Goal: Task Accomplishment & Management: Complete application form

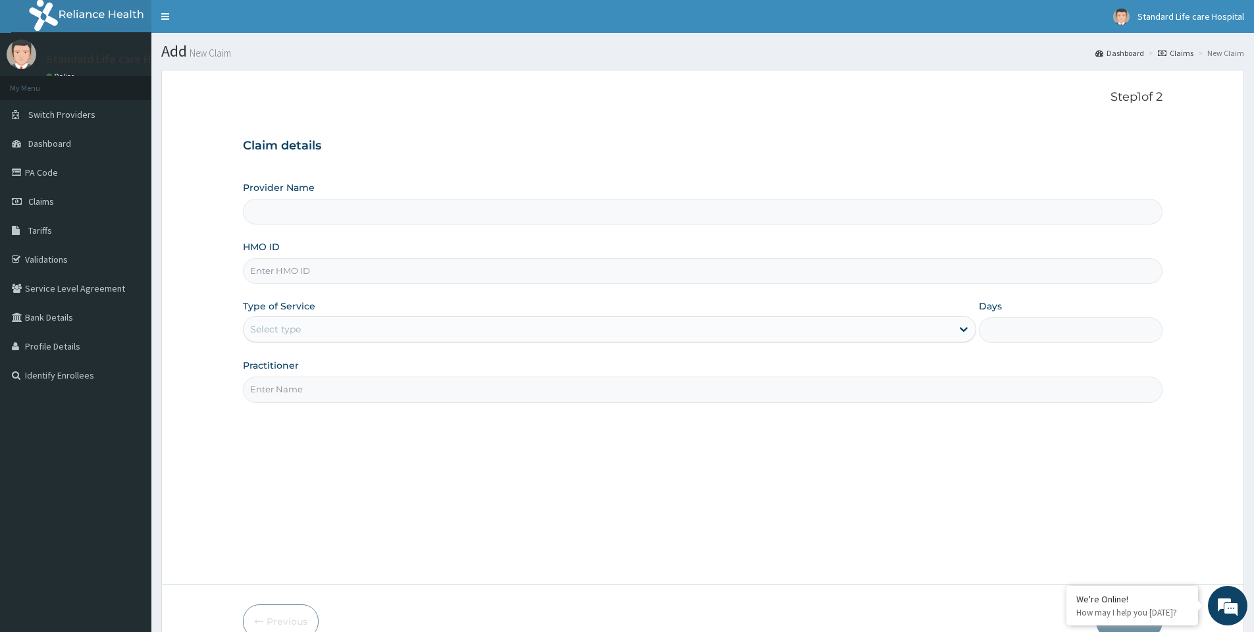
type input "Standard Life Care Hospital"
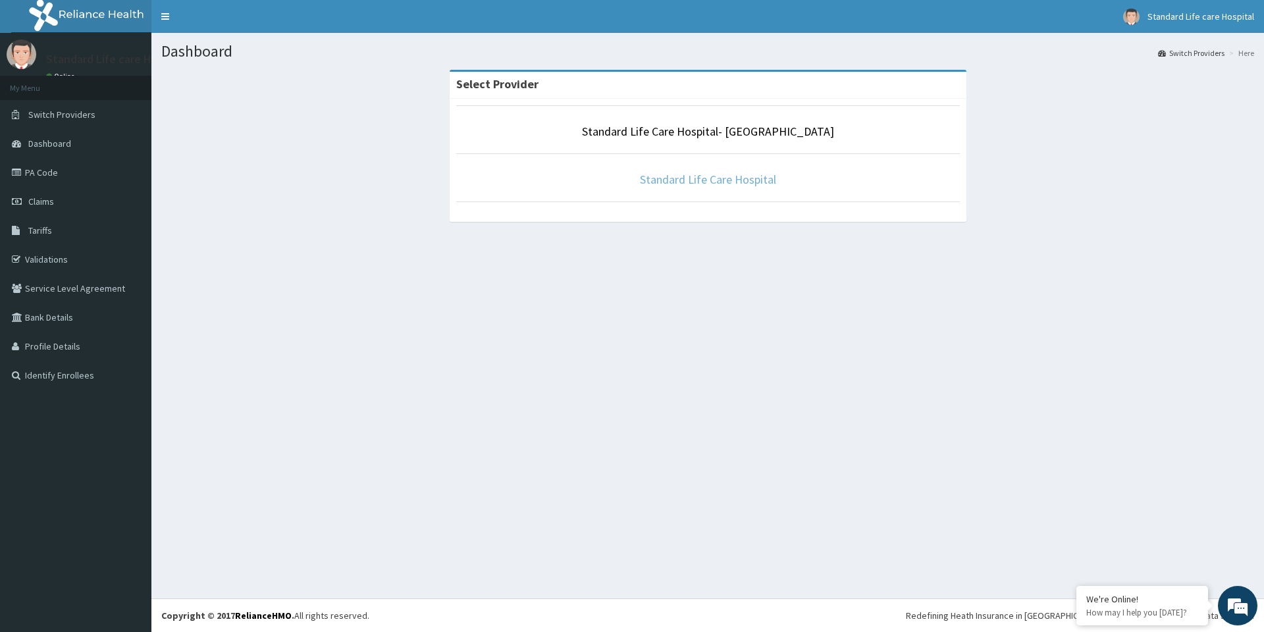
click at [706, 180] on link "Standard Life Care Hospital" at bounding box center [708, 179] width 136 height 15
click at [690, 181] on link "Standard Life Care Hospital" at bounding box center [708, 179] width 136 height 15
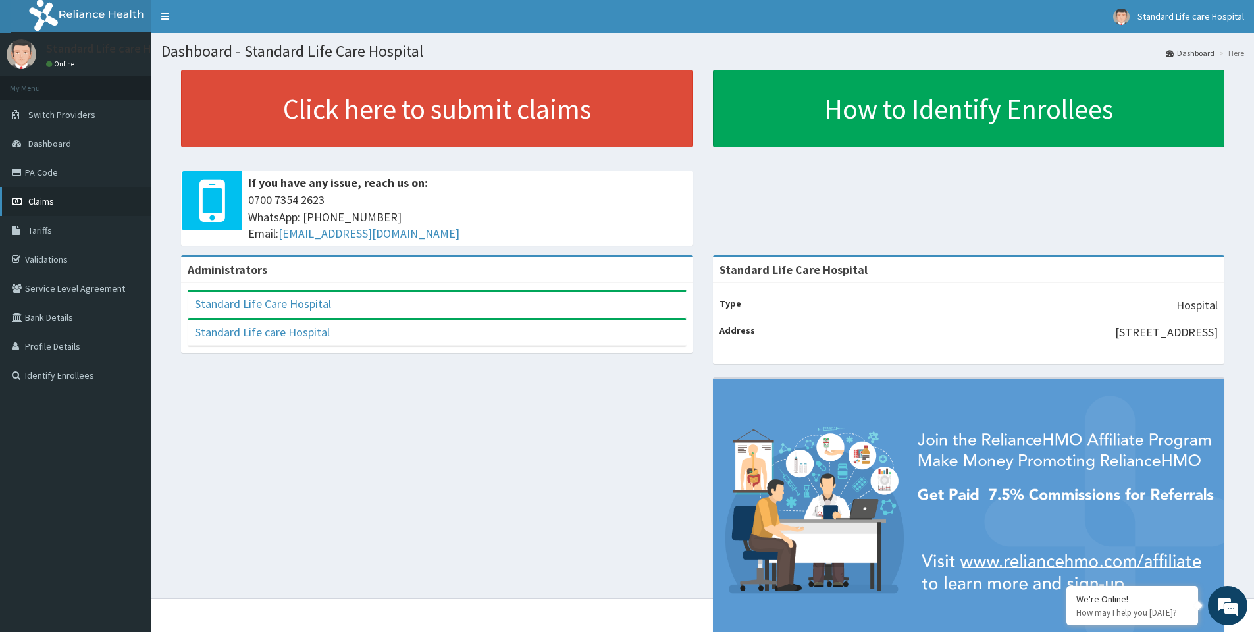
click at [45, 202] on span "Claims" at bounding box center [41, 202] width 26 height 12
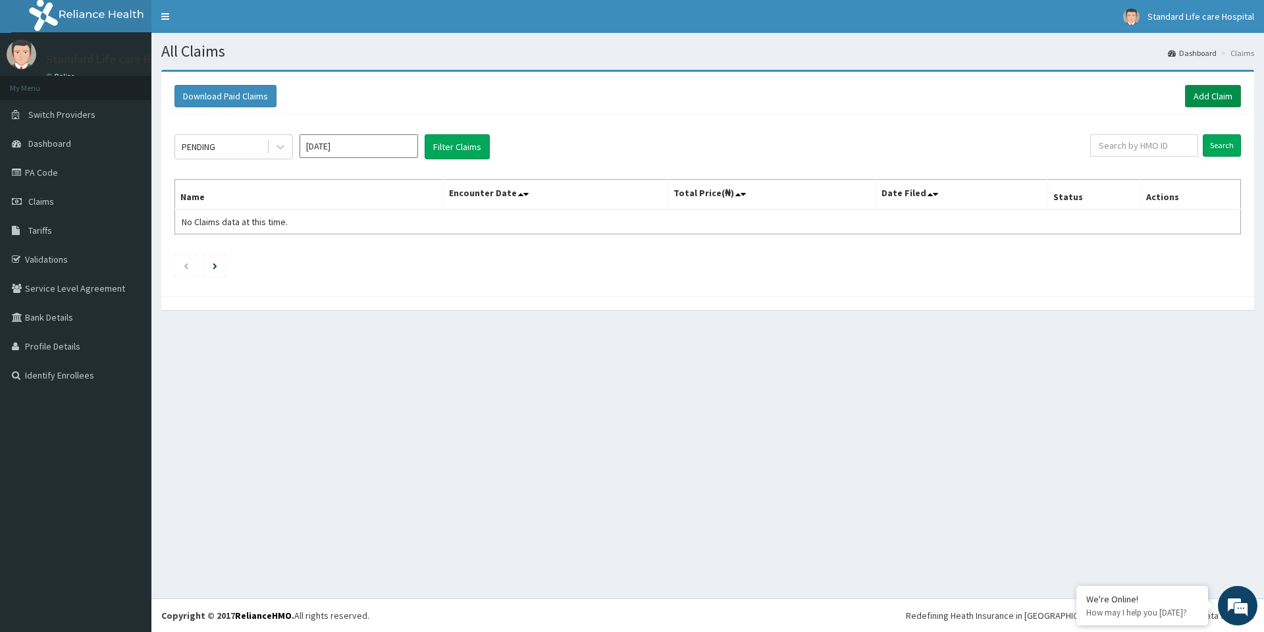
click at [1199, 99] on link "Add Claim" at bounding box center [1213, 96] width 56 height 22
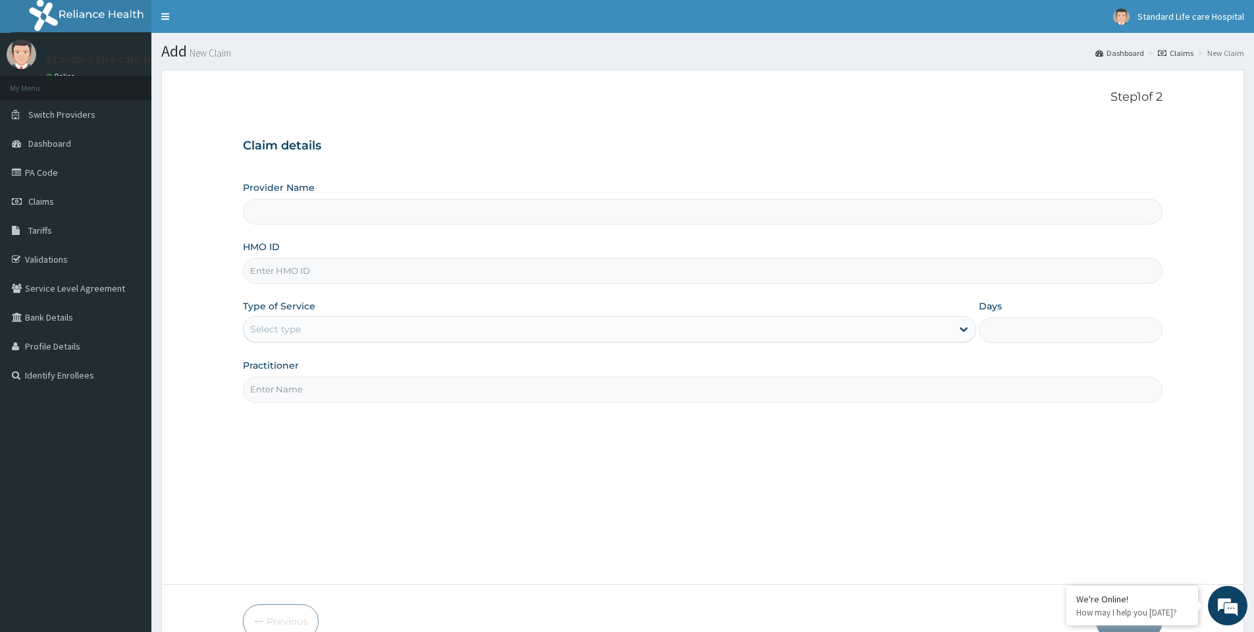
type input "Standard Life Care Hospital"
click at [280, 271] on input "HMO ID" at bounding box center [703, 271] width 920 height 26
type input "pci/10079/b"
drag, startPoint x: 300, startPoint y: 338, endPoint x: 298, endPoint y: 346, distance: 8.1
click at [299, 343] on div "Type of Service Select type" at bounding box center [609, 321] width 733 height 43
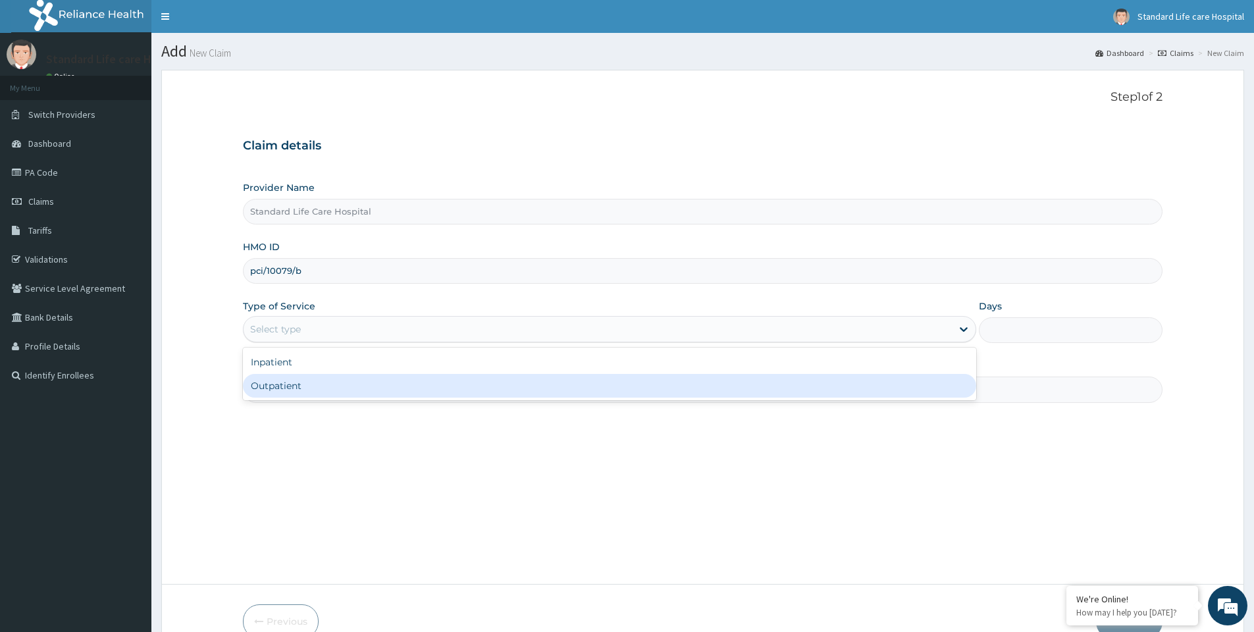
click at [286, 384] on div "Outpatient" at bounding box center [609, 386] width 733 height 24
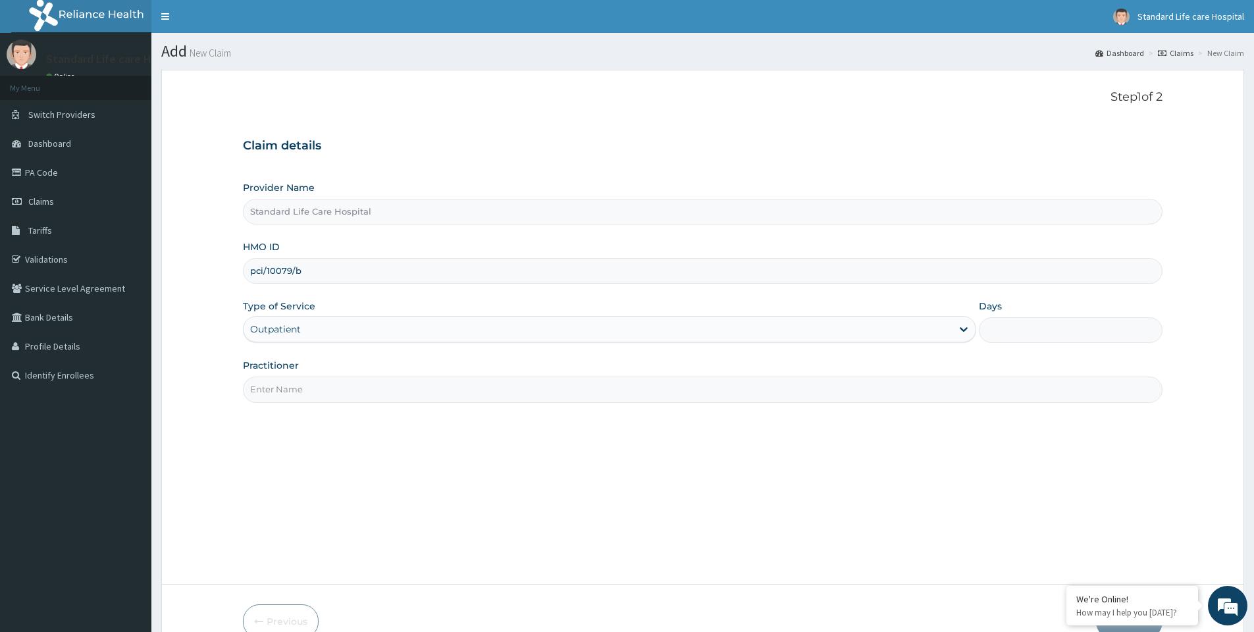
type input "1"
click at [316, 389] on input "Practitioner" at bounding box center [703, 390] width 920 height 26
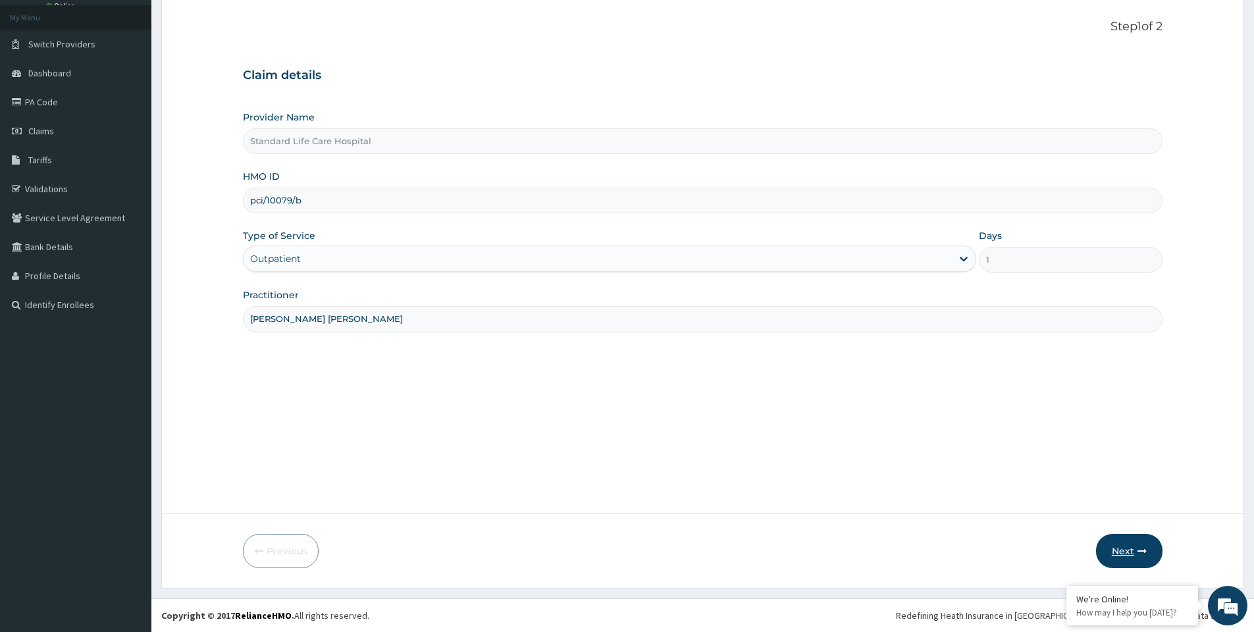
type input "dr korede oluwatosin"
click at [1130, 542] on button "Next" at bounding box center [1129, 551] width 66 height 34
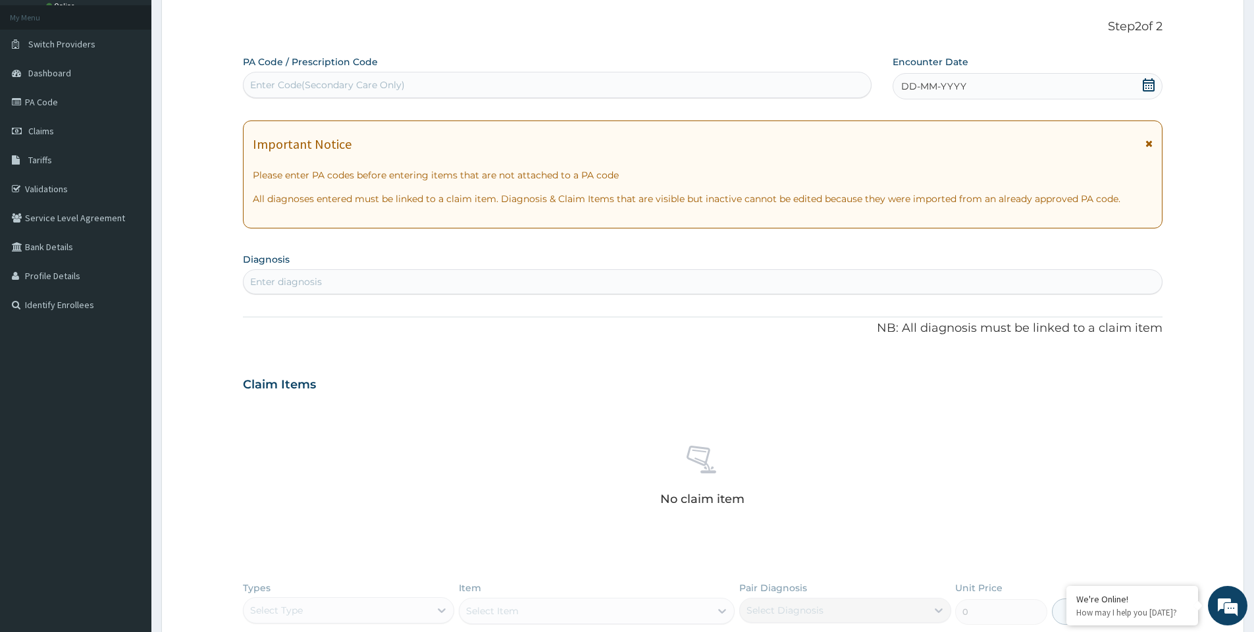
click at [1148, 87] on icon at bounding box center [1148, 84] width 13 height 13
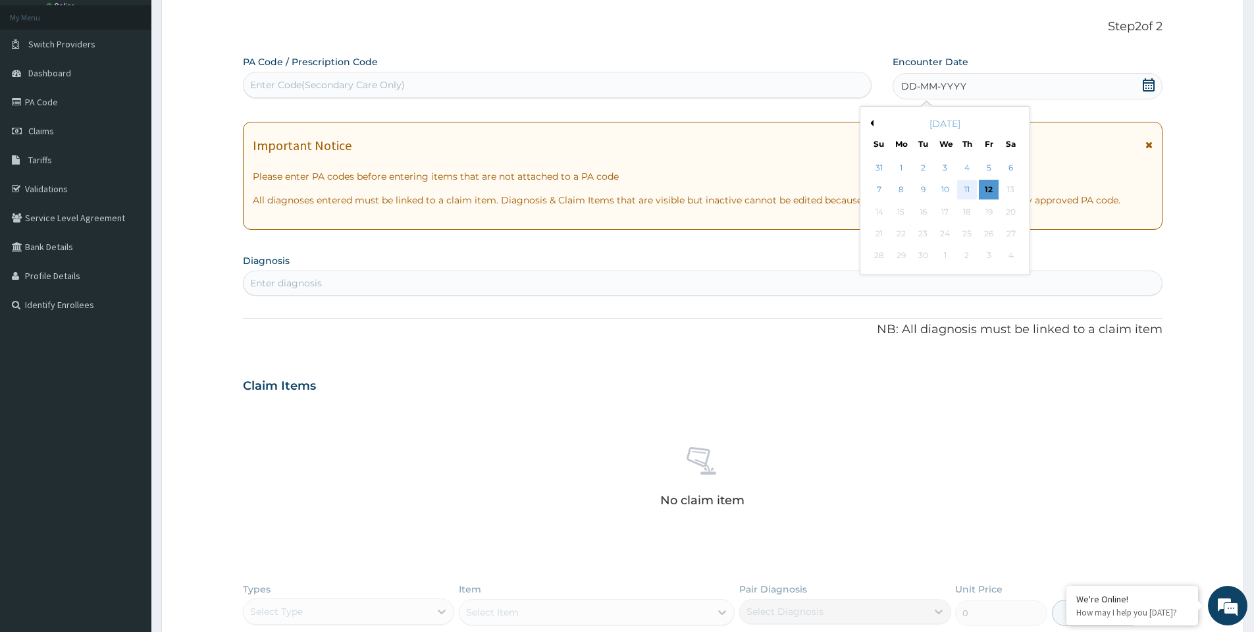
click at [969, 188] on div "11" at bounding box center [967, 190] width 20 height 20
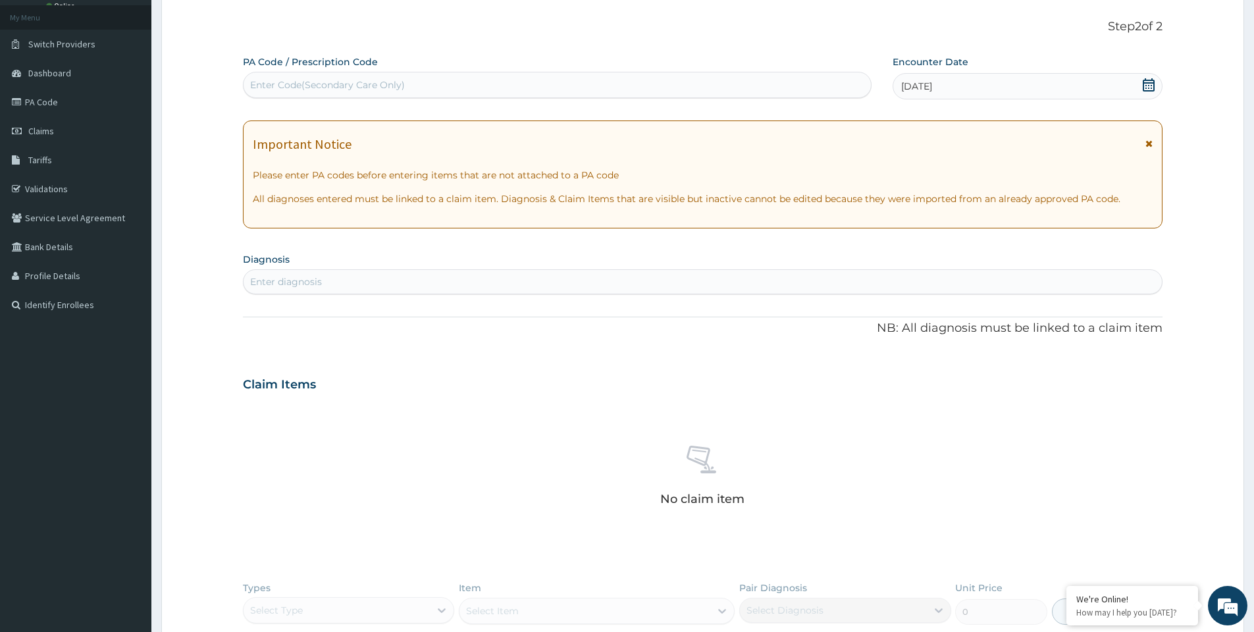
click at [379, 288] on div "Enter diagnosis" at bounding box center [703, 281] width 918 height 21
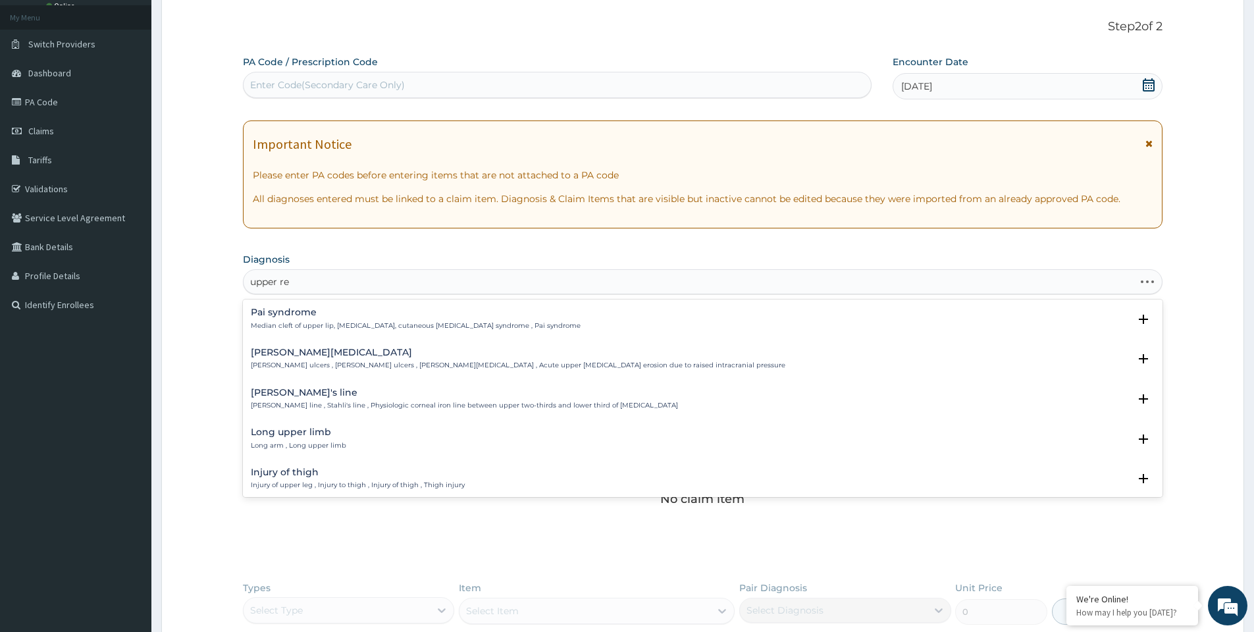
type input "upper res"
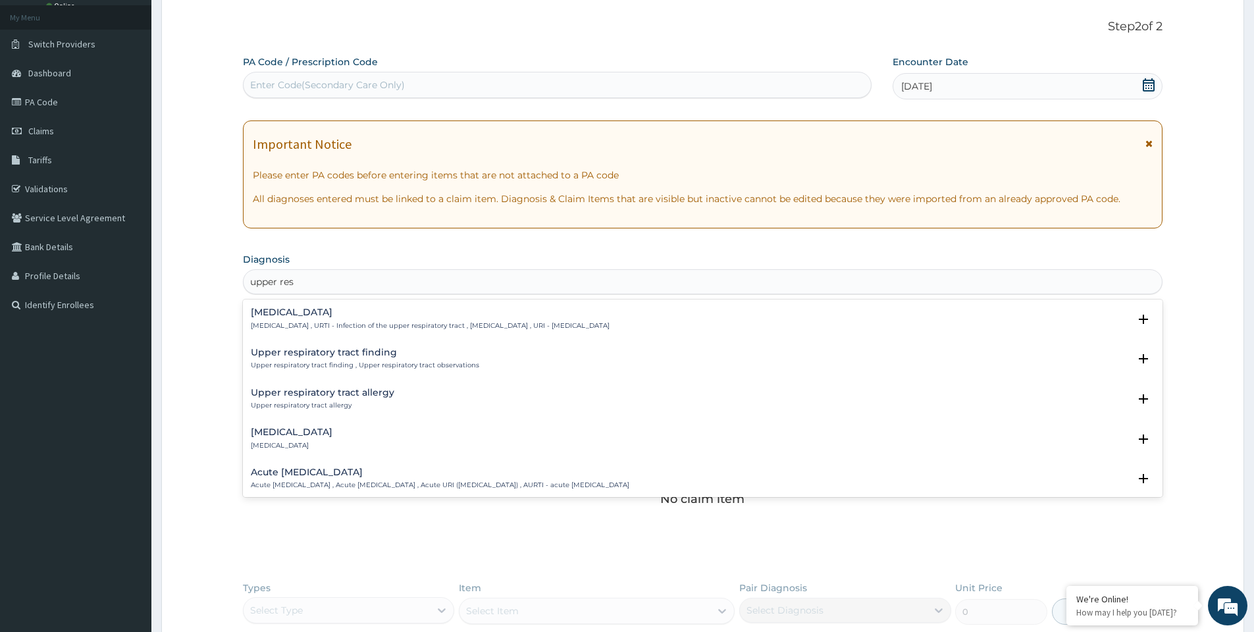
click at [333, 318] on div "Upper respiratory infection Upper respiratory infection , URTI - Infection of t…" at bounding box center [430, 318] width 359 height 23
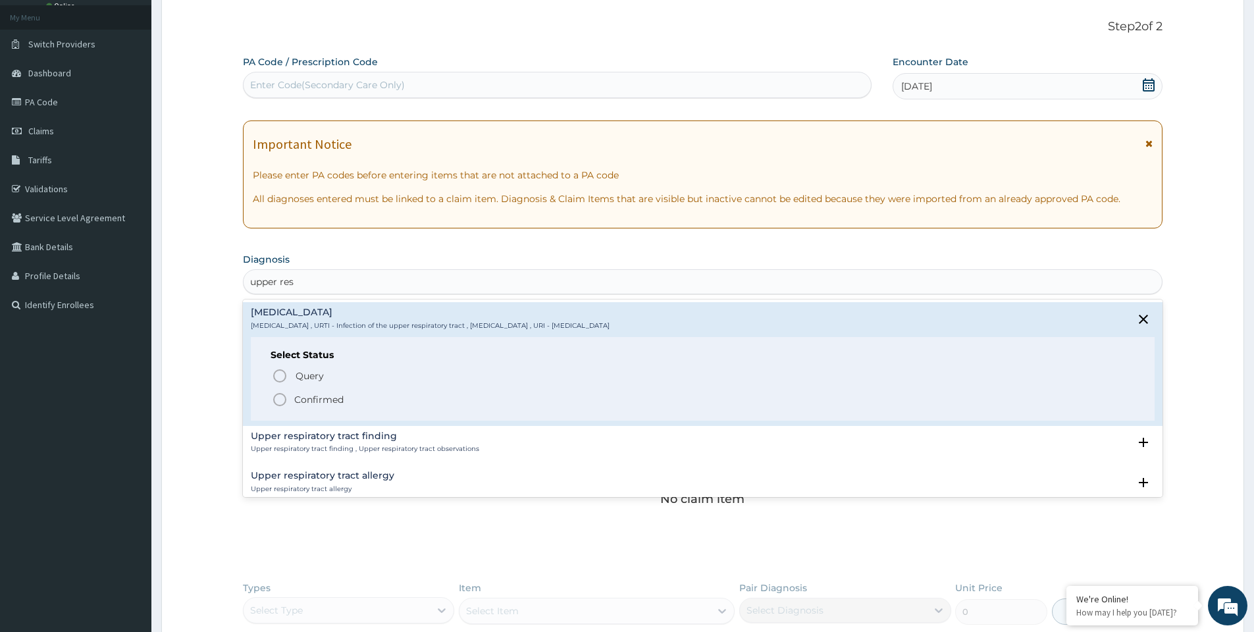
click at [280, 399] on icon "status option filled" at bounding box center [280, 400] width 16 height 16
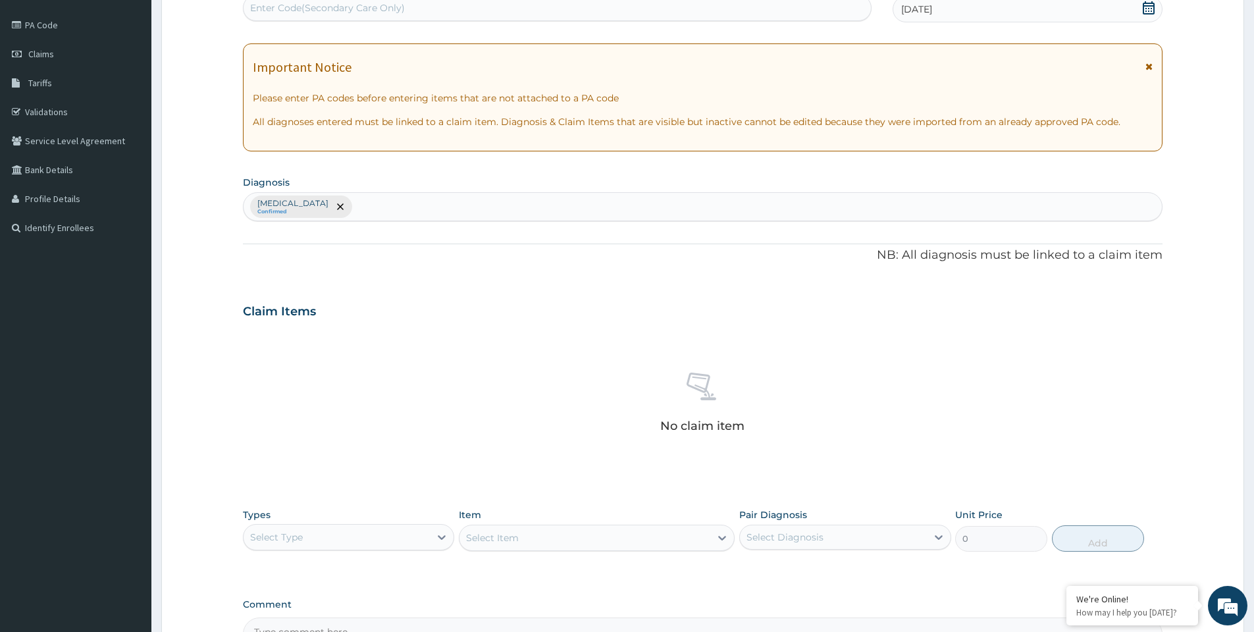
scroll to position [304, 0]
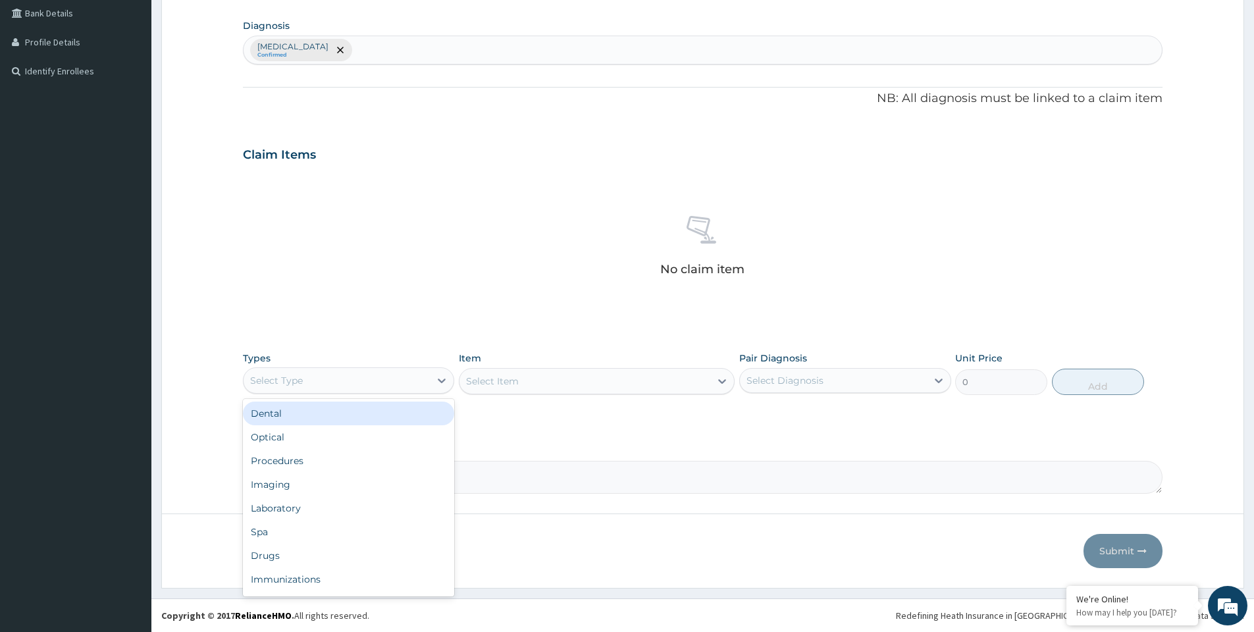
drag, startPoint x: 309, startPoint y: 378, endPoint x: 309, endPoint y: 430, distance: 52.0
click at [309, 379] on div "Select Type" at bounding box center [337, 380] width 186 height 21
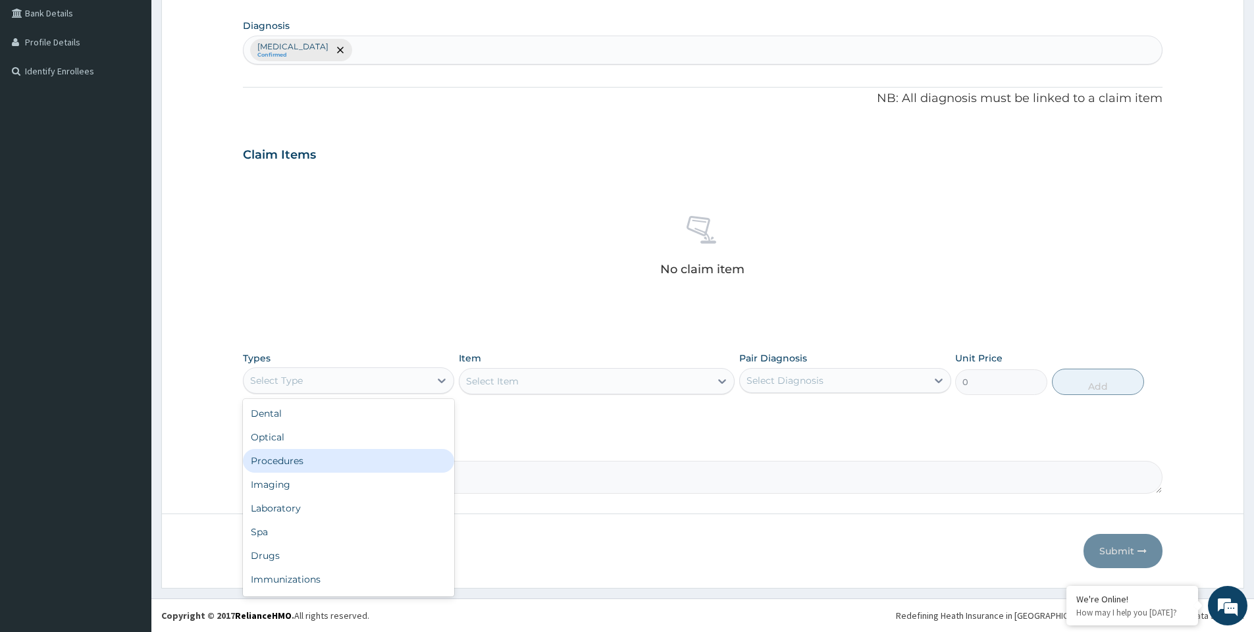
click at [302, 462] on div "Procedures" at bounding box center [348, 461] width 211 height 24
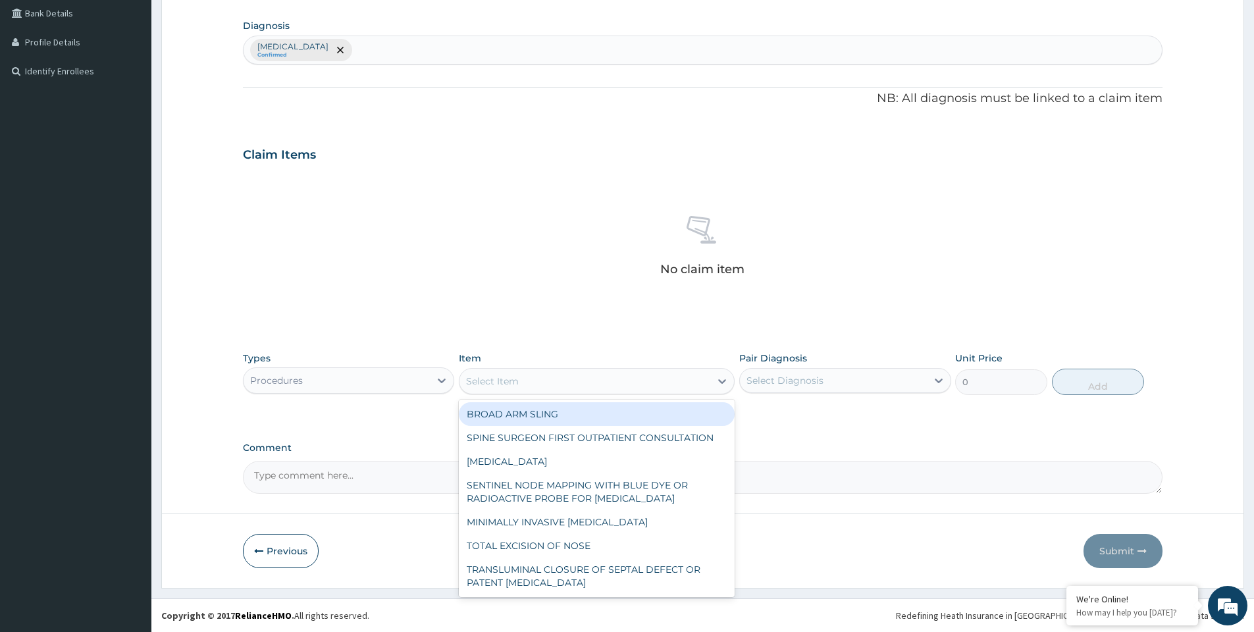
click at [551, 384] on div "Select Item" at bounding box center [585, 381] width 251 height 21
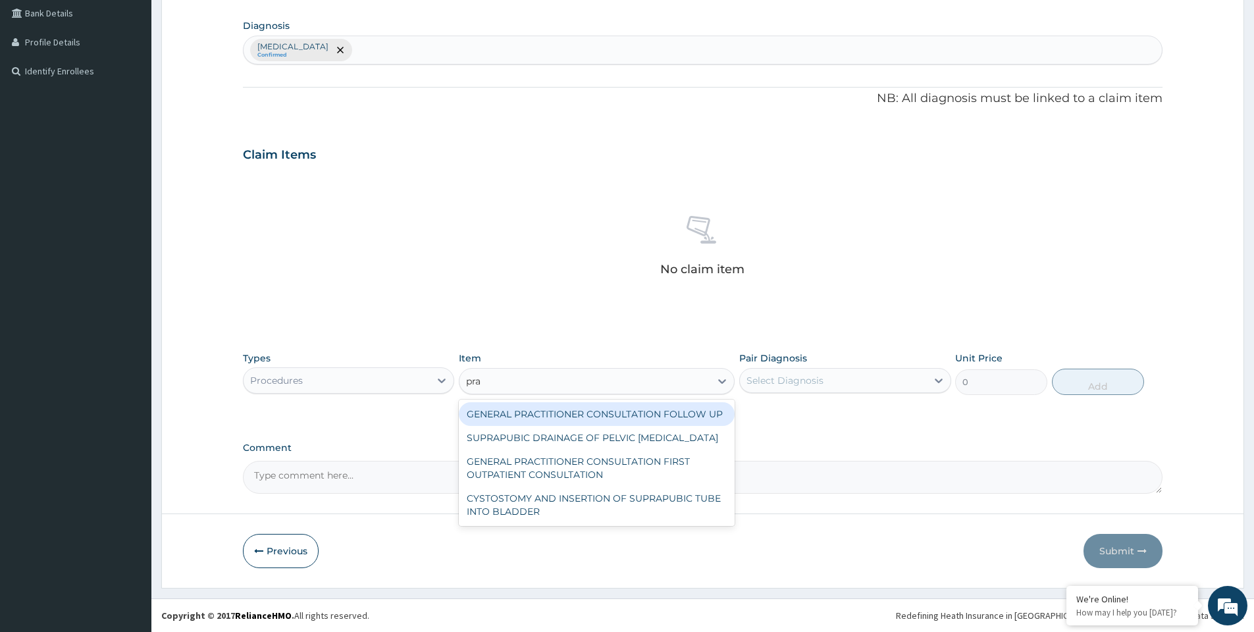
type input "prac"
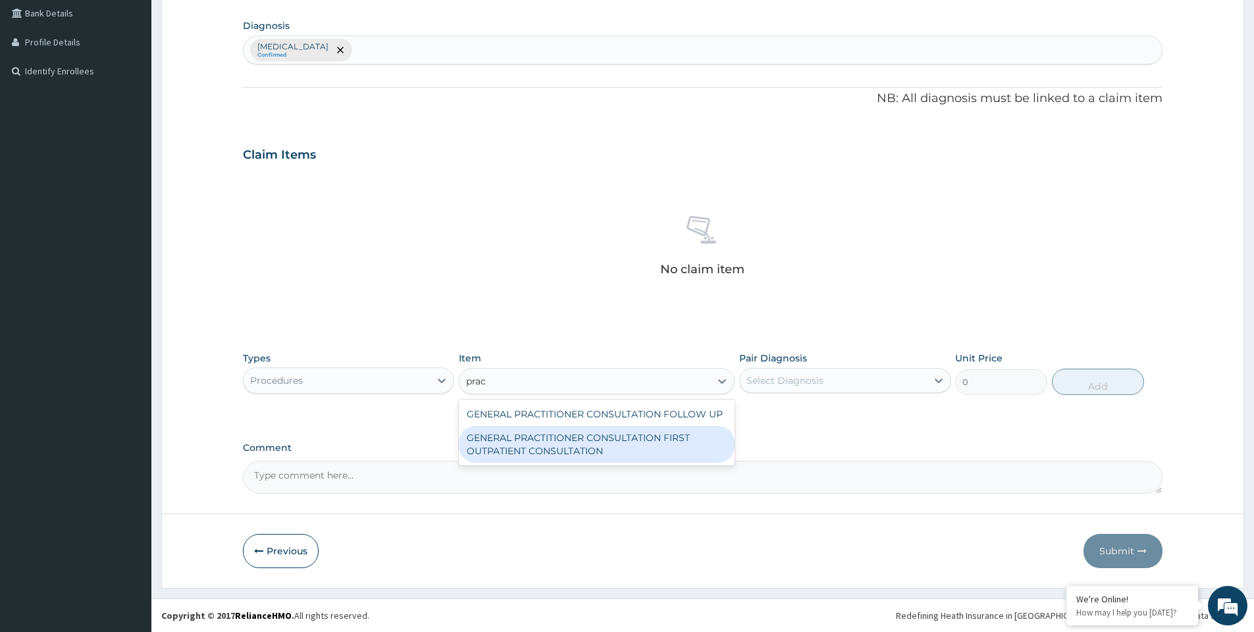
click at [573, 442] on div "GENERAL PRACTITIONER CONSULTATION FIRST OUTPATIENT CONSULTATION" at bounding box center [597, 444] width 276 height 37
type input "3000"
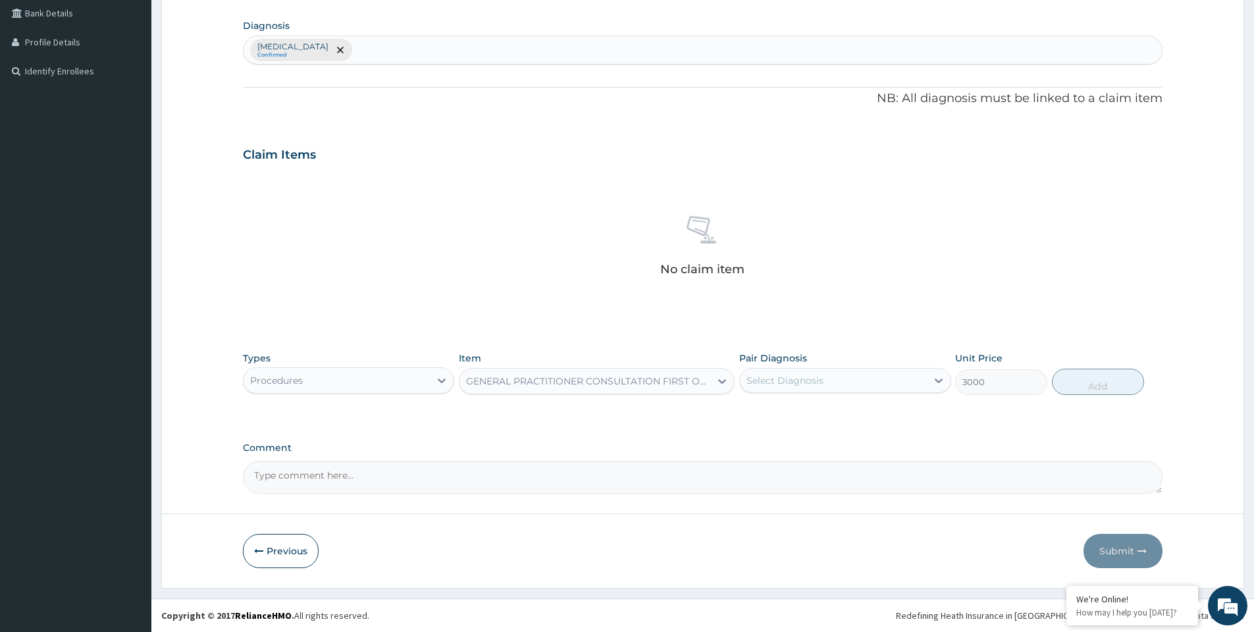
drag, startPoint x: 826, startPoint y: 384, endPoint x: 823, endPoint y: 396, distance: 12.1
click at [826, 384] on div "Select Diagnosis" at bounding box center [833, 380] width 186 height 21
click at [817, 415] on label "Upper respiratory infection" at bounding box center [802, 412] width 82 height 13
checkbox input "true"
click at [1086, 390] on button "Add" at bounding box center [1098, 382] width 92 height 26
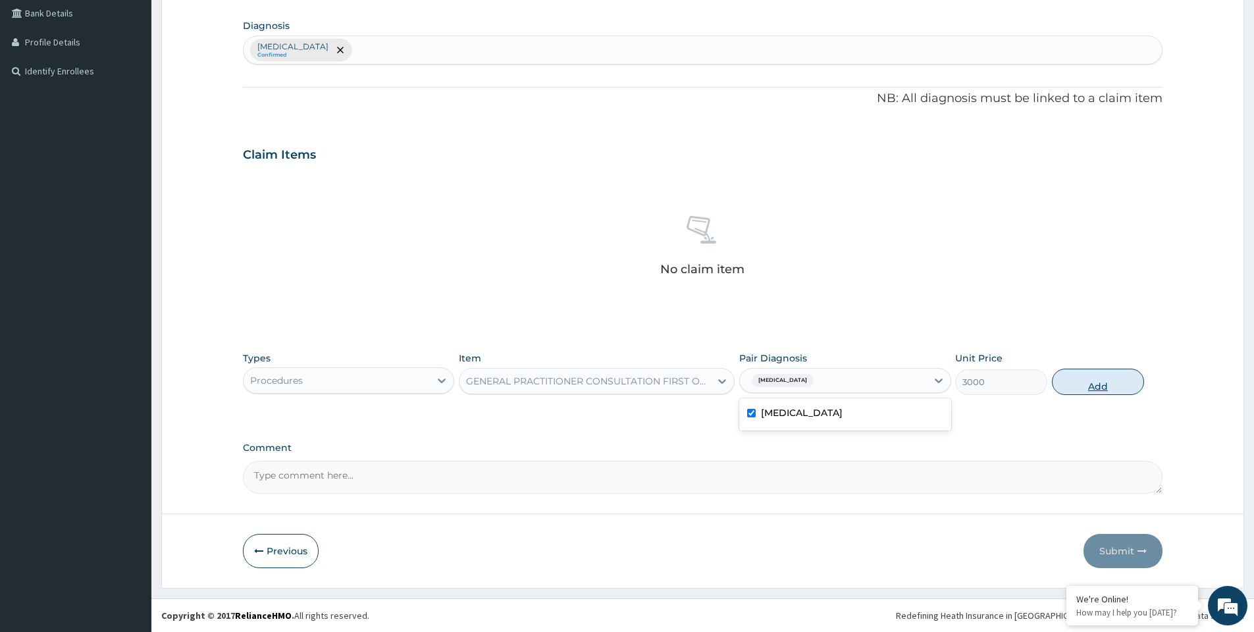
type input "0"
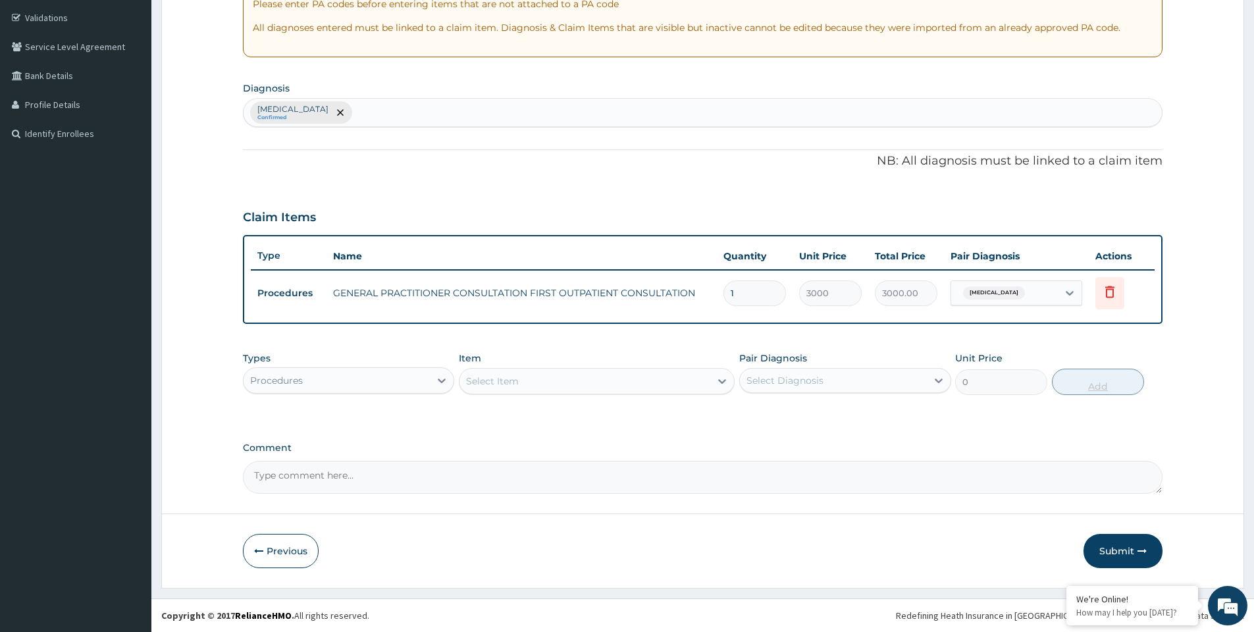
scroll to position [242, 0]
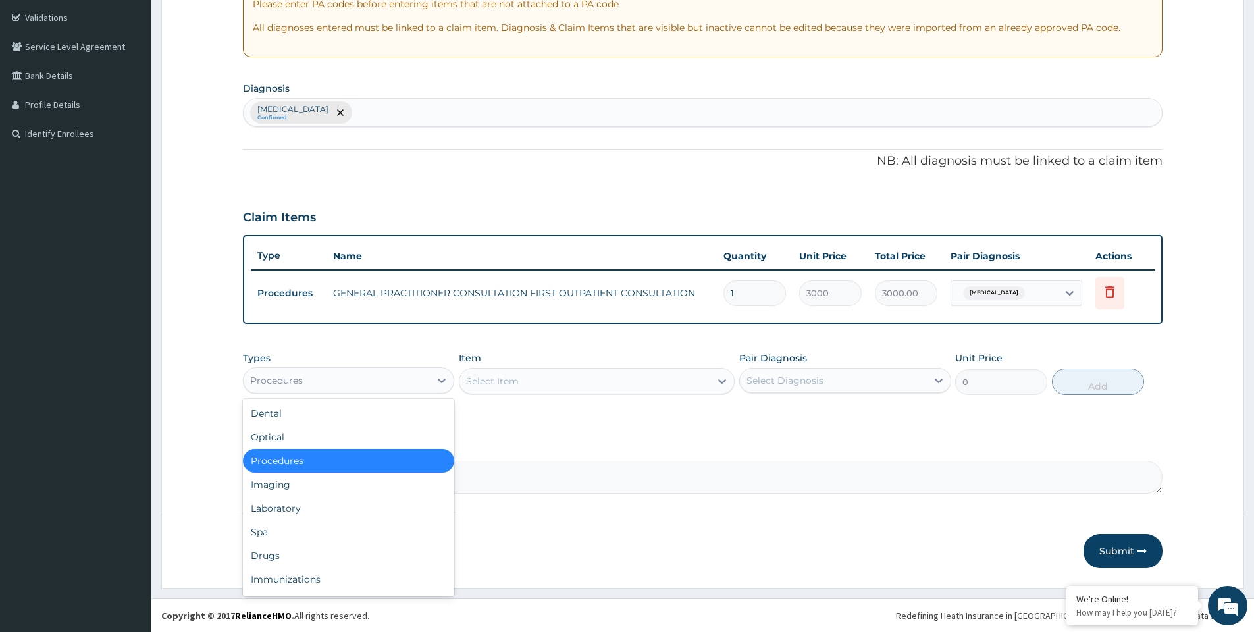
click at [416, 382] on div "Procedures" at bounding box center [337, 380] width 186 height 21
click at [287, 556] on div "Drugs" at bounding box center [348, 556] width 211 height 24
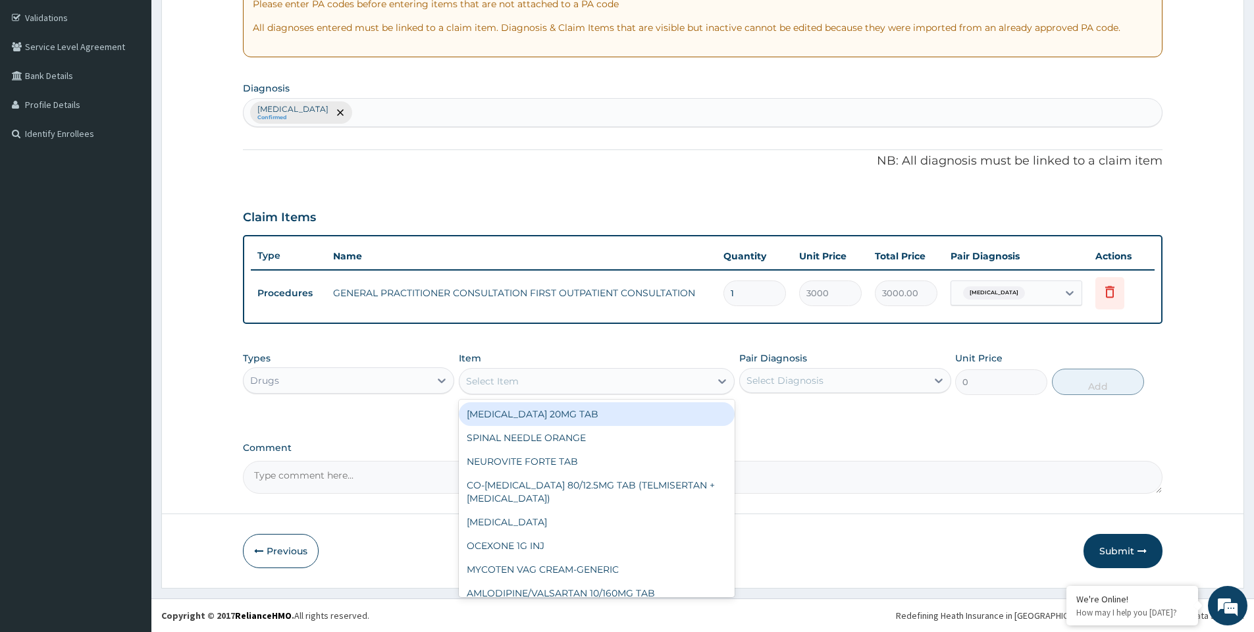
click at [511, 379] on div "Select Item" at bounding box center [492, 381] width 53 height 13
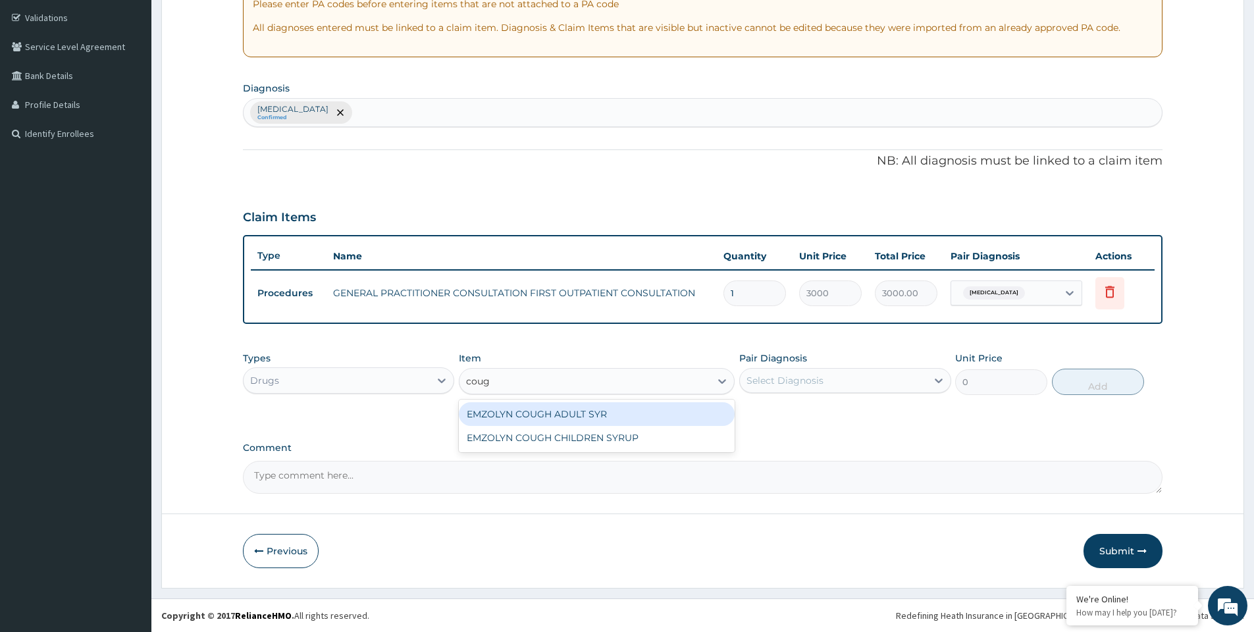
type input "cough"
click at [571, 415] on div "EMZOLYN COUGH ADULT SYR" at bounding box center [597, 414] width 276 height 24
type input "735"
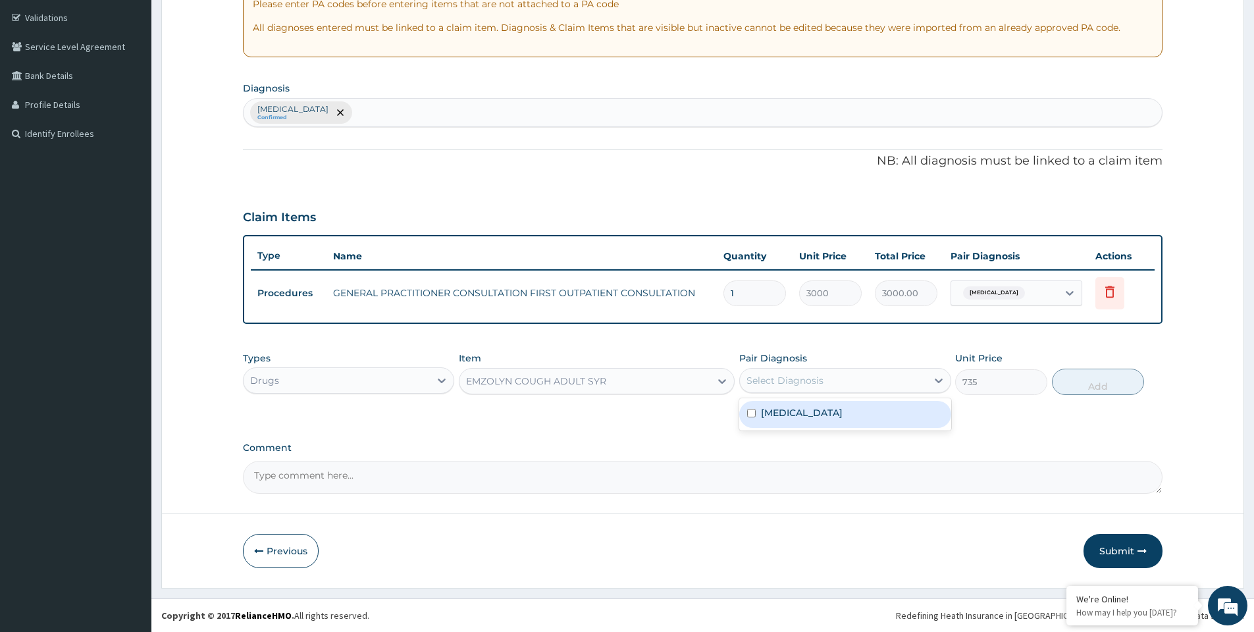
drag, startPoint x: 809, startPoint y: 386, endPoint x: 810, endPoint y: 394, distance: 7.9
click at [810, 386] on div "Select Diagnosis" at bounding box center [785, 380] width 77 height 13
drag, startPoint x: 806, startPoint y: 415, endPoint x: 871, endPoint y: 401, distance: 66.8
click at [806, 413] on label "Upper respiratory infection" at bounding box center [802, 412] width 82 height 13
checkbox input "true"
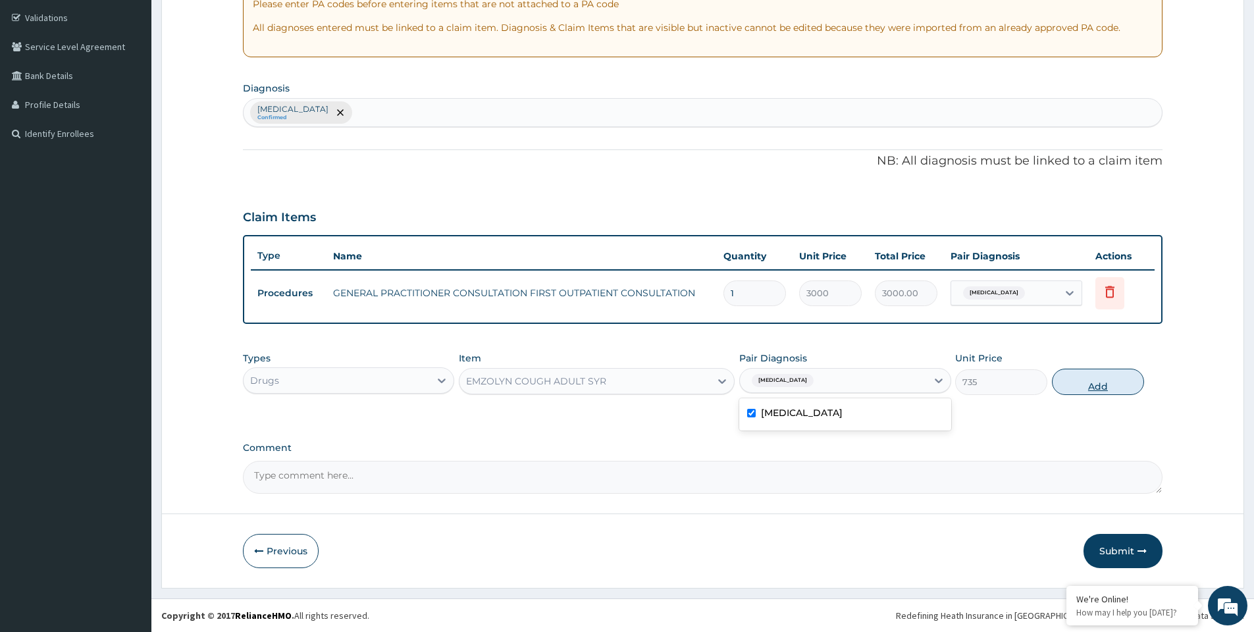
click at [1074, 380] on button "Add" at bounding box center [1098, 382] width 92 height 26
type input "0"
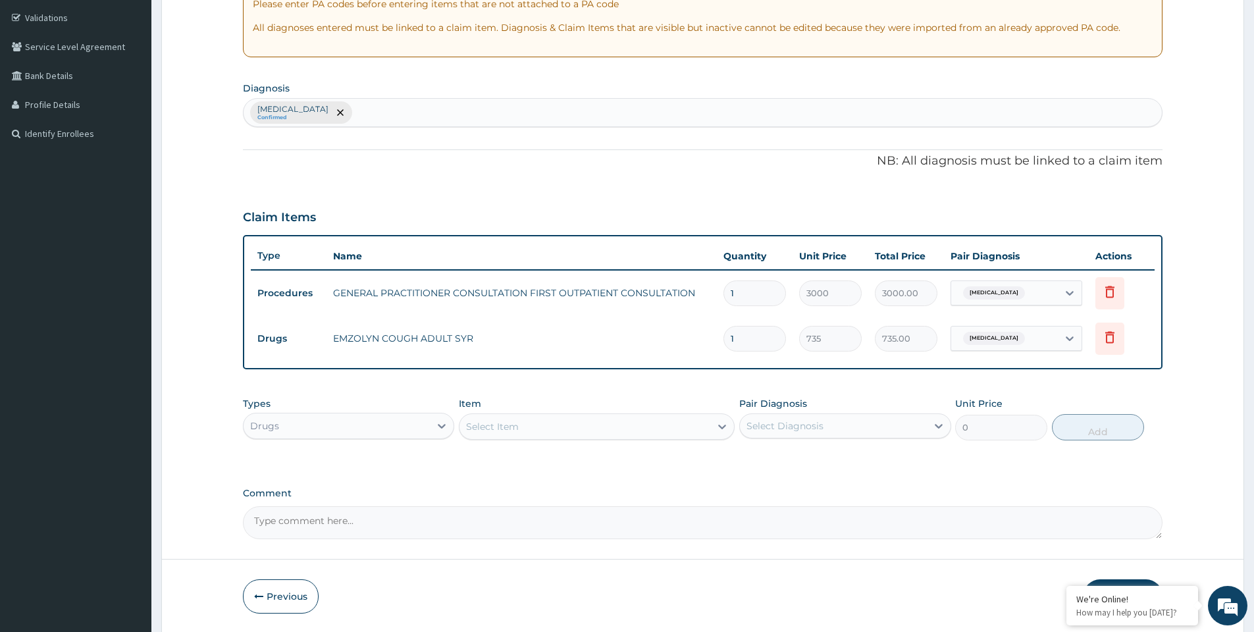
click at [556, 429] on div "Select Item" at bounding box center [585, 426] width 251 height 21
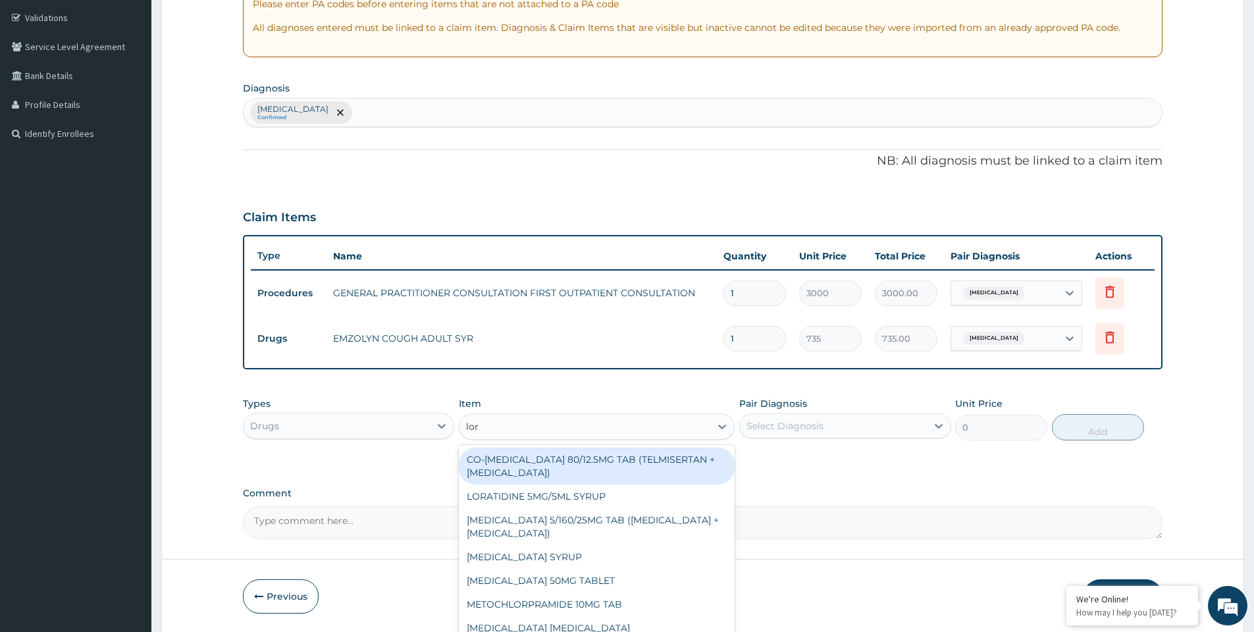
type input "lora"
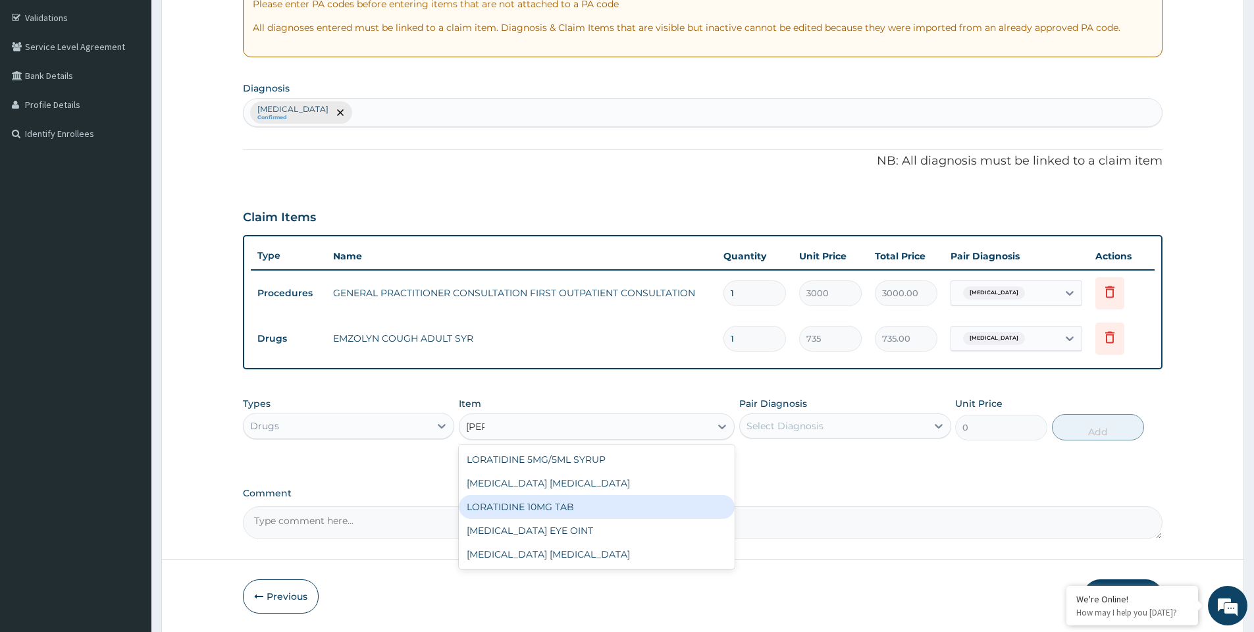
click at [564, 509] on div "LORATIDINE 10MG TAB" at bounding box center [597, 507] width 276 height 24
type input "52.5"
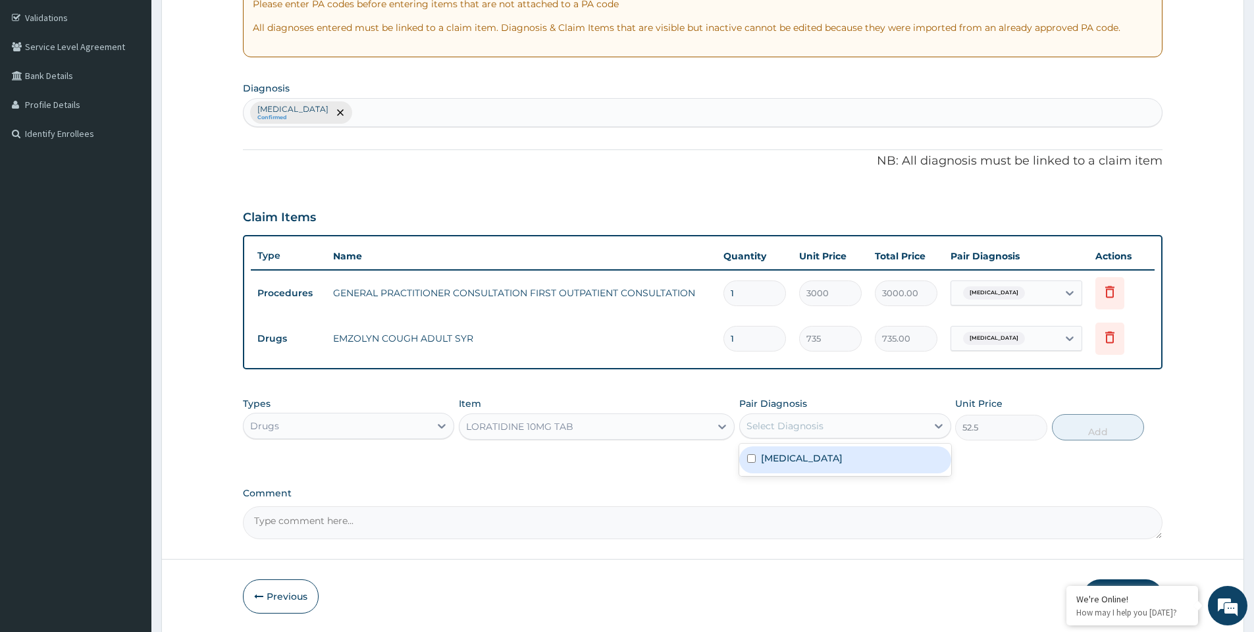
click at [768, 425] on div "Select Diagnosis" at bounding box center [785, 425] width 77 height 13
click at [777, 456] on label "Upper respiratory infection" at bounding box center [802, 458] width 82 height 13
checkbox input "true"
click at [1080, 430] on button "Add" at bounding box center [1098, 427] width 92 height 26
type input "0"
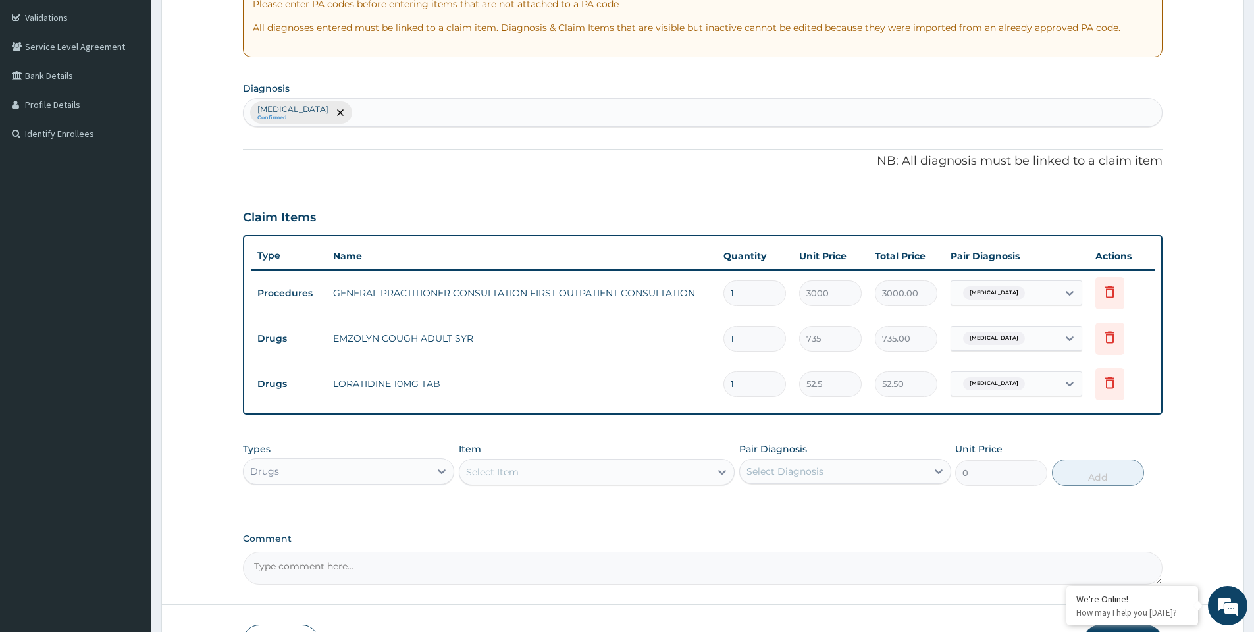
drag, startPoint x: 747, startPoint y: 386, endPoint x: 708, endPoint y: 393, distance: 39.5
click at [708, 393] on tr "Drugs LORATIDINE 10MG TAB 1 52.5 52.50 Upper respiratory infection Delete" at bounding box center [703, 383] width 904 height 45
type input "5"
type input "262.50"
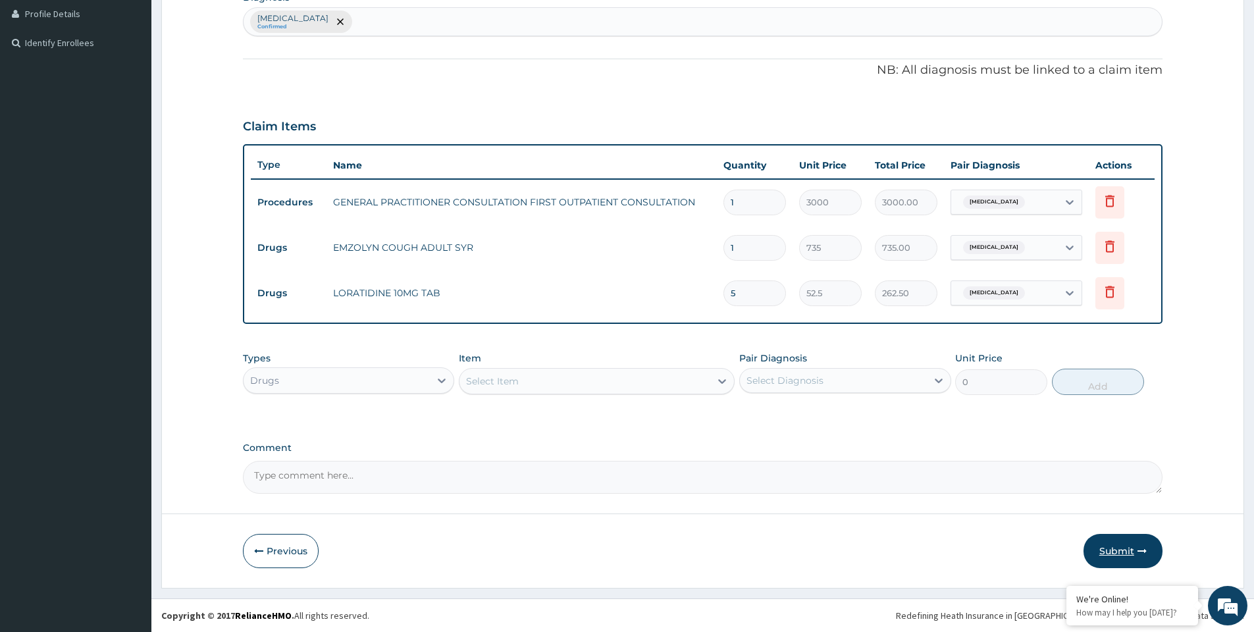
type input "5"
click at [1114, 548] on button "Submit" at bounding box center [1123, 551] width 79 height 34
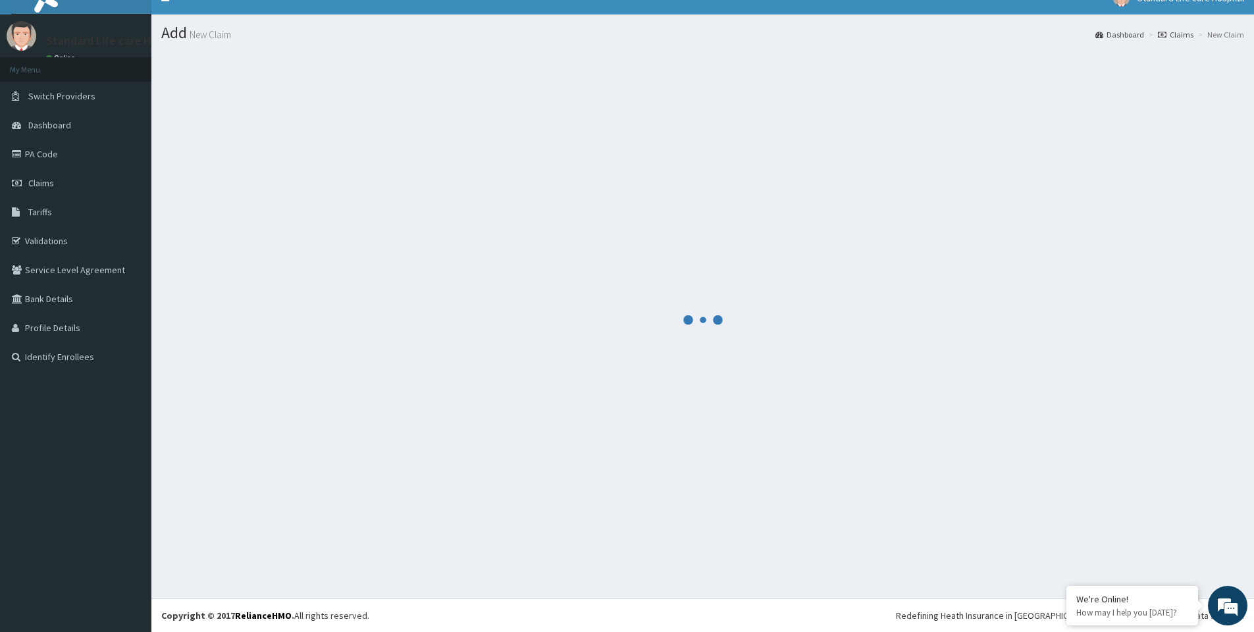
scroll to position [332, 0]
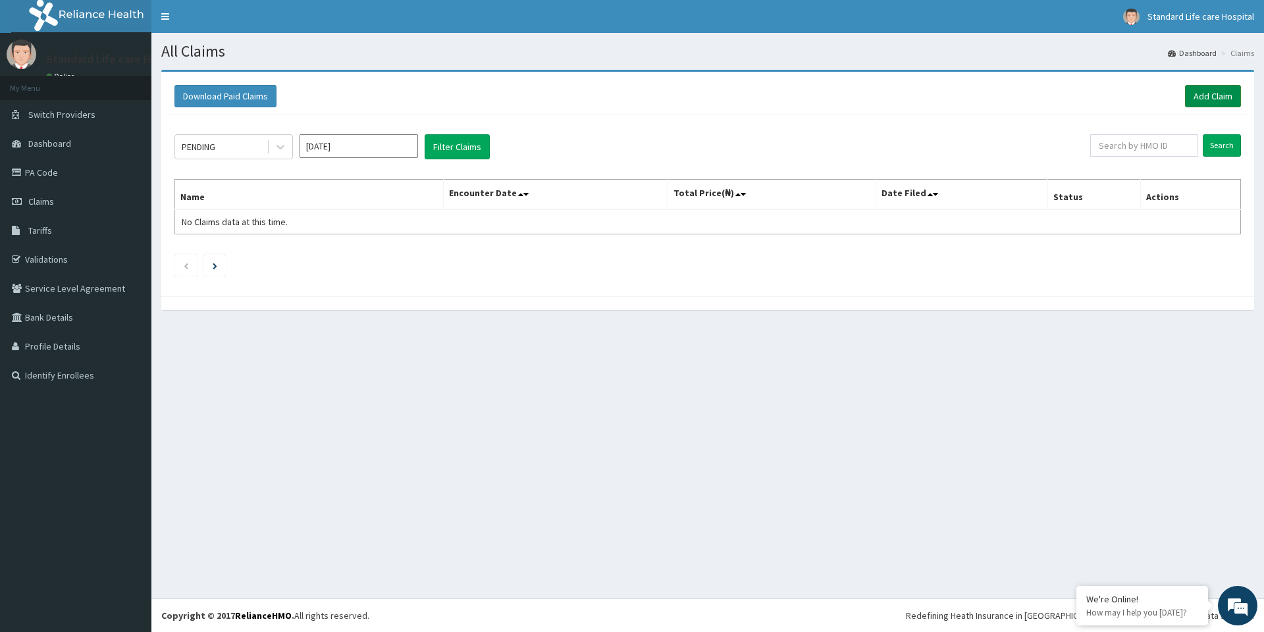
click at [1212, 100] on link "Add Claim" at bounding box center [1213, 96] width 56 height 22
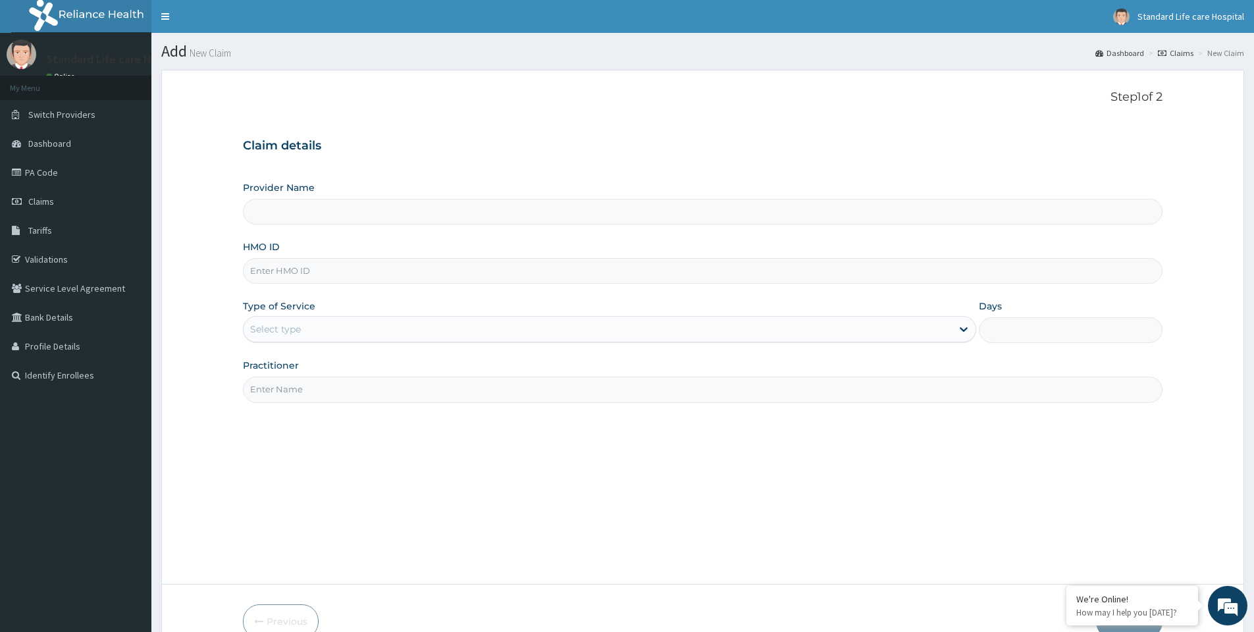
type input "Standard Life Care Hospital"
click at [308, 269] on input "HMO ID" at bounding box center [703, 271] width 920 height 26
type input "pci/10079/c"
click at [303, 331] on div "Select type" at bounding box center [598, 329] width 708 height 21
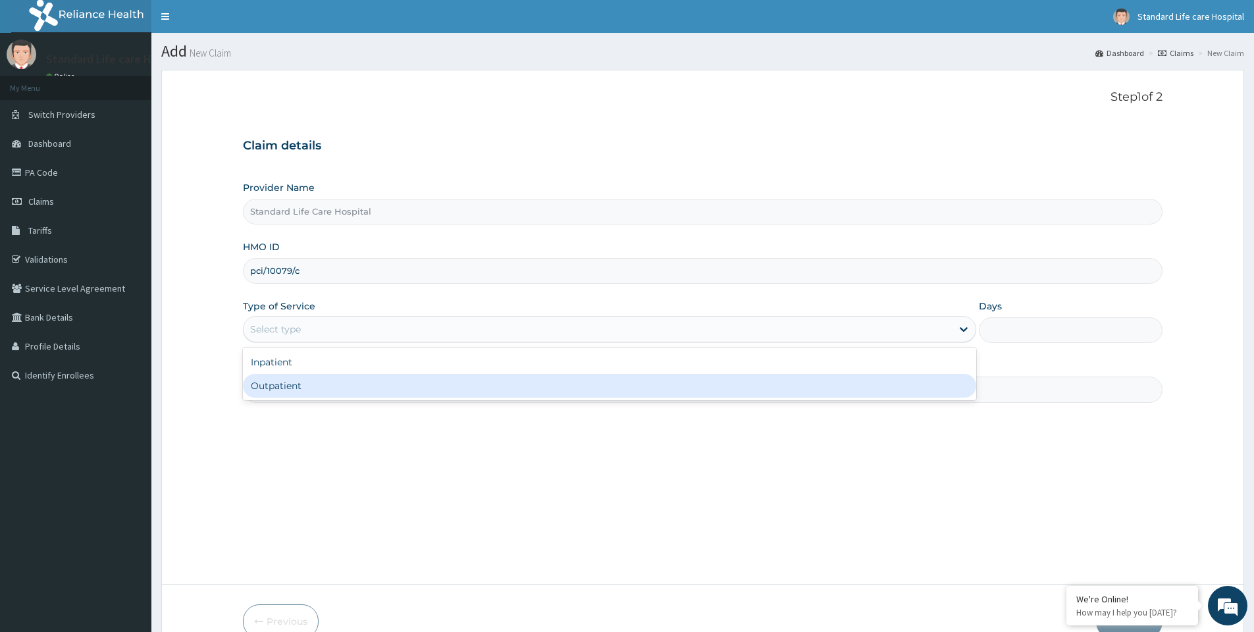
click at [295, 381] on div "Outpatient" at bounding box center [609, 386] width 733 height 24
type input "1"
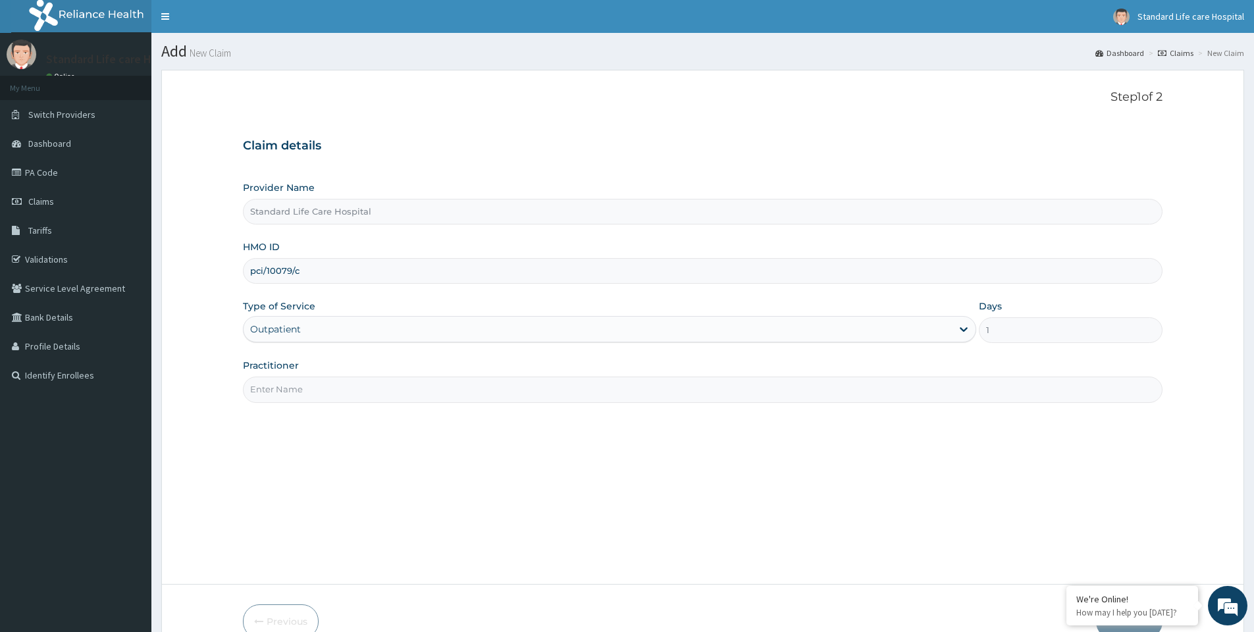
click at [340, 386] on input "Practitioner" at bounding box center [703, 390] width 920 height 26
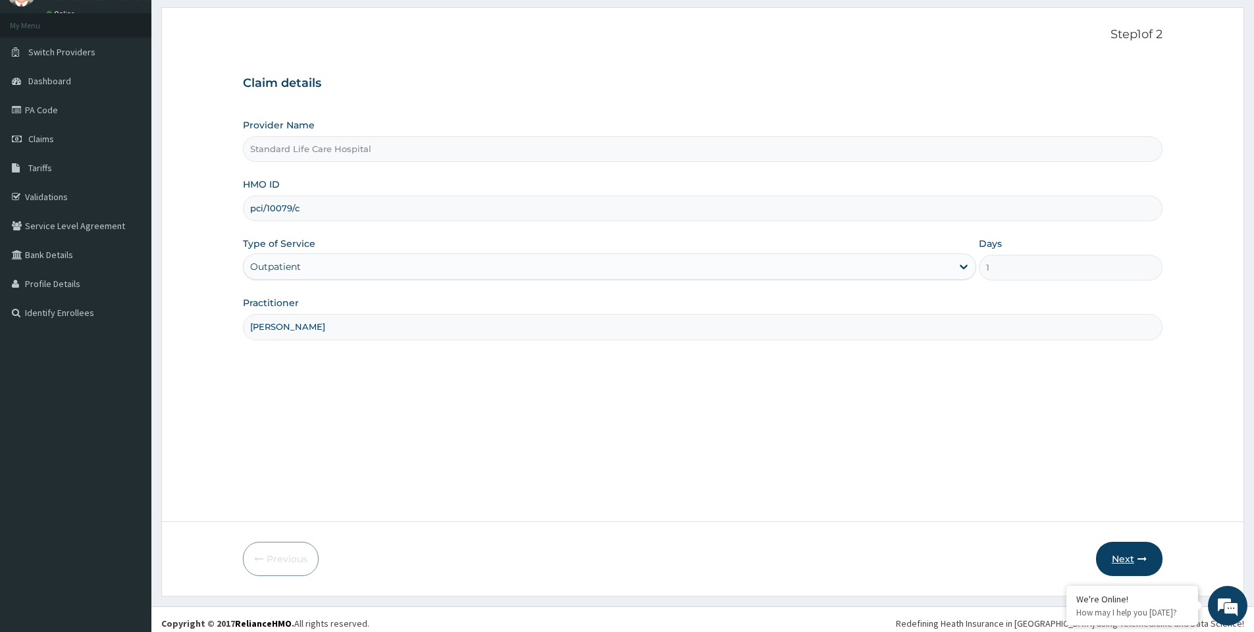
scroll to position [70, 0]
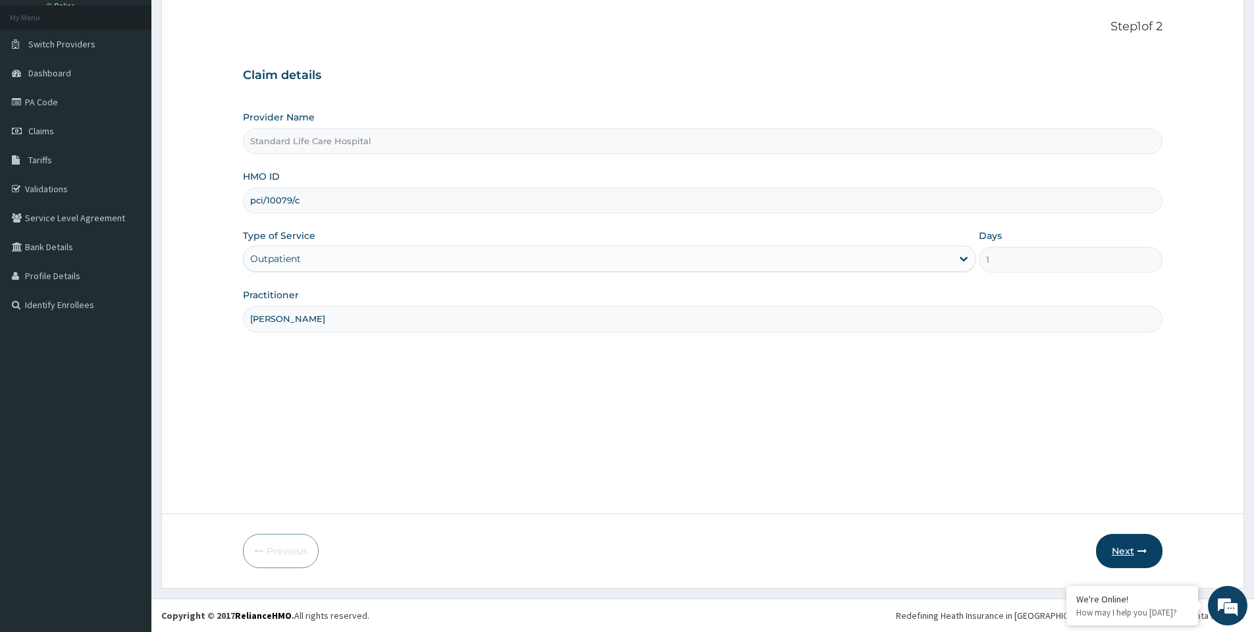
type input "[PERSON_NAME]"
click at [1124, 542] on button "Next" at bounding box center [1129, 551] width 66 height 34
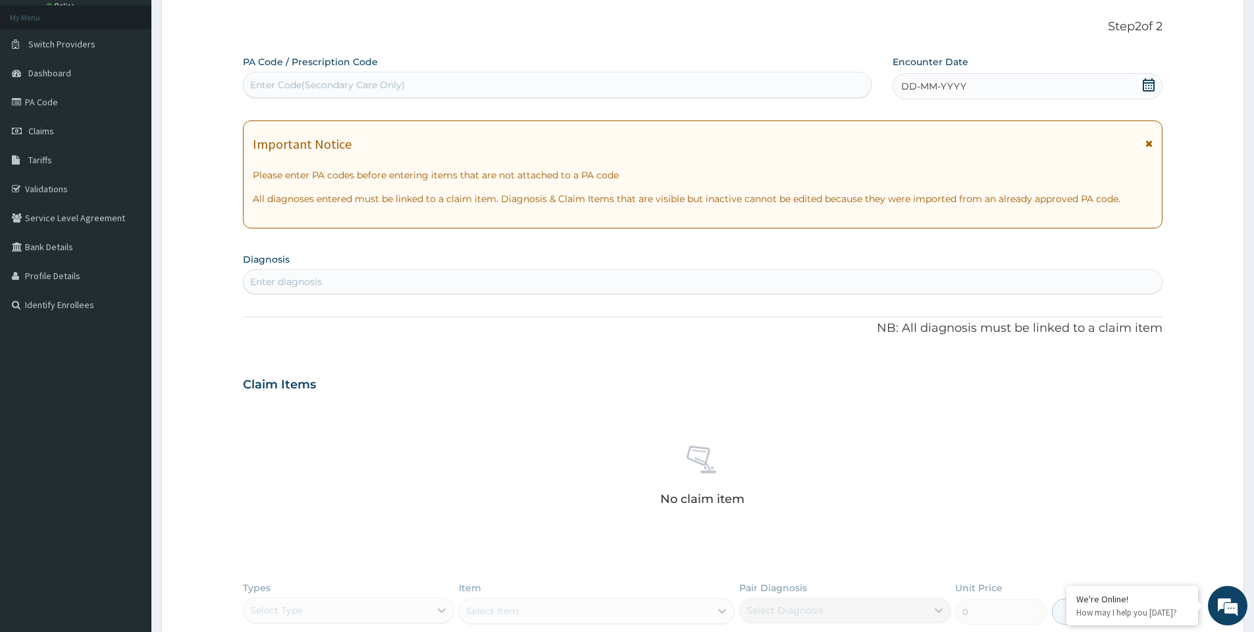
click at [1149, 86] on icon at bounding box center [1149, 84] width 12 height 13
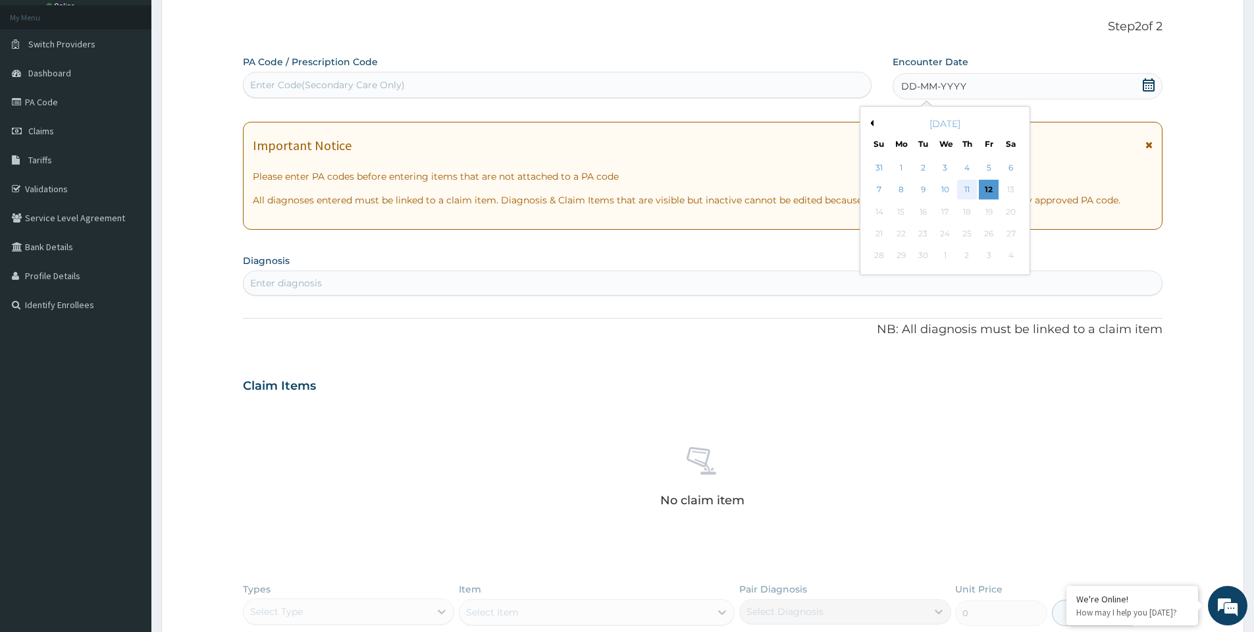
click at [964, 191] on div "11" at bounding box center [967, 190] width 20 height 20
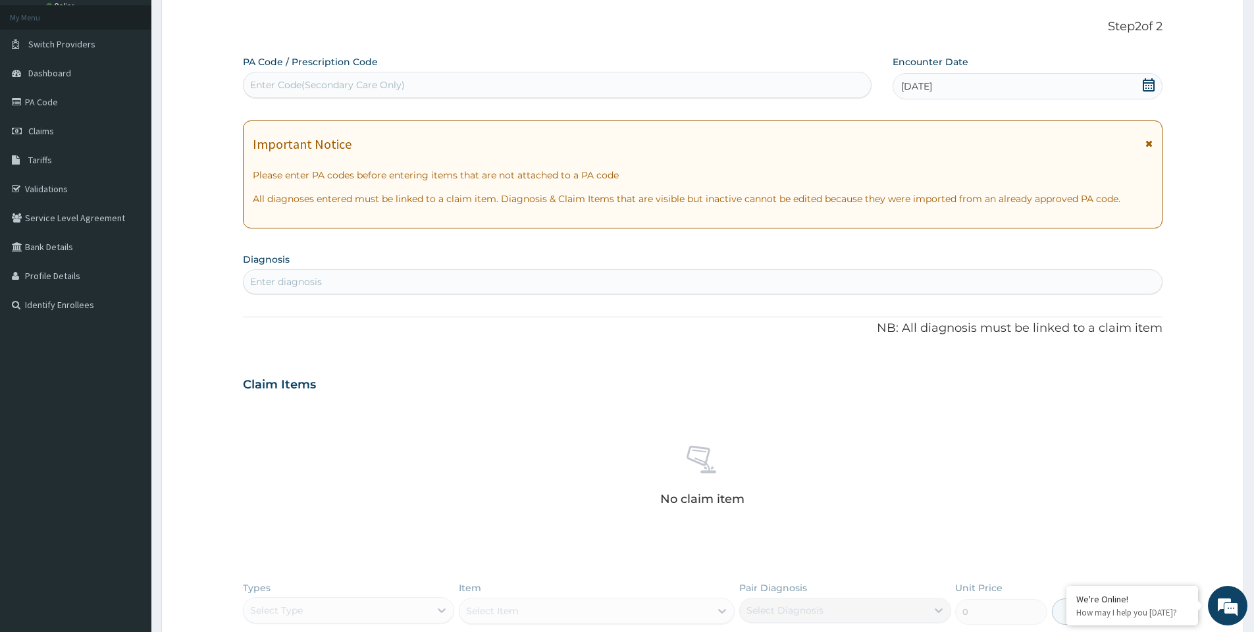
click at [534, 280] on div "Enter diagnosis" at bounding box center [703, 281] width 918 height 21
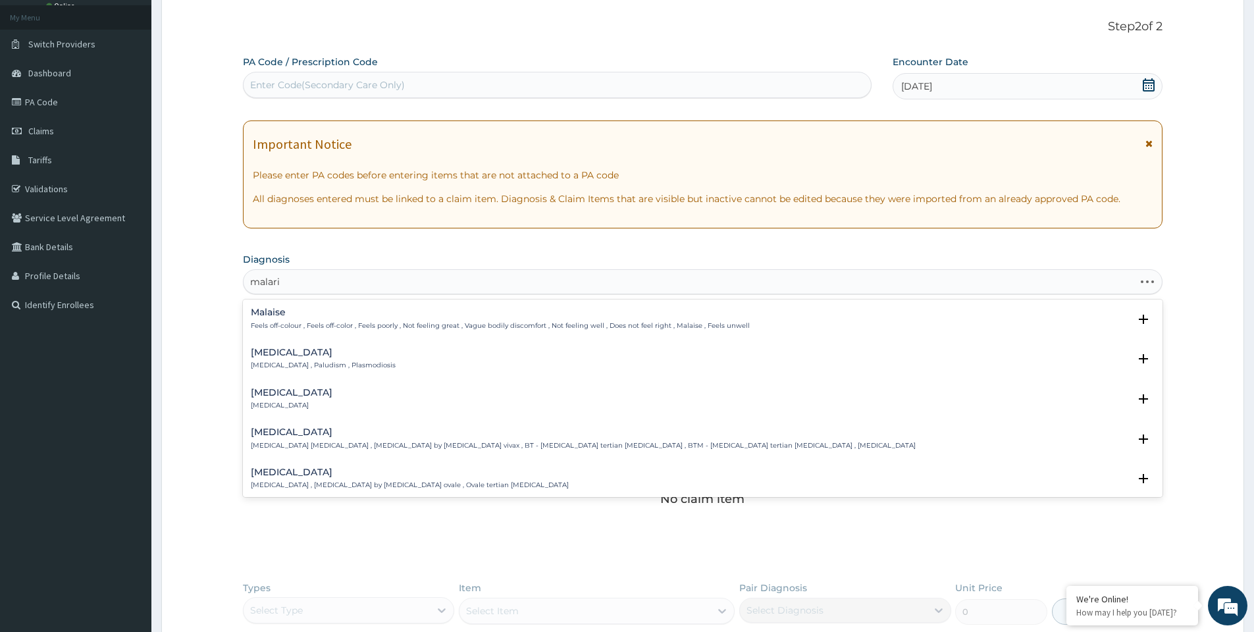
type input "malaria"
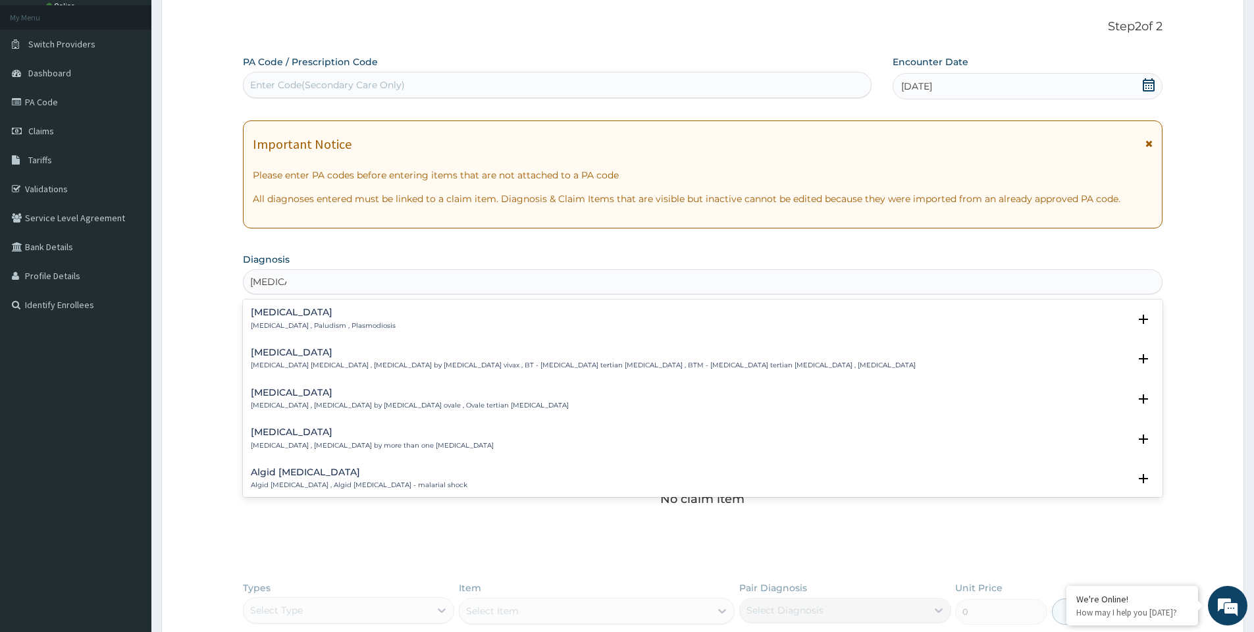
click at [333, 326] on p "Malaria , Paludism , Plasmodiosis" at bounding box center [323, 325] width 145 height 9
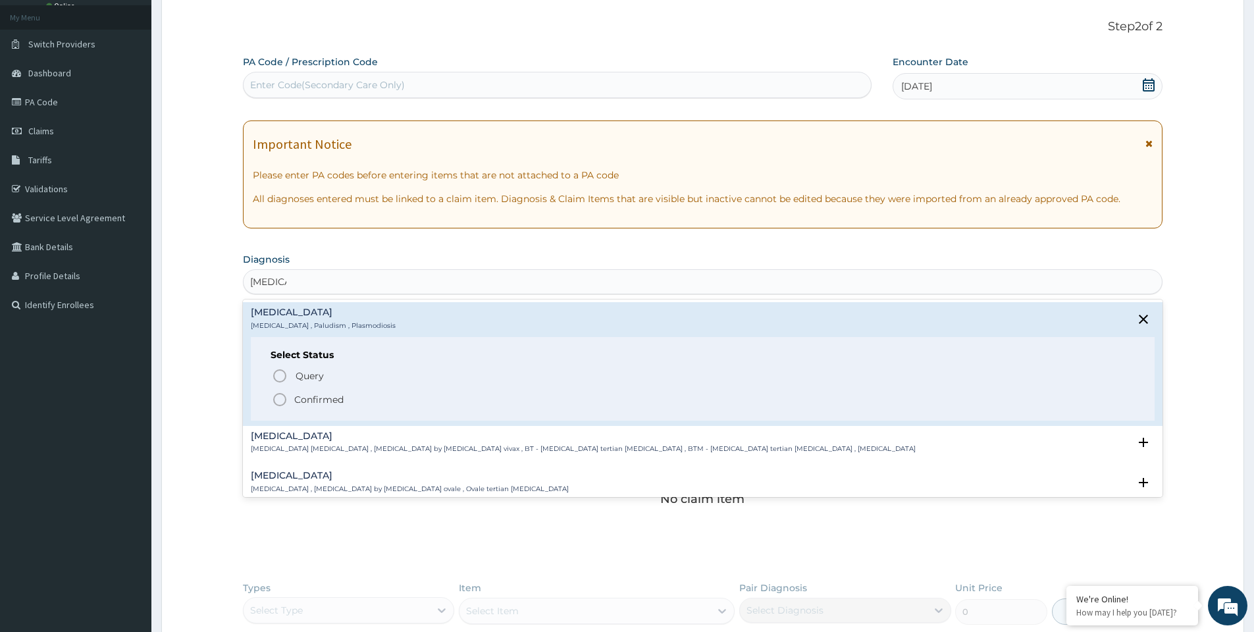
click at [282, 400] on icon "status option filled" at bounding box center [280, 400] width 16 height 16
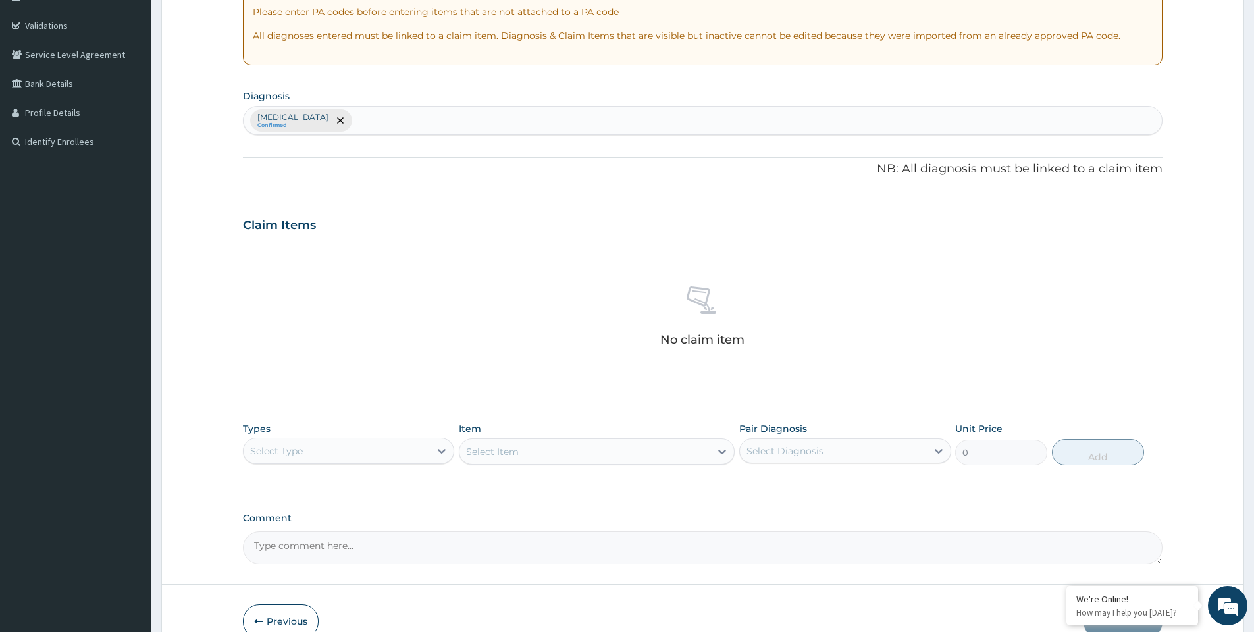
scroll to position [304, 0]
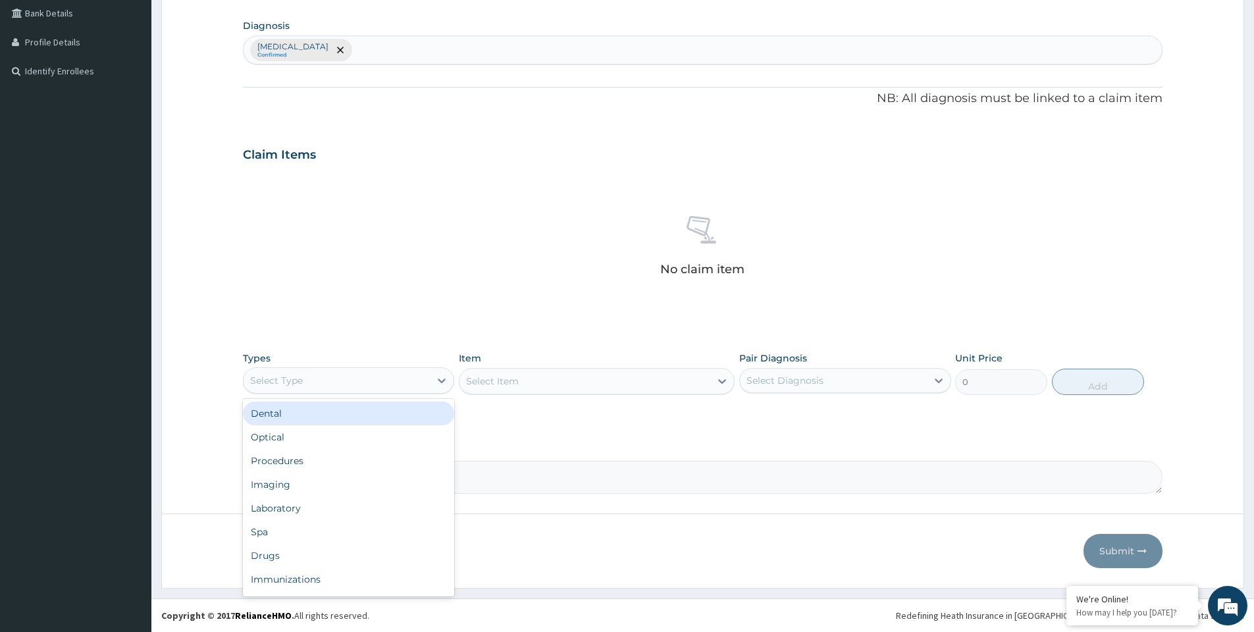
click at [409, 384] on div "Select Type" at bounding box center [337, 380] width 186 height 21
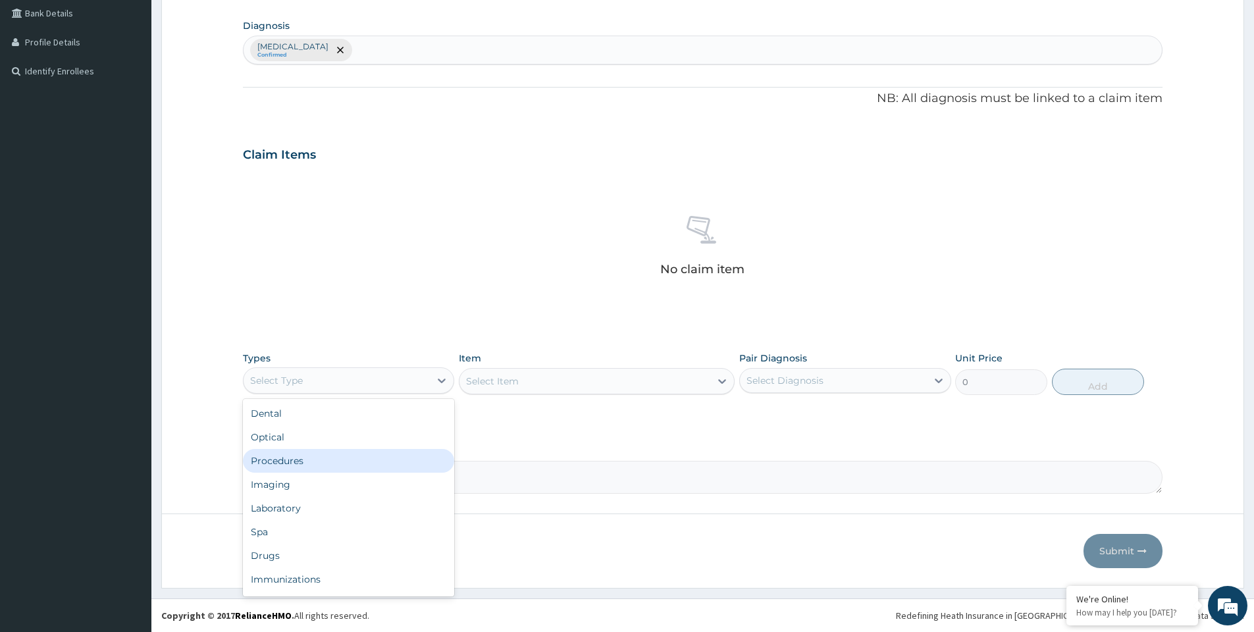
click at [315, 457] on div "Procedures" at bounding box center [348, 461] width 211 height 24
click at [522, 383] on div "Select Item" at bounding box center [585, 381] width 251 height 21
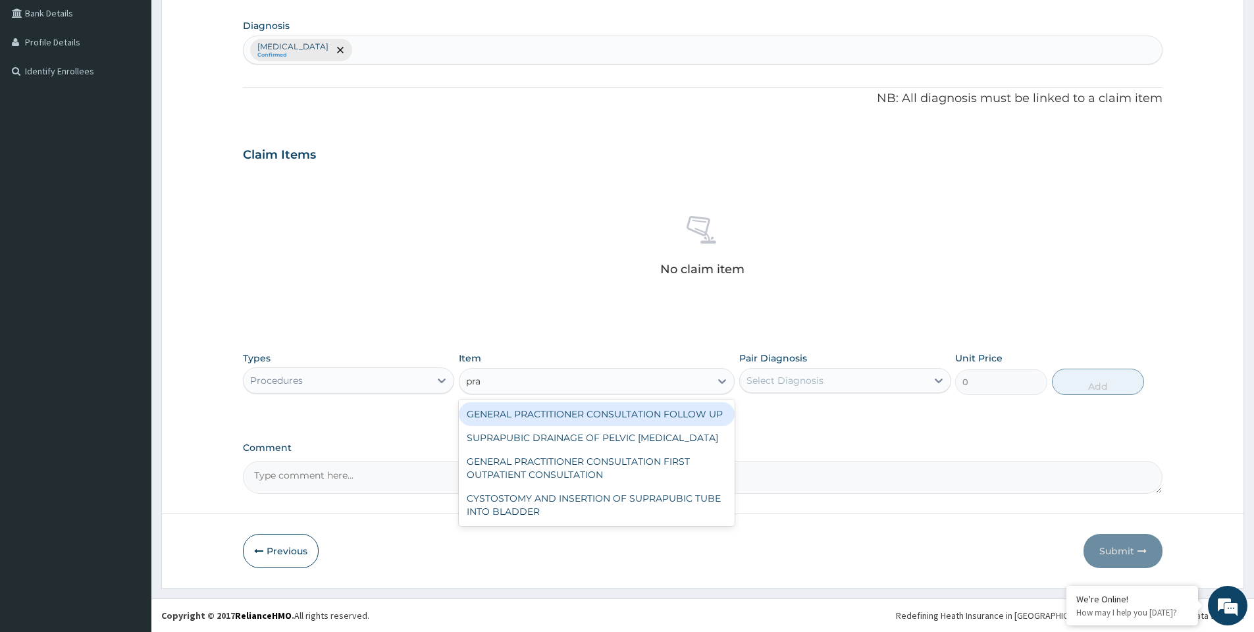
type input "prac"
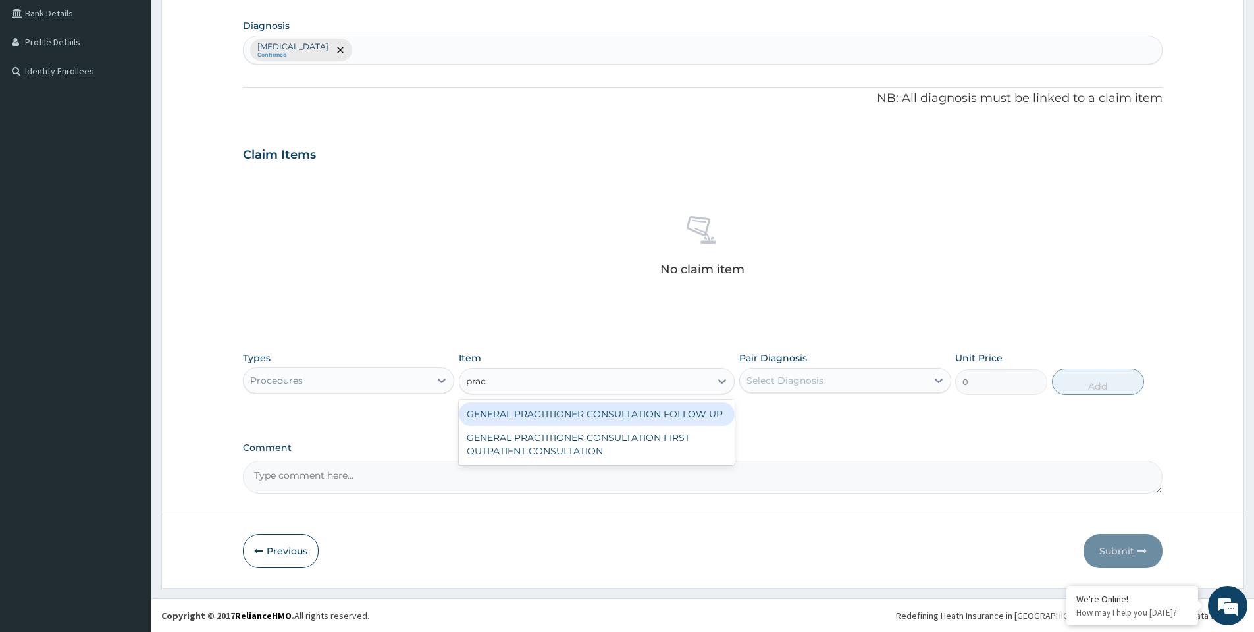
click at [530, 417] on div "GENERAL PRACTITIONER CONSULTATION FOLLOW UP" at bounding box center [597, 414] width 276 height 24
type input "2500"
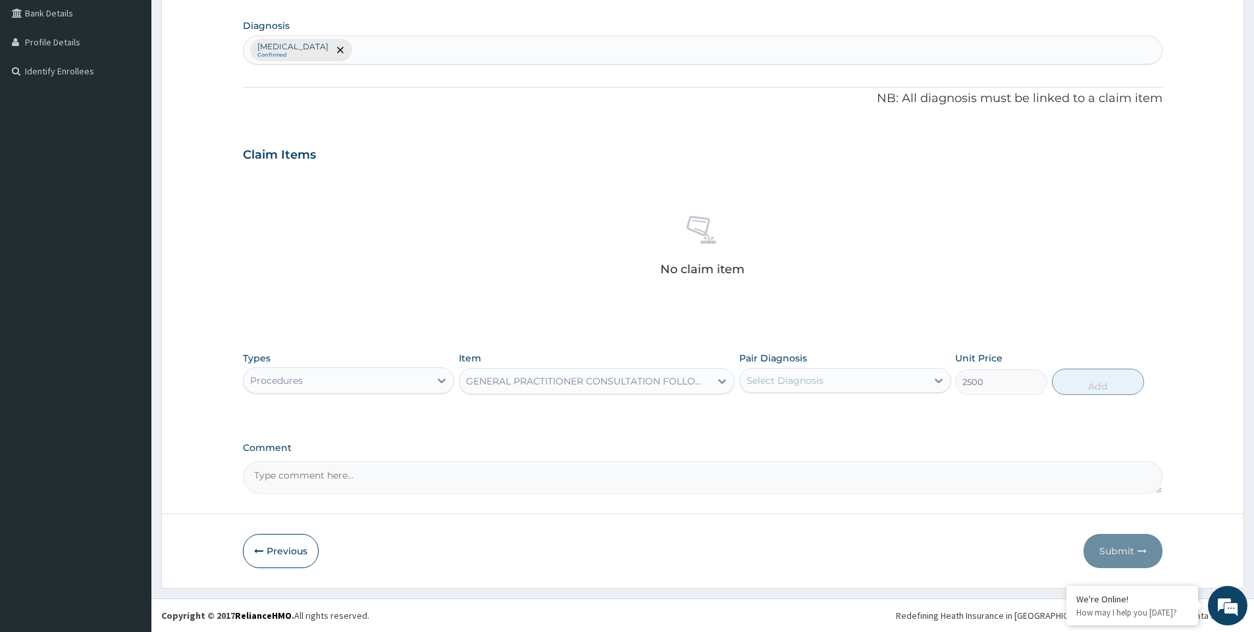
drag, startPoint x: 607, startPoint y: 384, endPoint x: 601, endPoint y: 391, distance: 8.9
click at [606, 384] on div "GENERAL PRACTITIONER CONSULTATION FOLLOW UP" at bounding box center [589, 381] width 246 height 13
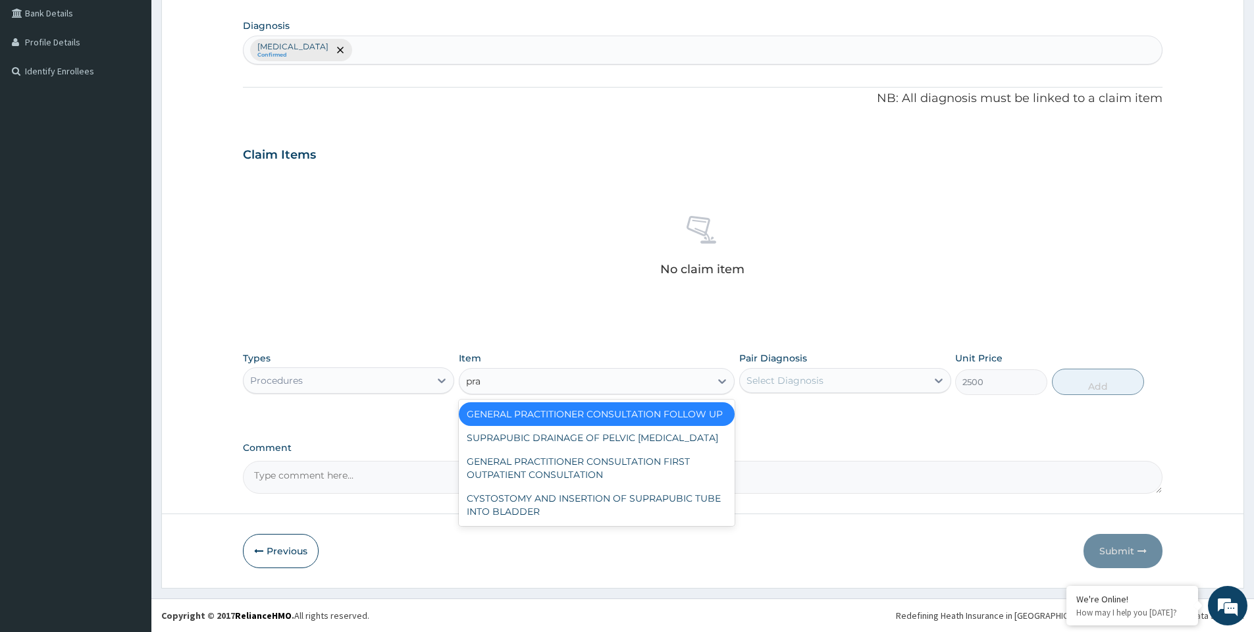
scroll to position [0, 0]
type input "prac"
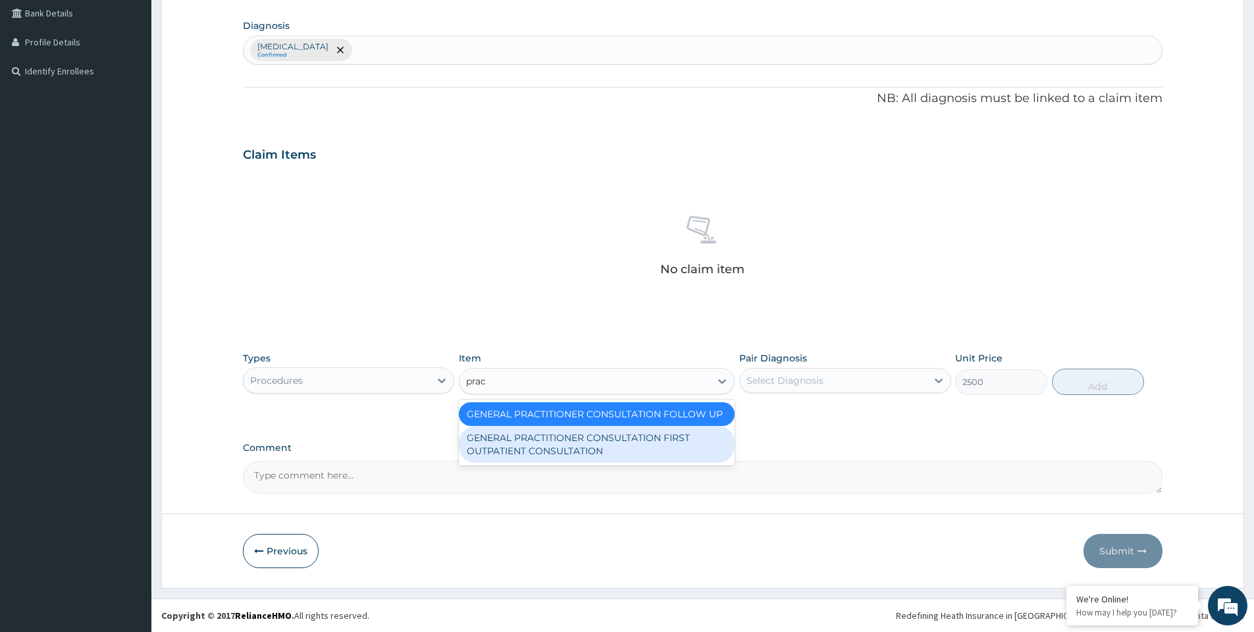
click at [596, 458] on div "GENERAL PRACTITIONER CONSULTATION FIRST OUTPATIENT CONSULTATION" at bounding box center [597, 444] width 276 height 37
type input "3000"
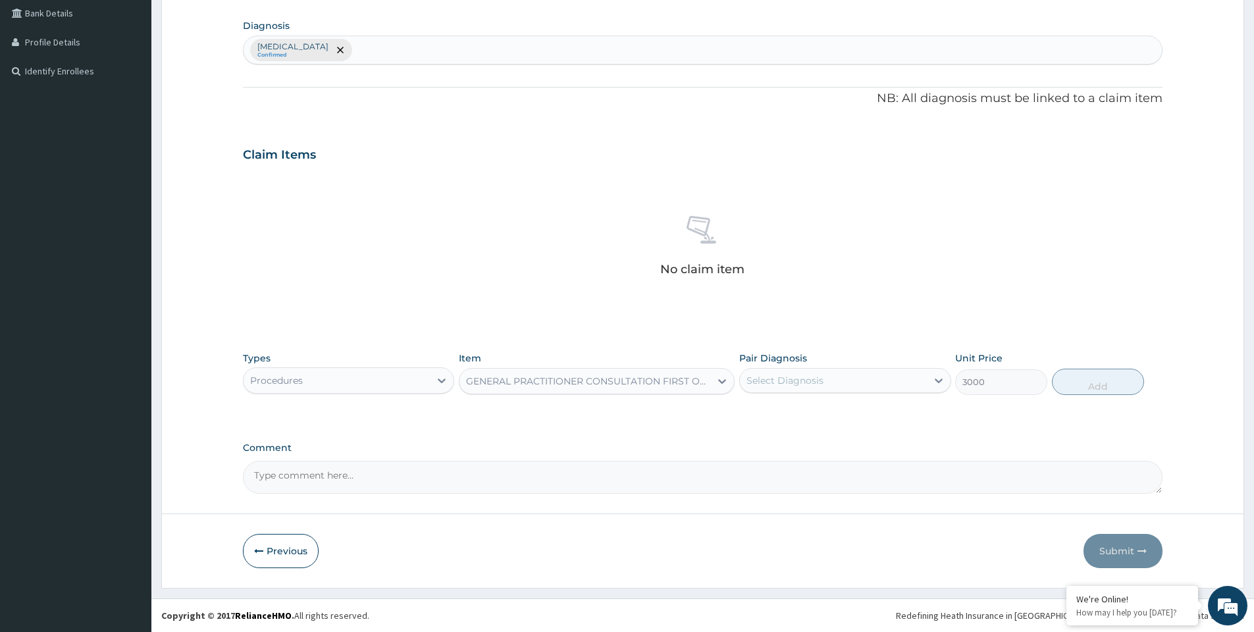
click at [768, 383] on div "Select Diagnosis" at bounding box center [785, 380] width 77 height 13
click at [779, 414] on label "Malaria" at bounding box center [802, 412] width 82 height 13
checkbox input "true"
drag, startPoint x: 1087, startPoint y: 386, endPoint x: 1061, endPoint y: 388, distance: 25.8
click at [1088, 386] on button "Add" at bounding box center [1098, 382] width 92 height 26
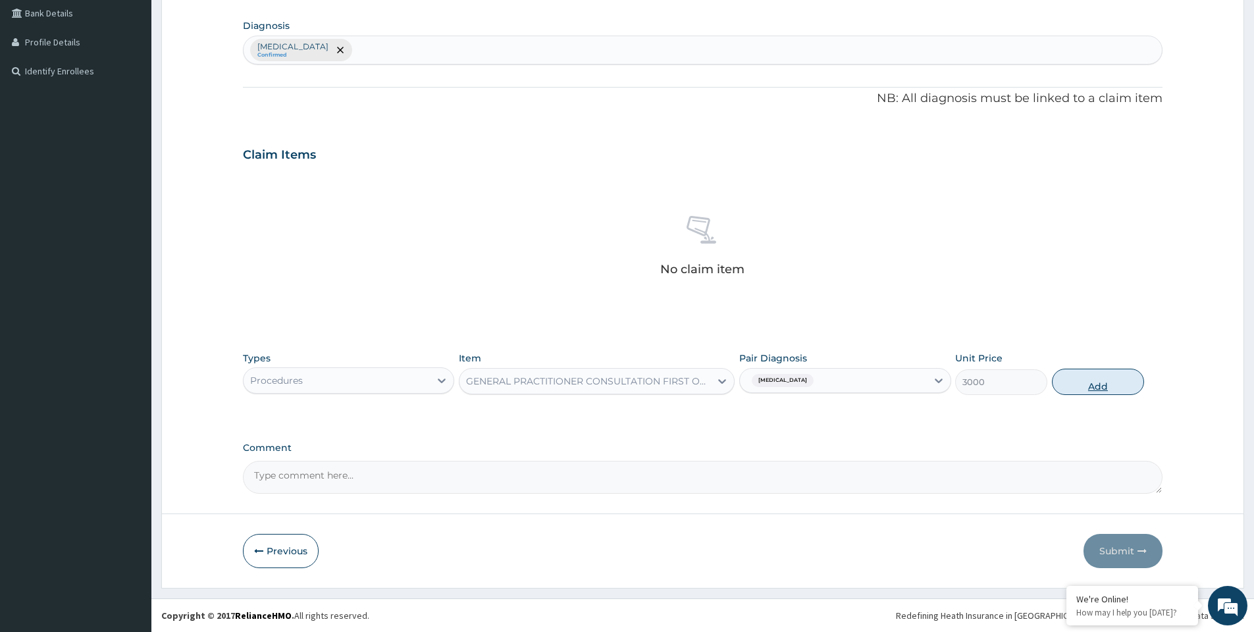
type input "0"
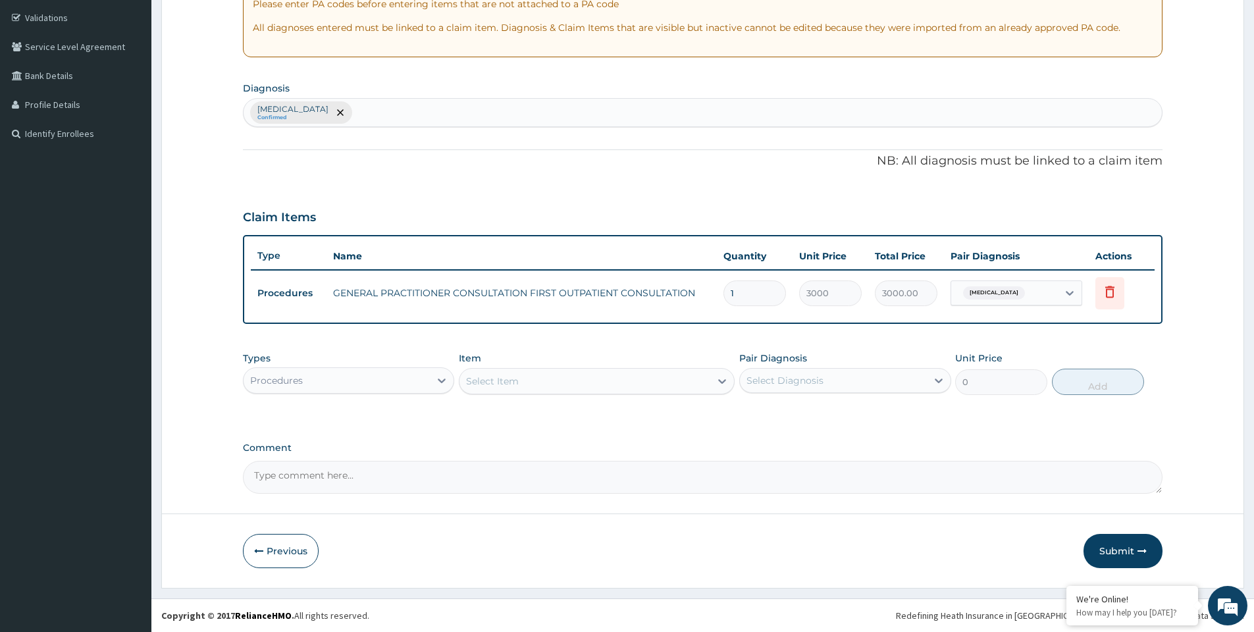
scroll to position [242, 0]
click at [332, 381] on div "Procedures" at bounding box center [337, 380] width 186 height 21
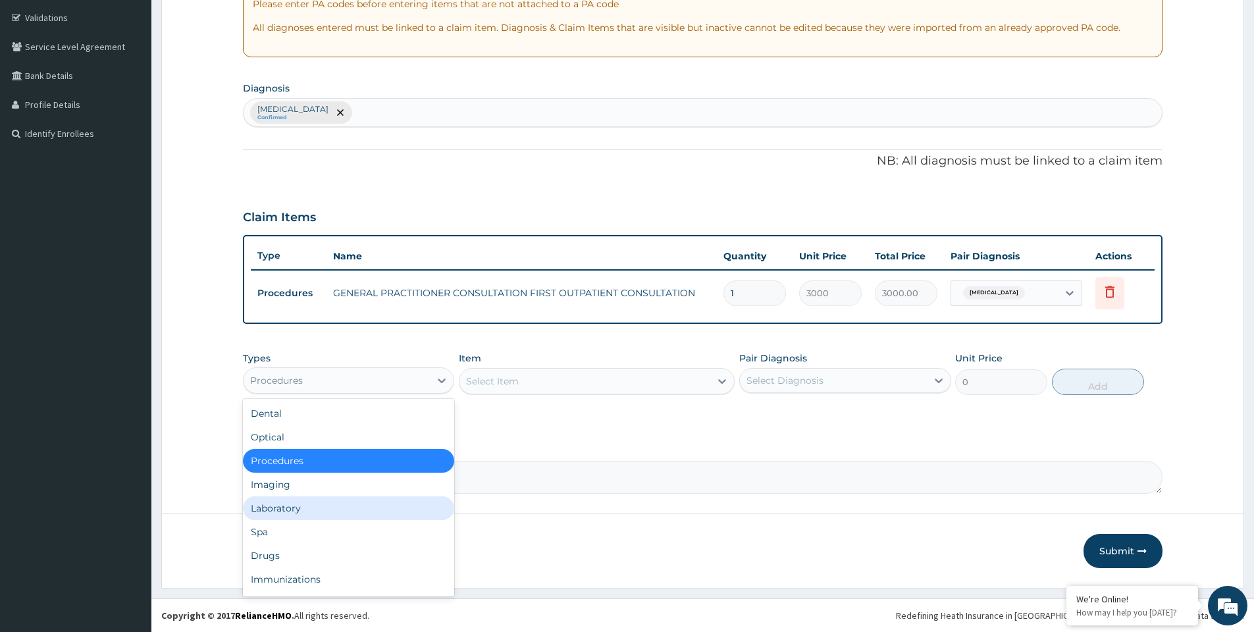
click at [303, 509] on div "Laboratory" at bounding box center [348, 508] width 211 height 24
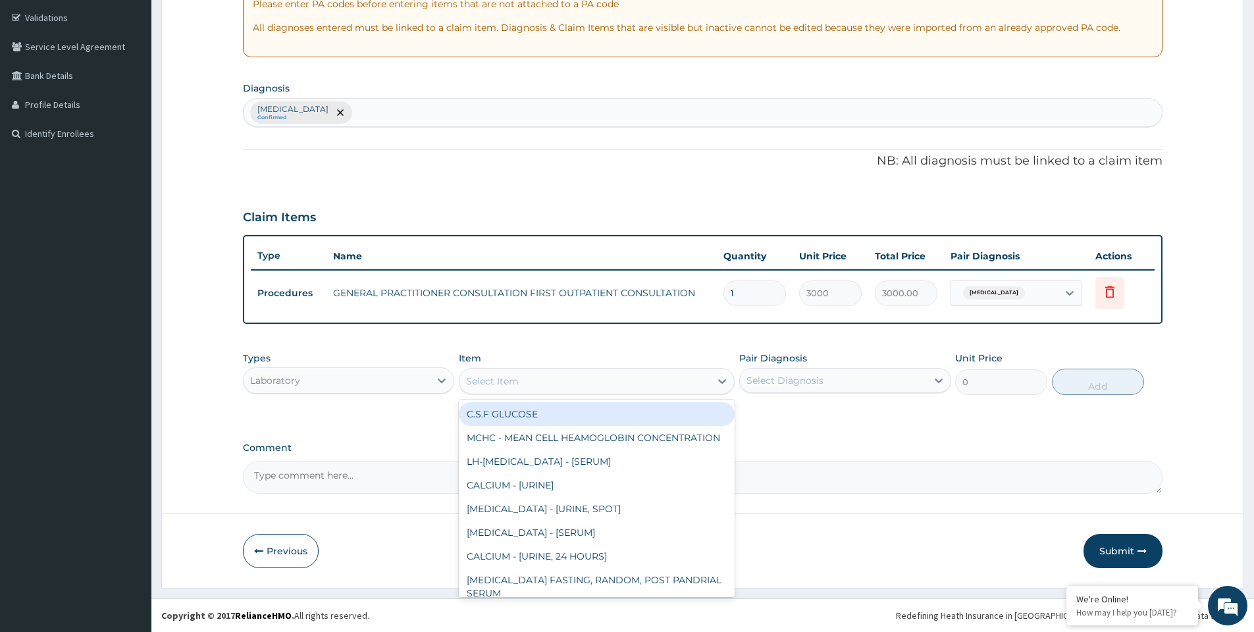
click at [558, 390] on div "Select Item" at bounding box center [585, 381] width 251 height 21
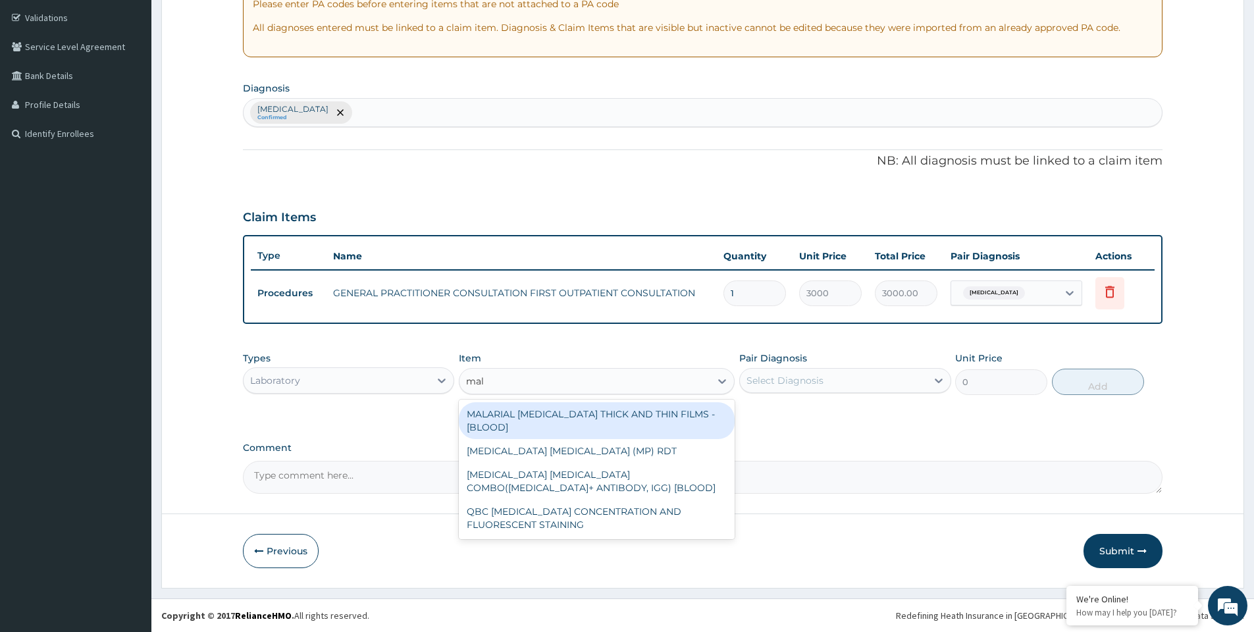
type input "mala"
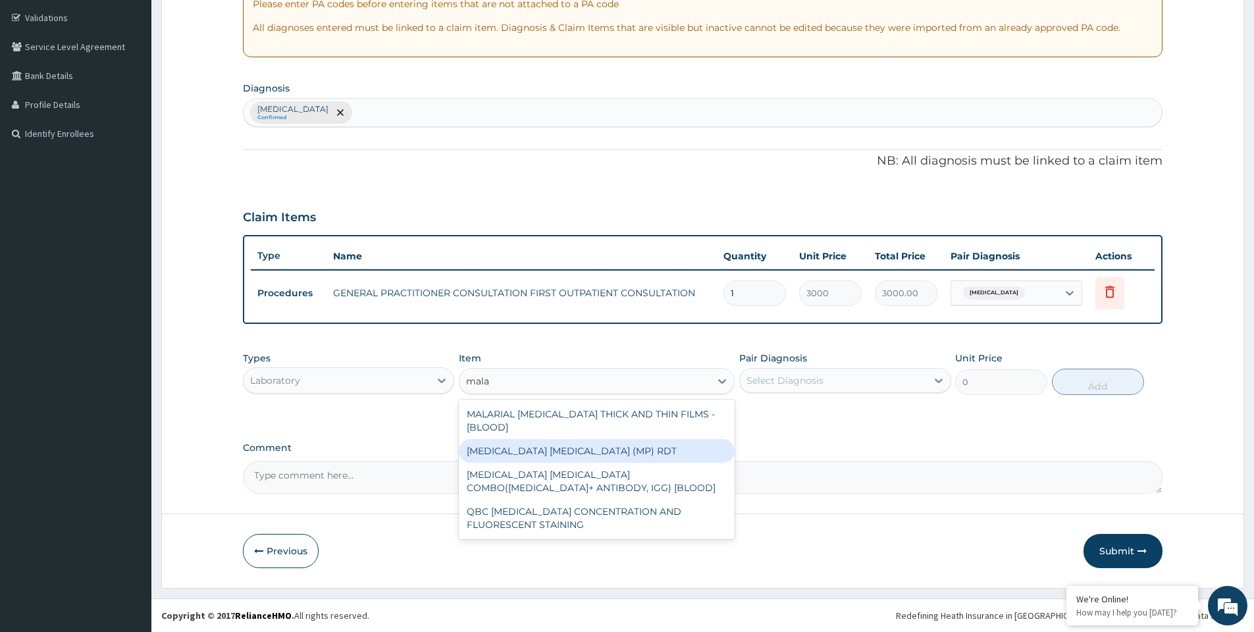
drag, startPoint x: 569, startPoint y: 442, endPoint x: 704, endPoint y: 409, distance: 139.6
click at [569, 442] on div "MALARIA PARASITE (MP) RDT" at bounding box center [597, 451] width 276 height 24
type input "1500"
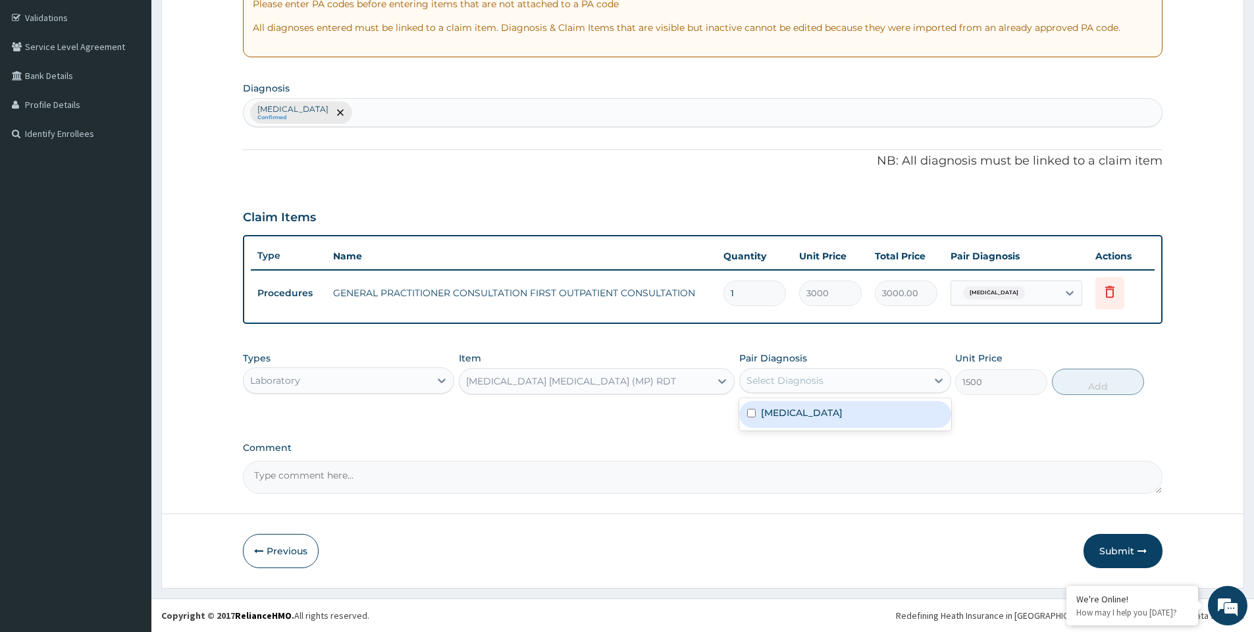
click at [802, 379] on div "Select Diagnosis" at bounding box center [785, 380] width 77 height 13
click at [808, 413] on div "Malaria" at bounding box center [844, 414] width 211 height 27
checkbox input "true"
click at [1063, 383] on button "Add" at bounding box center [1098, 382] width 92 height 26
type input "0"
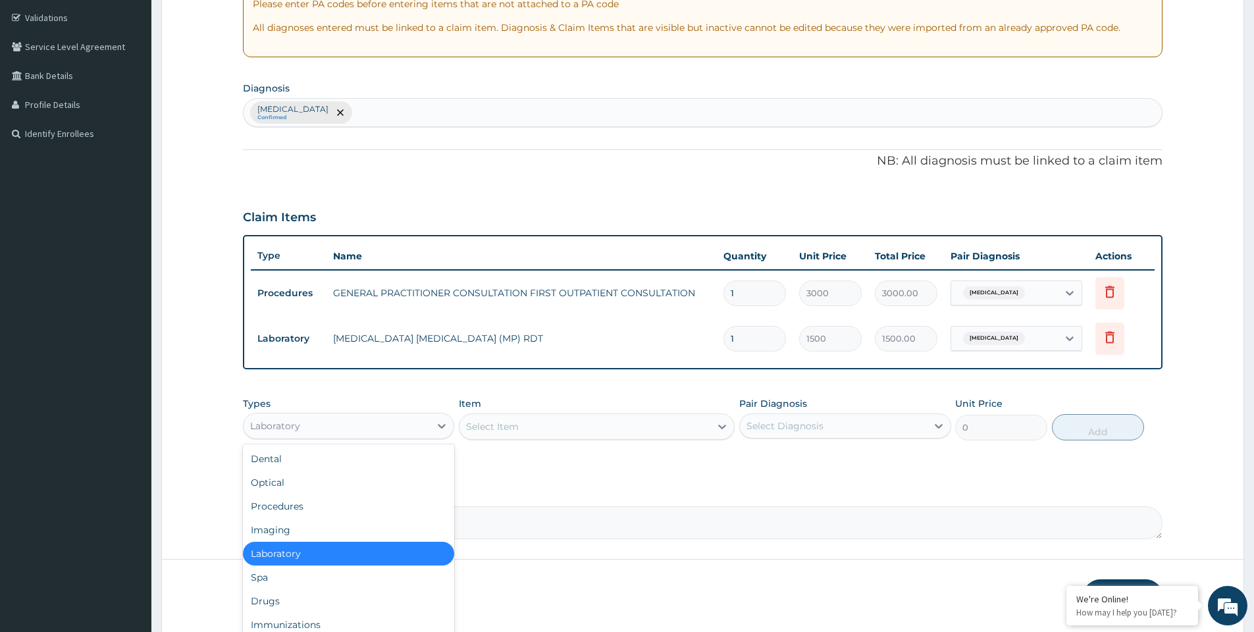
drag, startPoint x: 394, startPoint y: 428, endPoint x: 346, endPoint y: 451, distance: 52.7
click at [393, 428] on div "Laboratory" at bounding box center [337, 425] width 186 height 21
drag, startPoint x: 282, startPoint y: 599, endPoint x: 288, endPoint y: 555, distance: 44.6
click at [281, 599] on div "Drugs" at bounding box center [348, 601] width 211 height 24
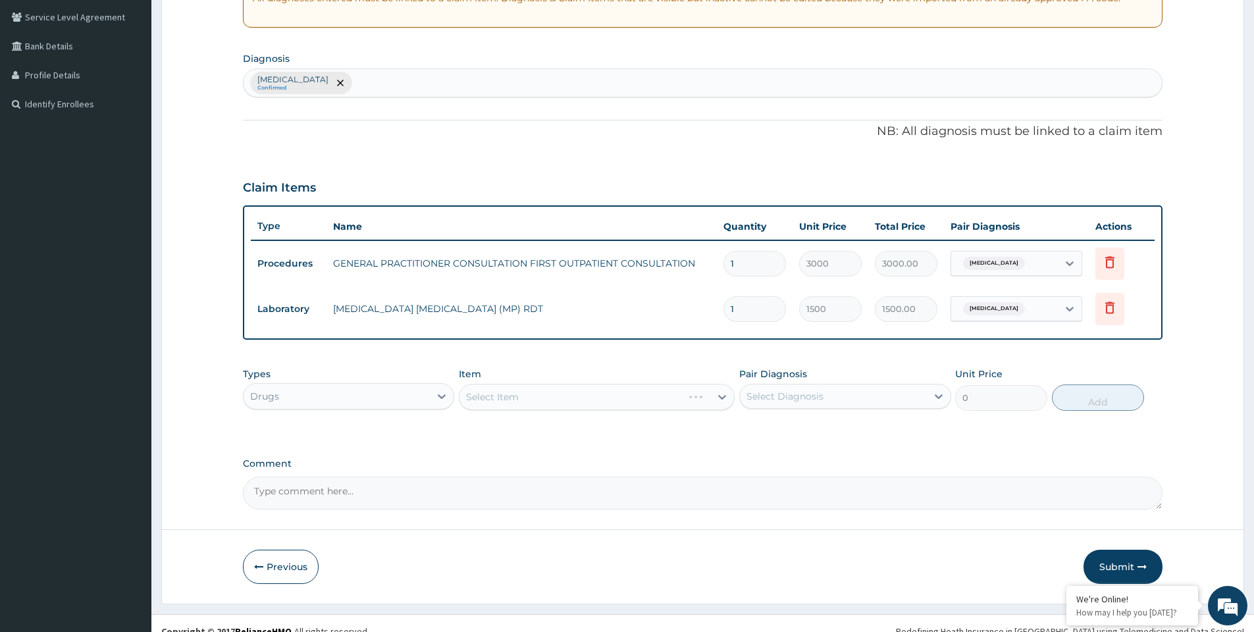
scroll to position [287, 0]
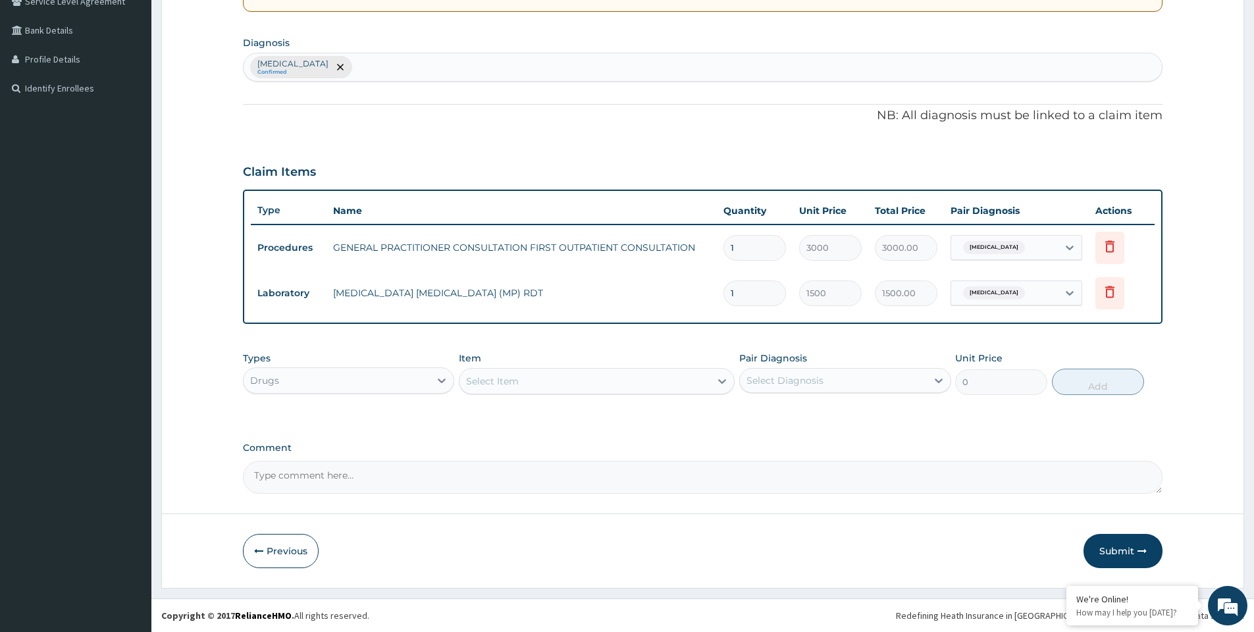
click at [536, 382] on div "Select Item" at bounding box center [585, 381] width 251 height 21
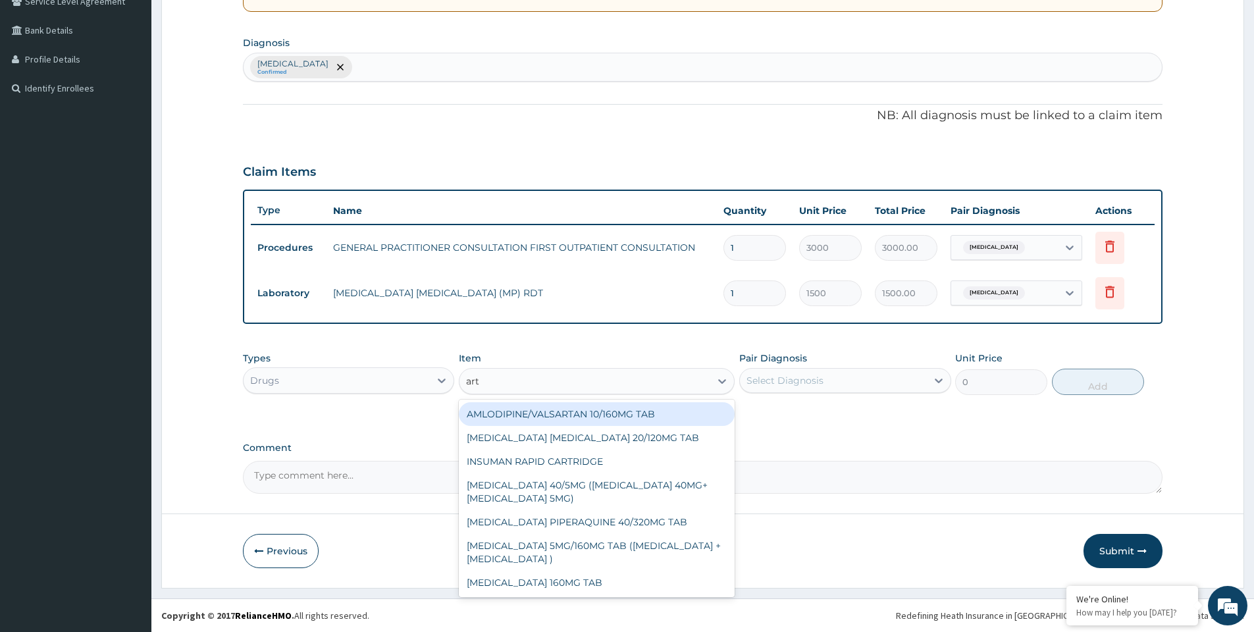
type input "arte"
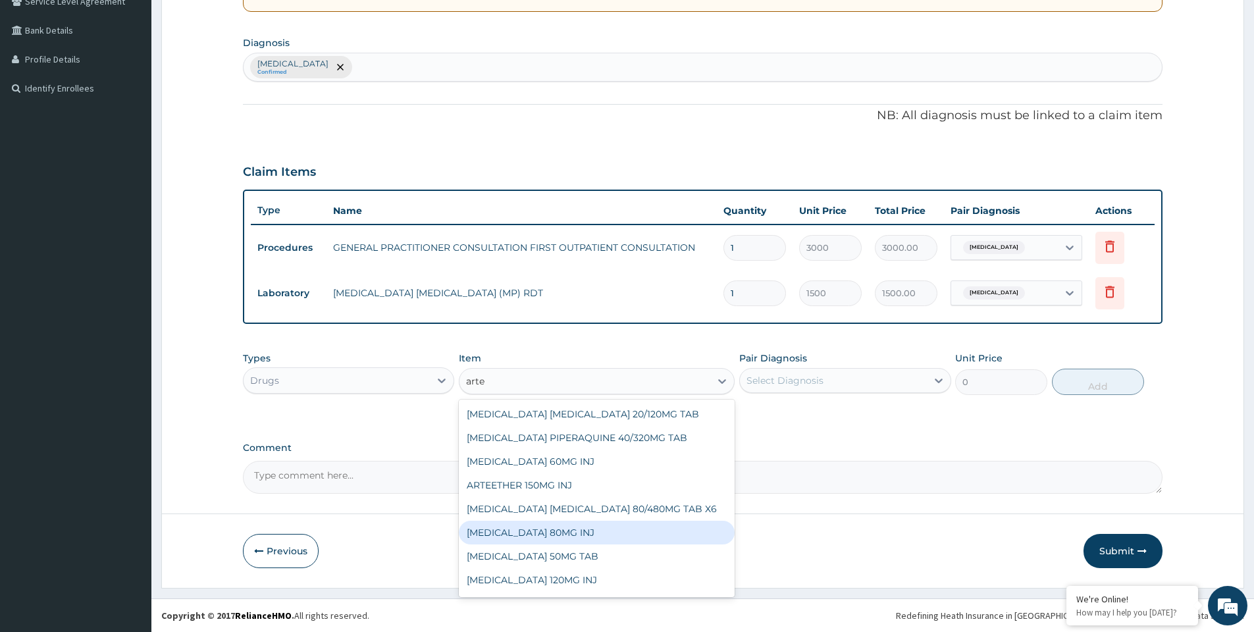
click at [611, 525] on div "ARTEMETHER 80MG INJ" at bounding box center [597, 533] width 276 height 24
type input "1400"
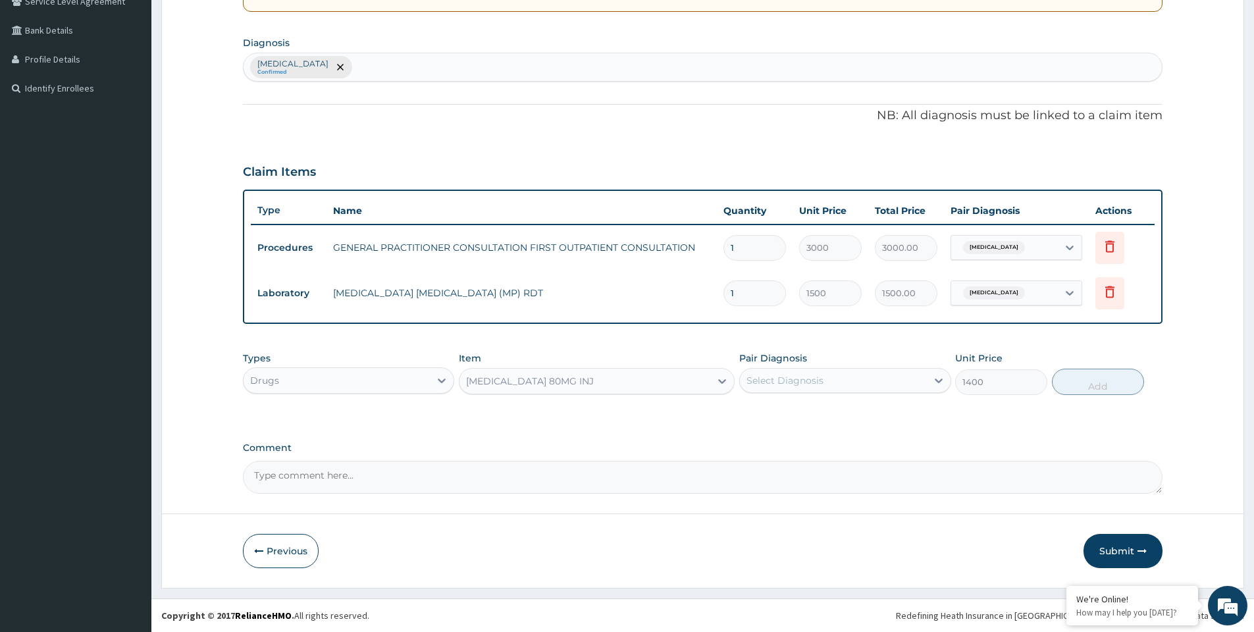
click at [792, 382] on div "Select Diagnosis" at bounding box center [785, 380] width 77 height 13
click at [797, 417] on div "Malaria" at bounding box center [844, 414] width 211 height 27
checkbox input "true"
click at [1082, 383] on button "Add" at bounding box center [1098, 382] width 92 height 26
type input "0"
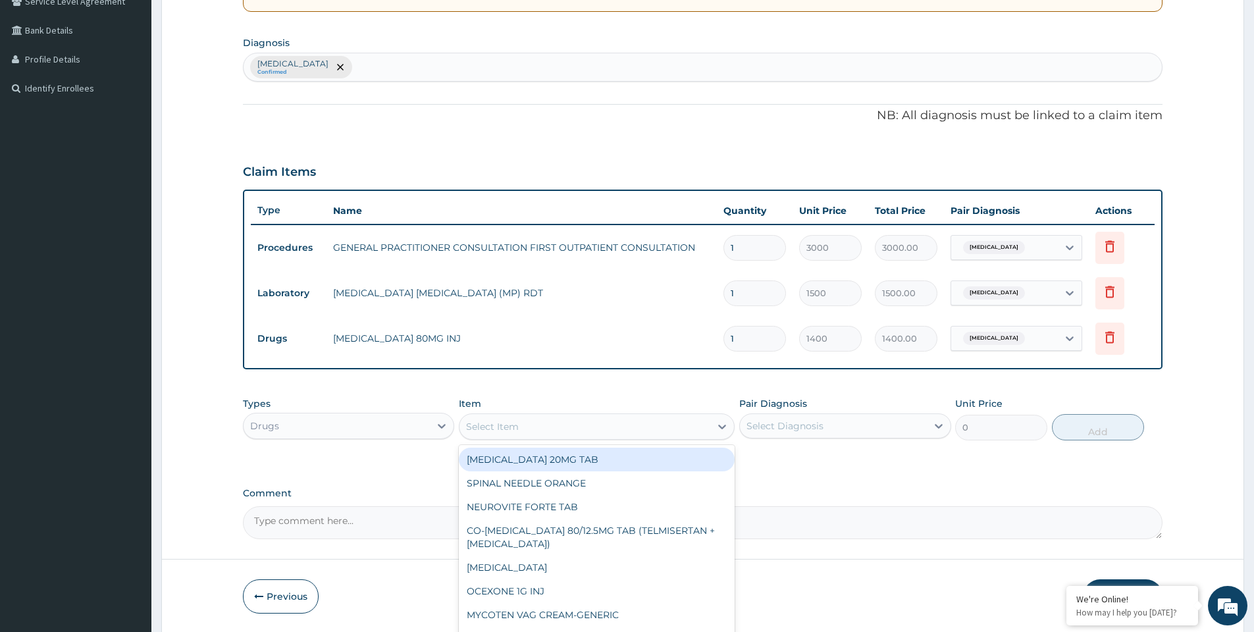
click at [531, 429] on div "Select Item" at bounding box center [585, 426] width 251 height 21
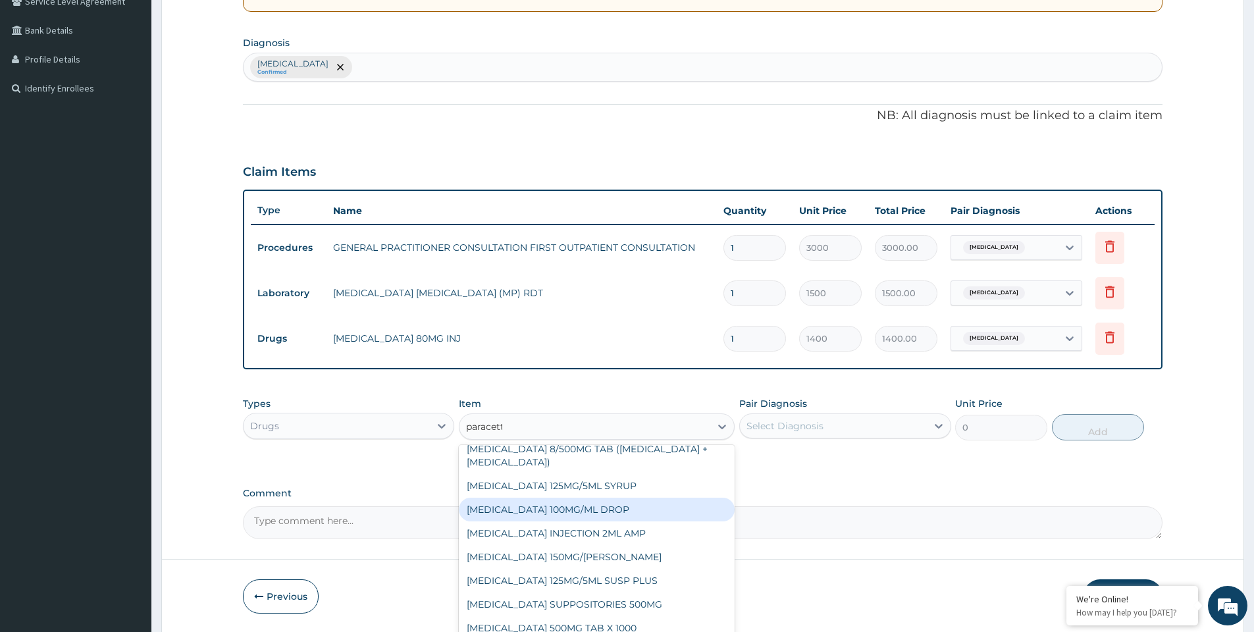
scroll to position [0, 0]
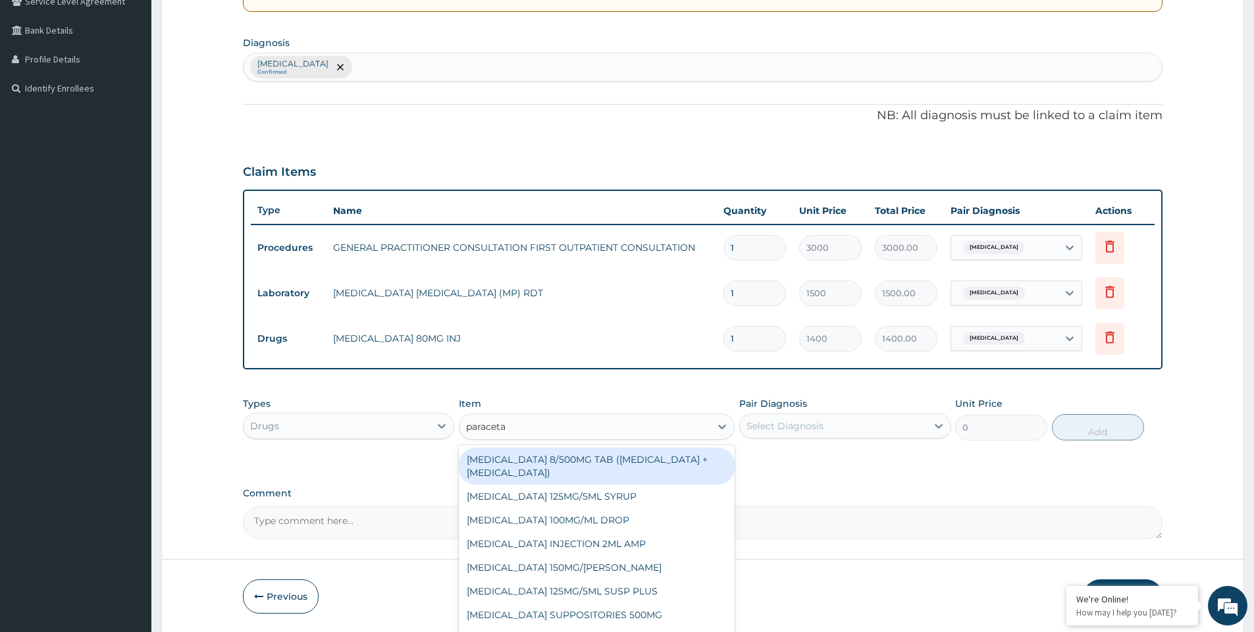
type input "paracetam"
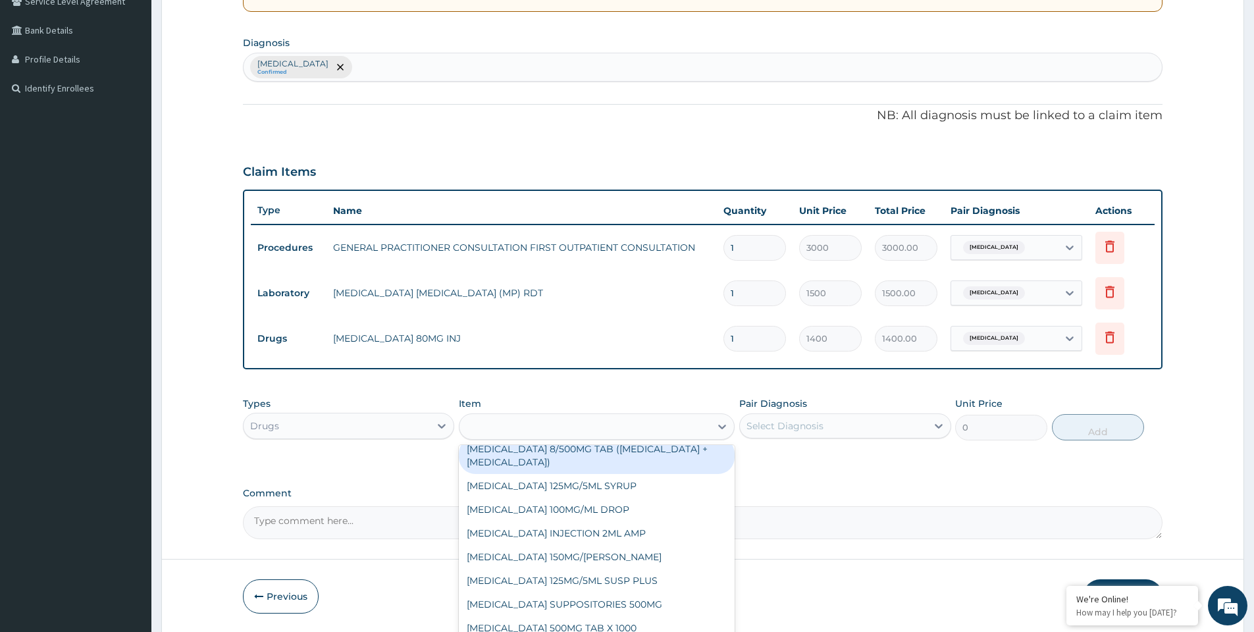
click at [521, 427] on div "paracetam" at bounding box center [585, 426] width 251 height 21
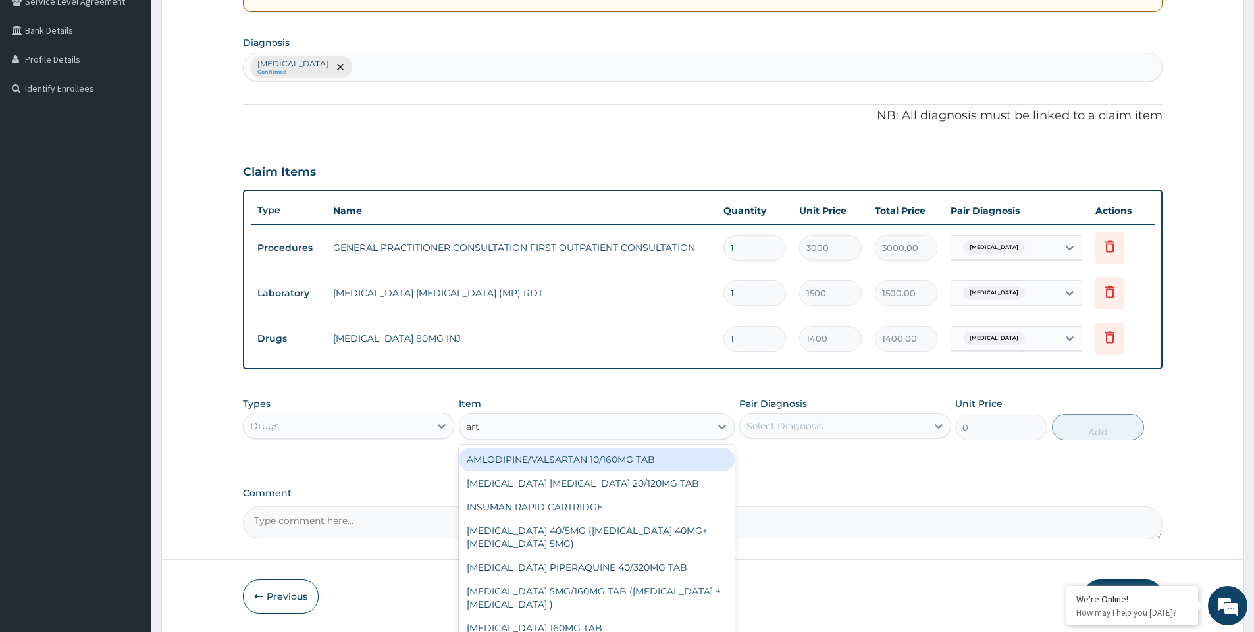
type input "arte"
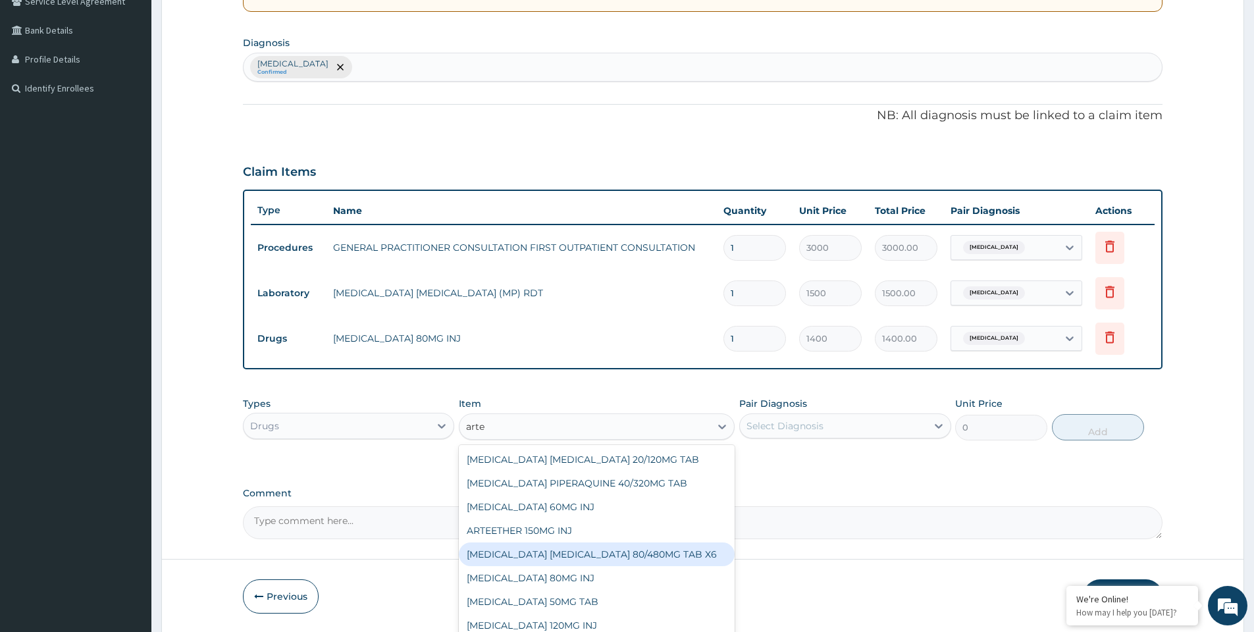
click at [573, 552] on div "ARTEMETHER LUMEFANTRINE 80/480MG TAB X6" at bounding box center [597, 554] width 276 height 24
type input "262.5"
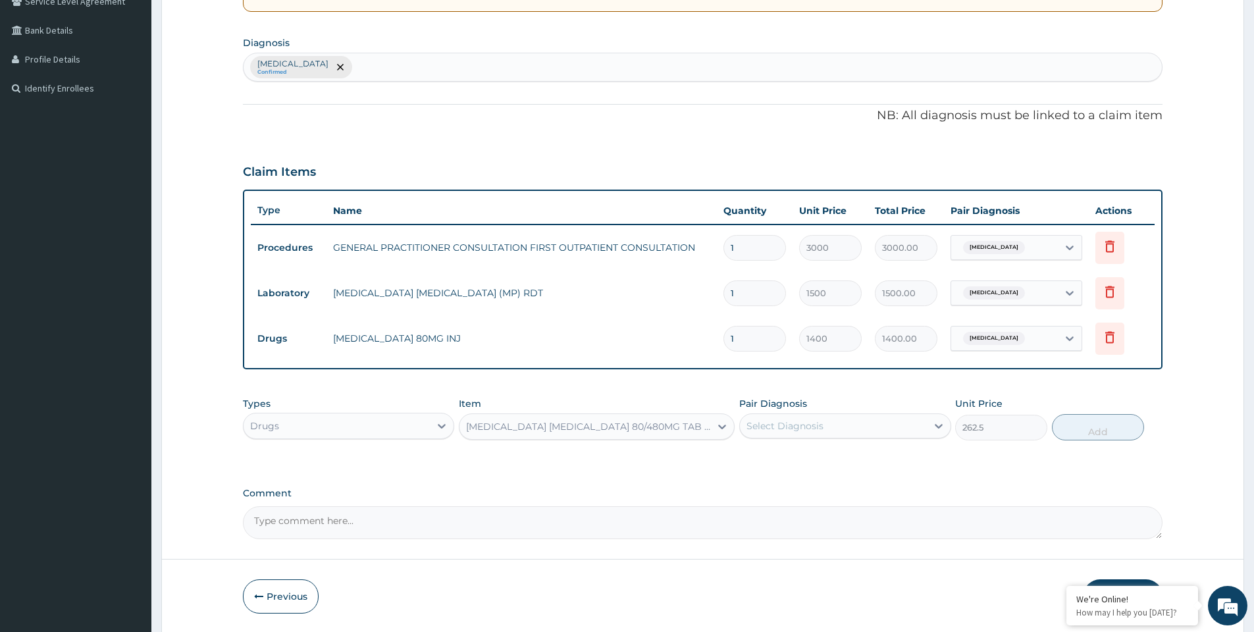
click at [778, 425] on div "Select Diagnosis" at bounding box center [785, 425] width 77 height 13
drag, startPoint x: 778, startPoint y: 460, endPoint x: 949, endPoint y: 442, distance: 172.1
click at [784, 458] on label "Malaria" at bounding box center [802, 458] width 82 height 13
checkbox input "true"
click at [1059, 426] on button "Add" at bounding box center [1098, 427] width 92 height 26
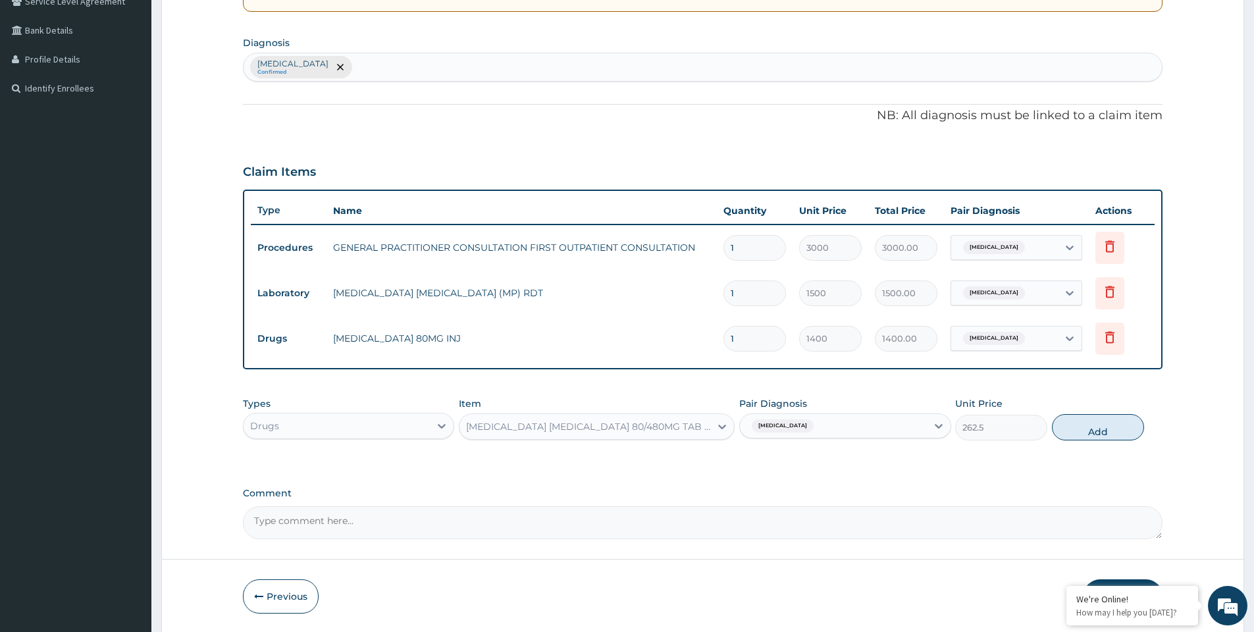
type input "0"
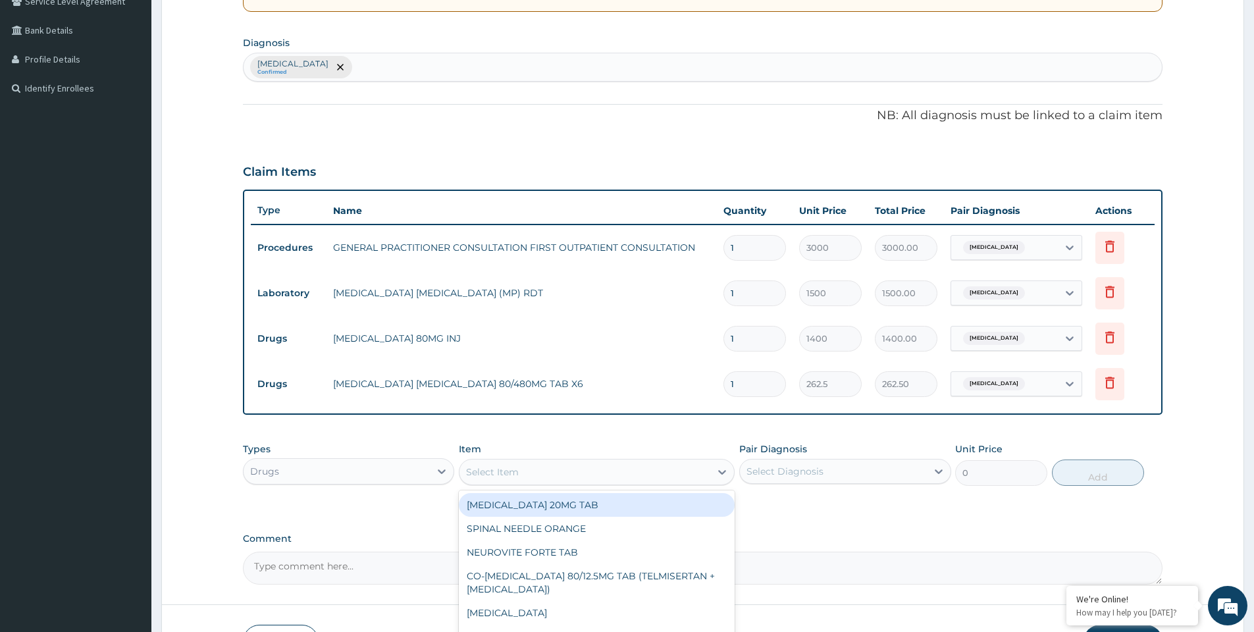
click at [625, 479] on div "Select Item" at bounding box center [585, 472] width 251 height 21
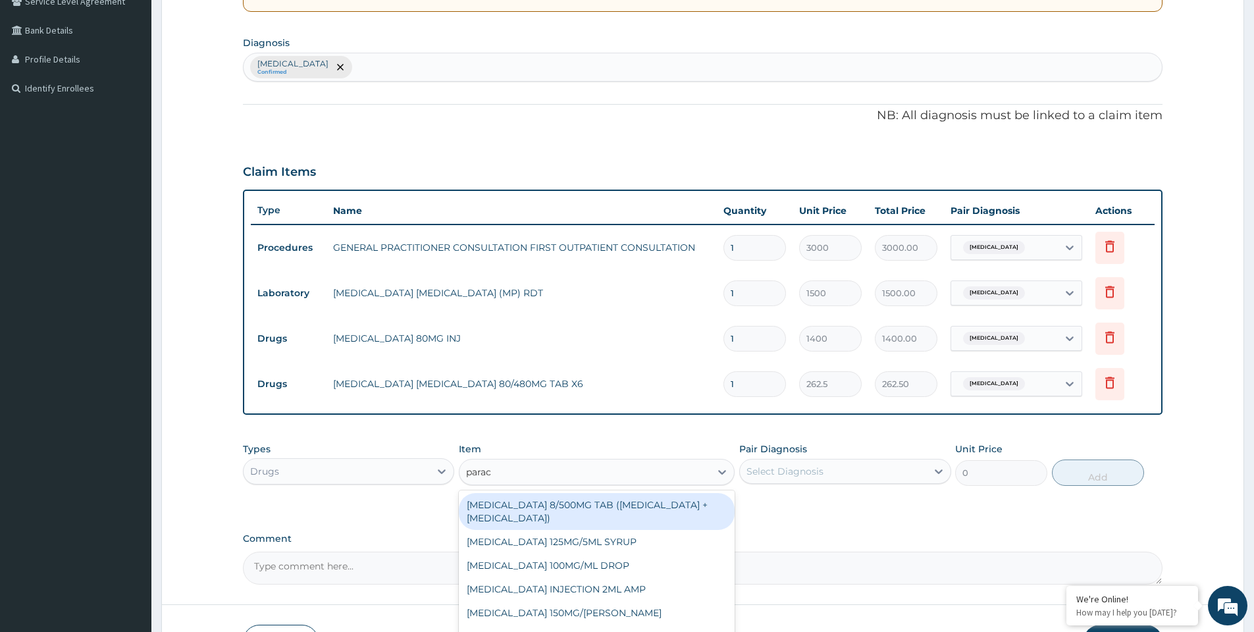
type input "parace"
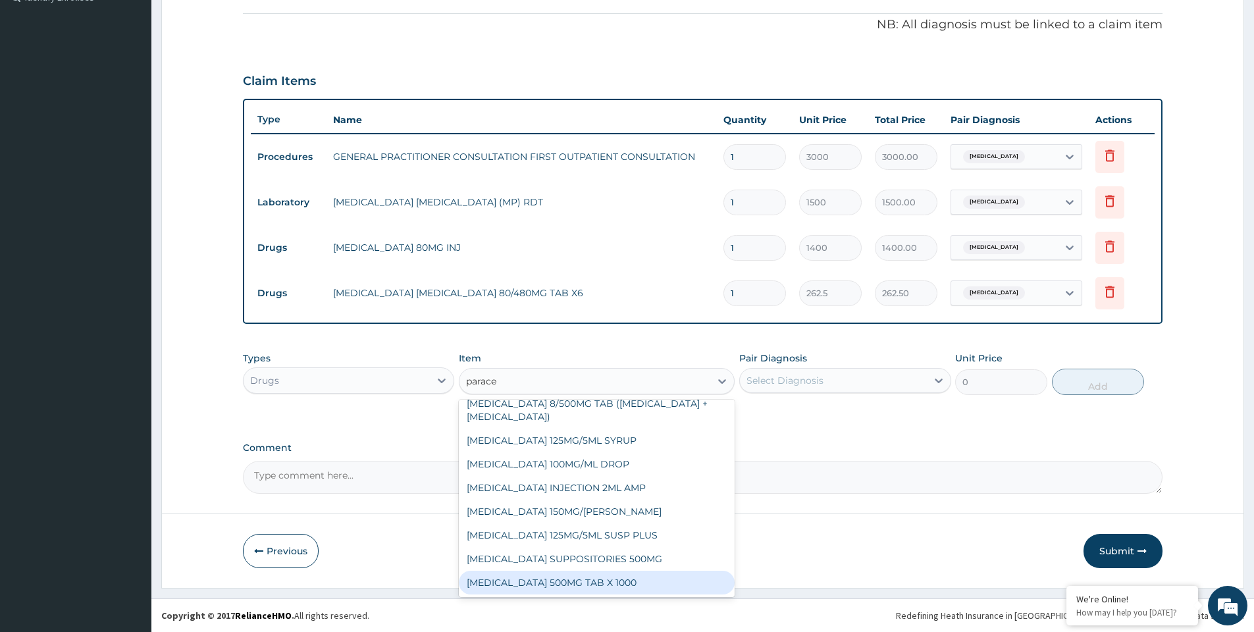
drag, startPoint x: 584, startPoint y: 580, endPoint x: 623, endPoint y: 546, distance: 51.3
click at [587, 576] on div "PARACETAMOL 500MG TAB X 1000" at bounding box center [597, 583] width 276 height 24
type input "11.03"
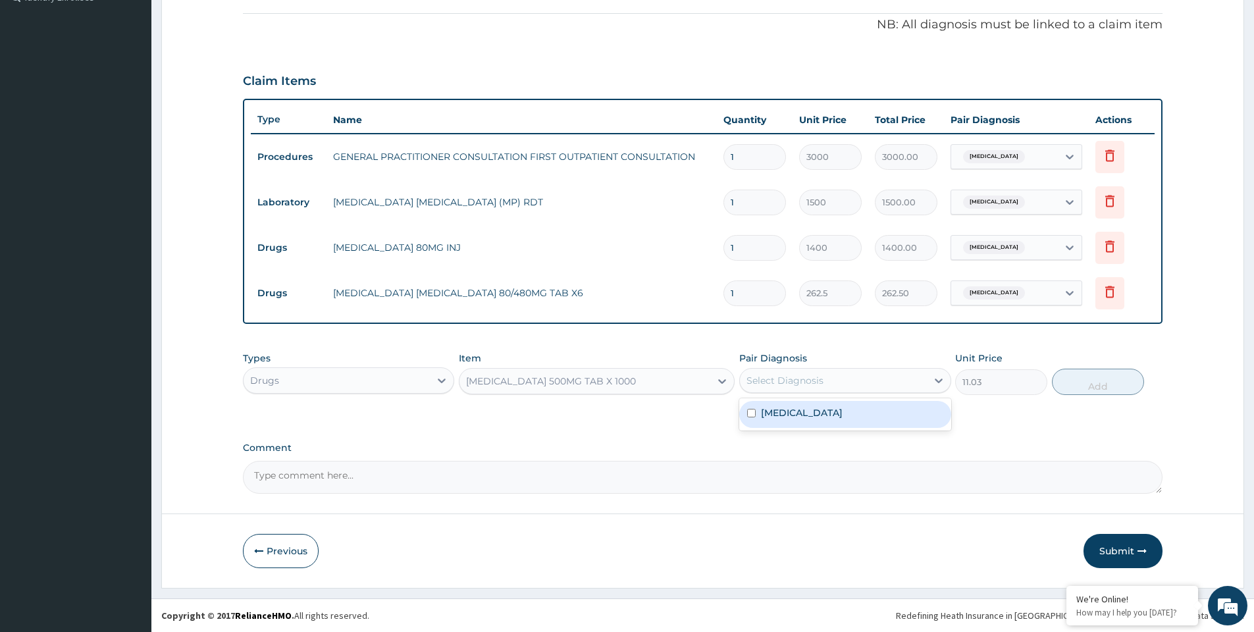
drag, startPoint x: 787, startPoint y: 384, endPoint x: 793, endPoint y: 413, distance: 29.7
click at [787, 386] on div "Select Diagnosis" at bounding box center [785, 380] width 77 height 13
drag, startPoint x: 793, startPoint y: 417, endPoint x: 929, endPoint y: 394, distance: 138.3
click at [795, 415] on label "Malaria" at bounding box center [802, 412] width 82 height 13
checkbox input "true"
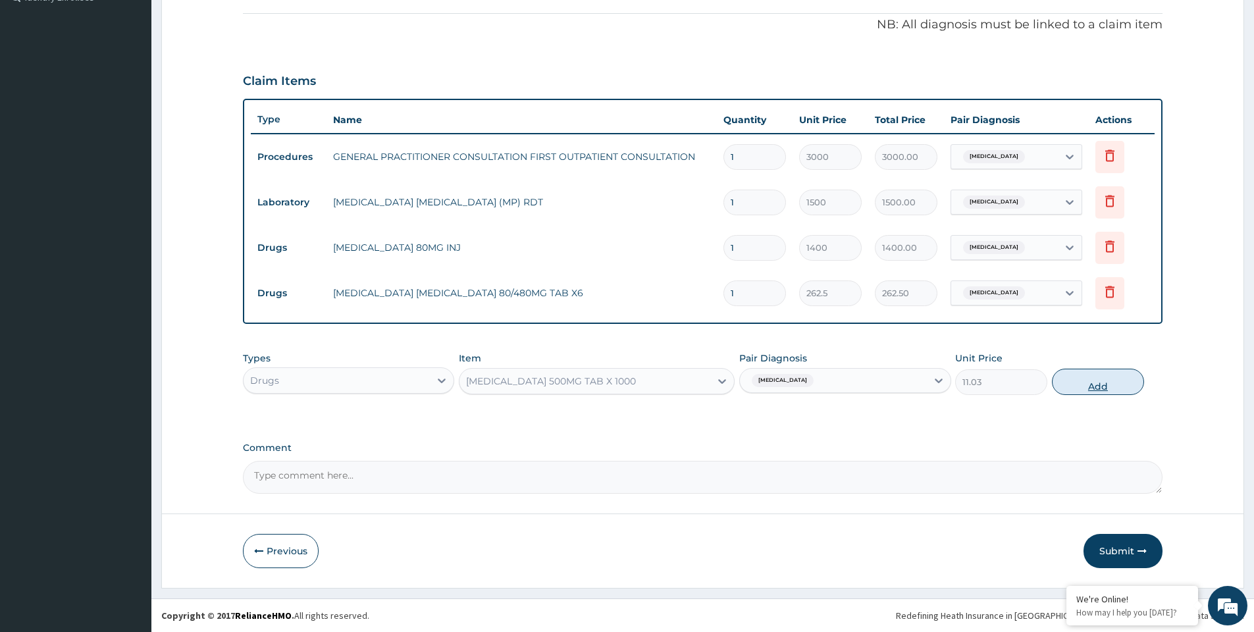
click at [1072, 386] on button "Add" at bounding box center [1098, 382] width 92 height 26
type input "0"
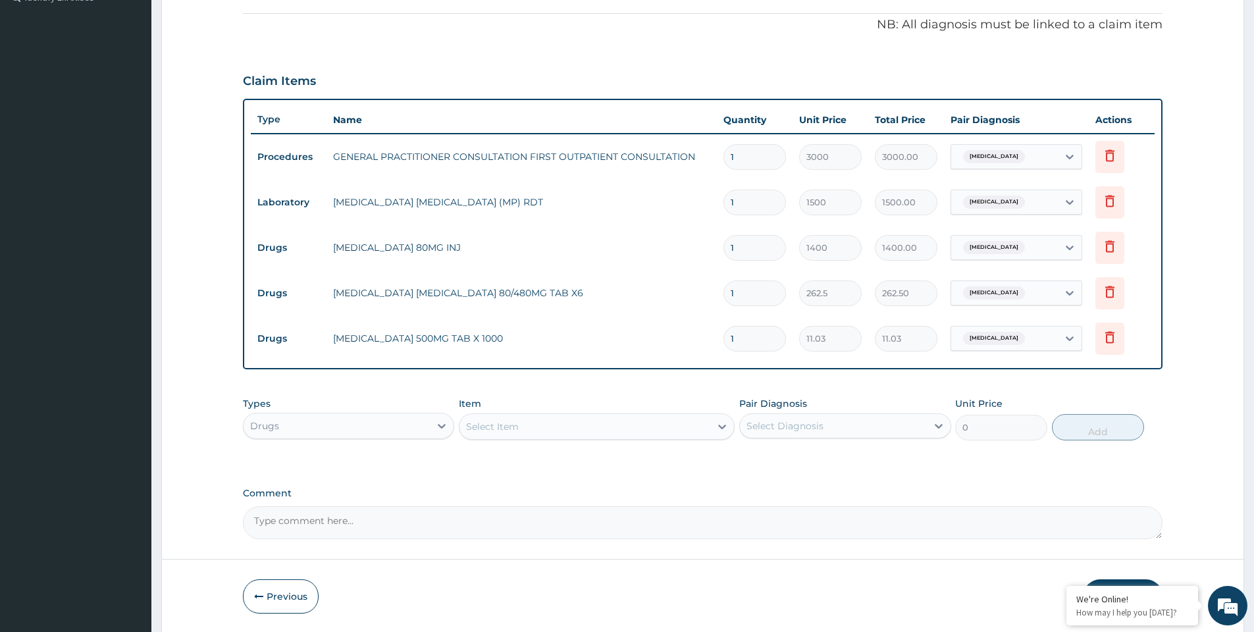
drag, startPoint x: 749, startPoint y: 252, endPoint x: 727, endPoint y: 251, distance: 22.4
click at [727, 251] on input "1" at bounding box center [755, 248] width 63 height 26
type input "2"
type input "2800.00"
type input "2"
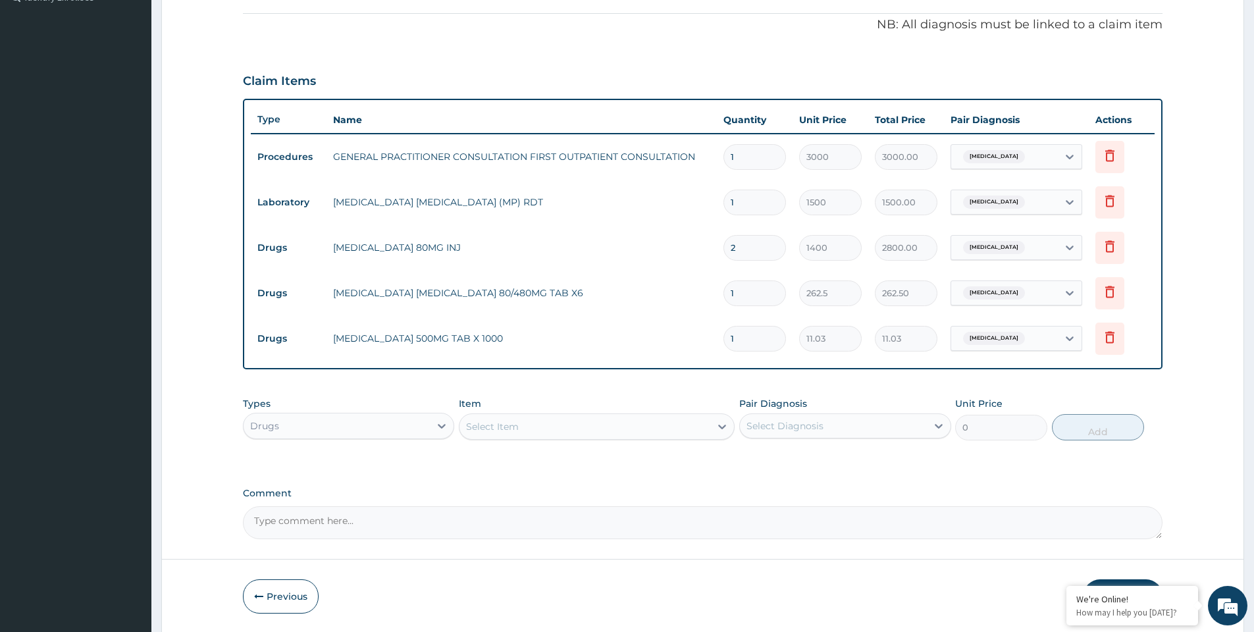
drag, startPoint x: 756, startPoint y: 294, endPoint x: 683, endPoint y: 300, distance: 72.6
click at [685, 298] on tr "Drugs ARTEMETHER LUMEFANTRINE 80/480MG TAB X6 1 262.5 262.50 Malaria Delete" at bounding box center [703, 293] width 904 height 45
type input "6"
type input "1575.00"
type input "6"
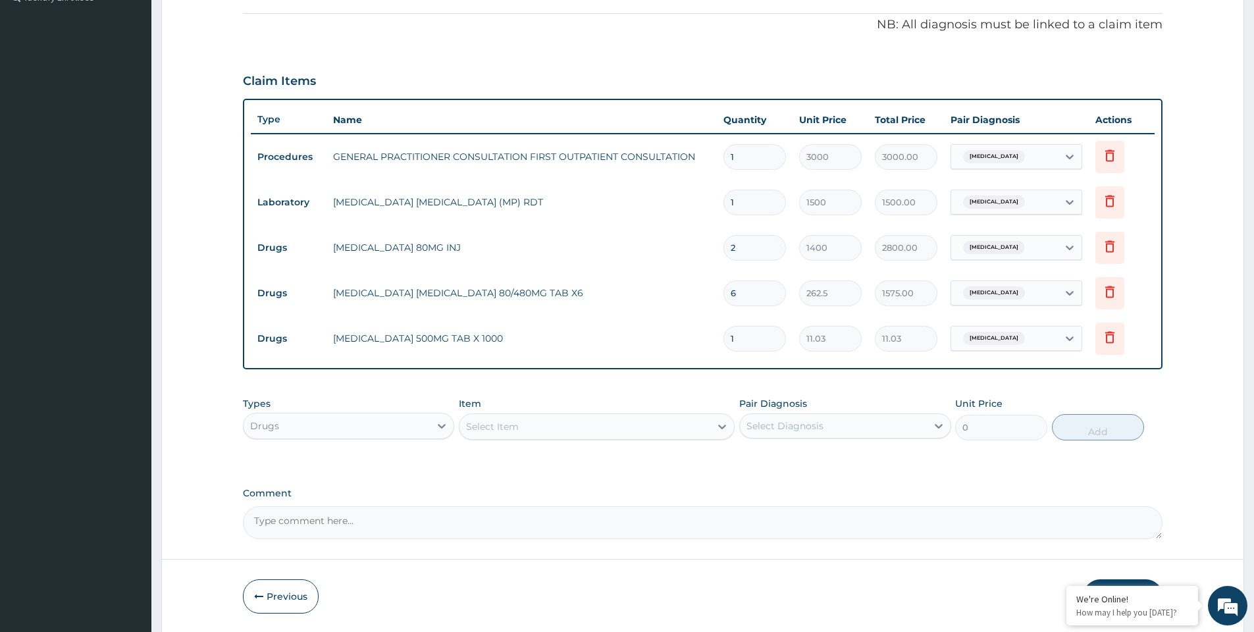
click at [746, 338] on input "1" at bounding box center [755, 339] width 63 height 26
type input "18"
type input "198.54"
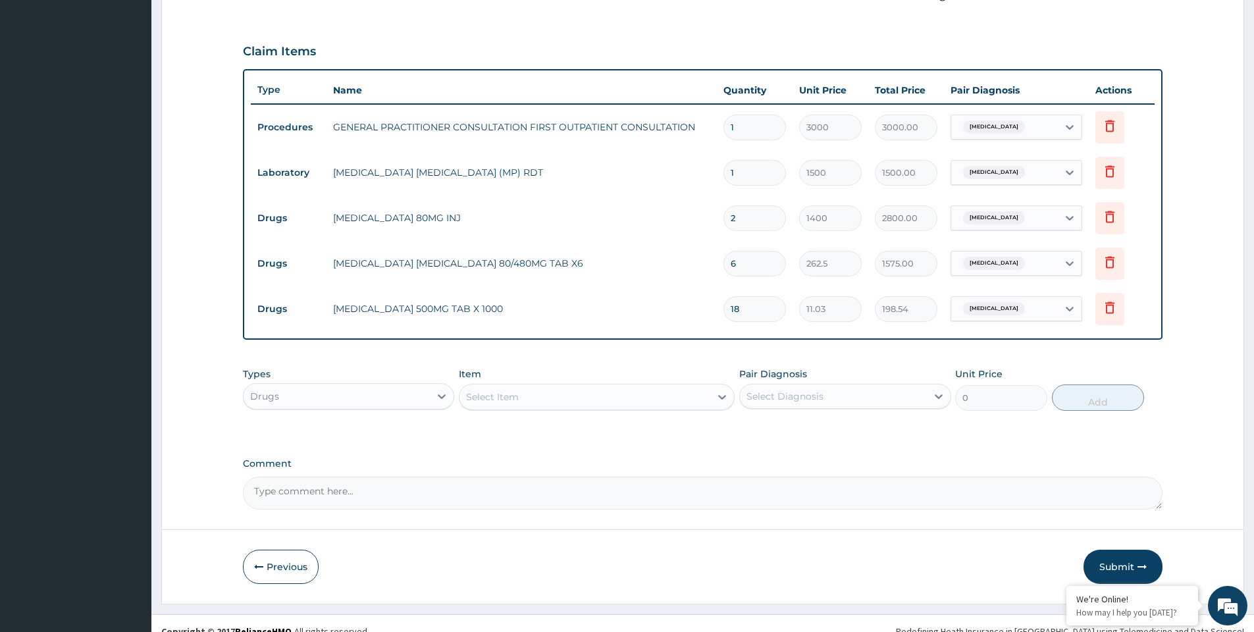
scroll to position [423, 0]
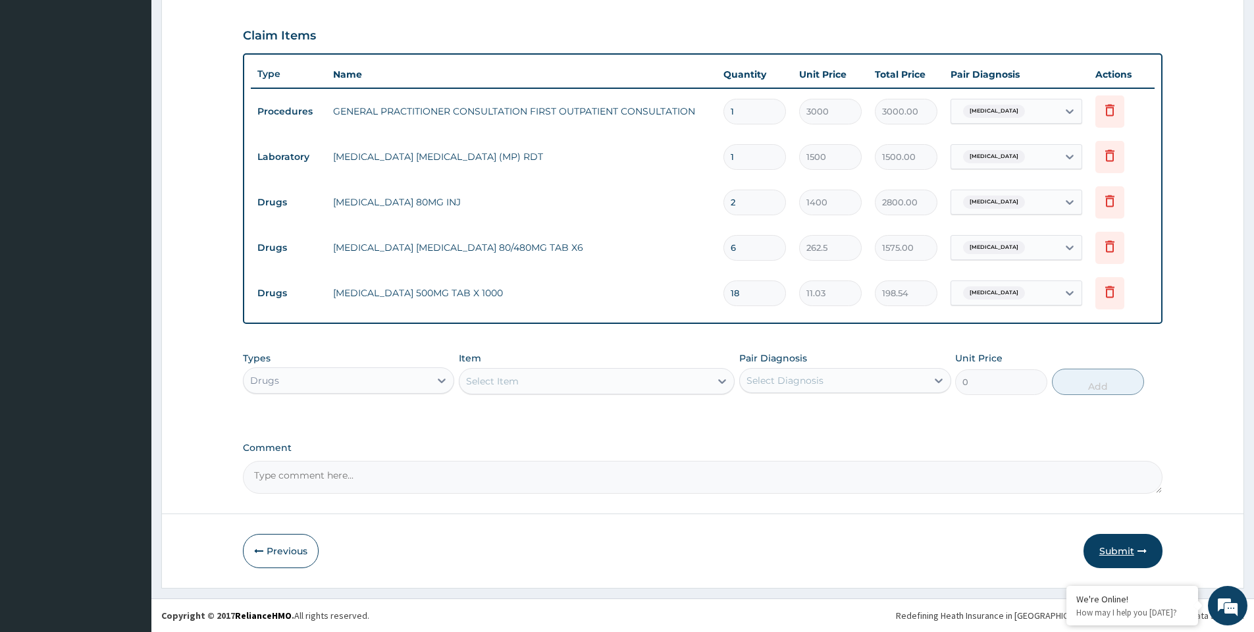
type input "18"
click at [1115, 542] on button "Submit" at bounding box center [1123, 551] width 79 height 34
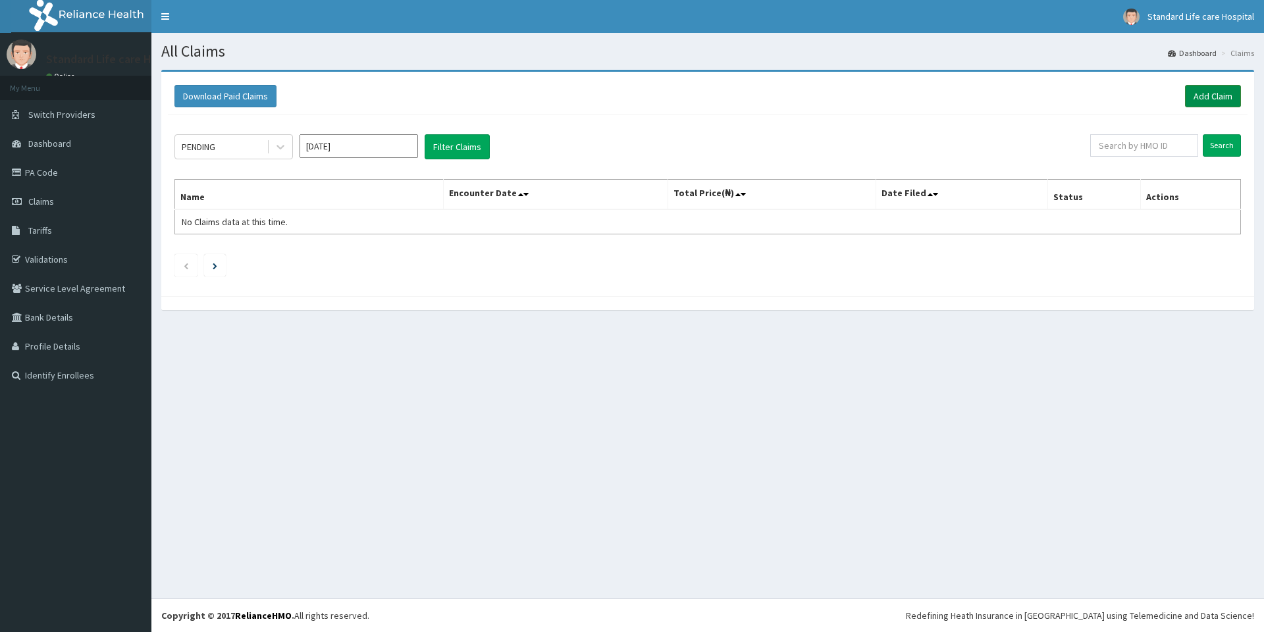
click at [1200, 99] on link "Add Claim" at bounding box center [1213, 96] width 56 height 22
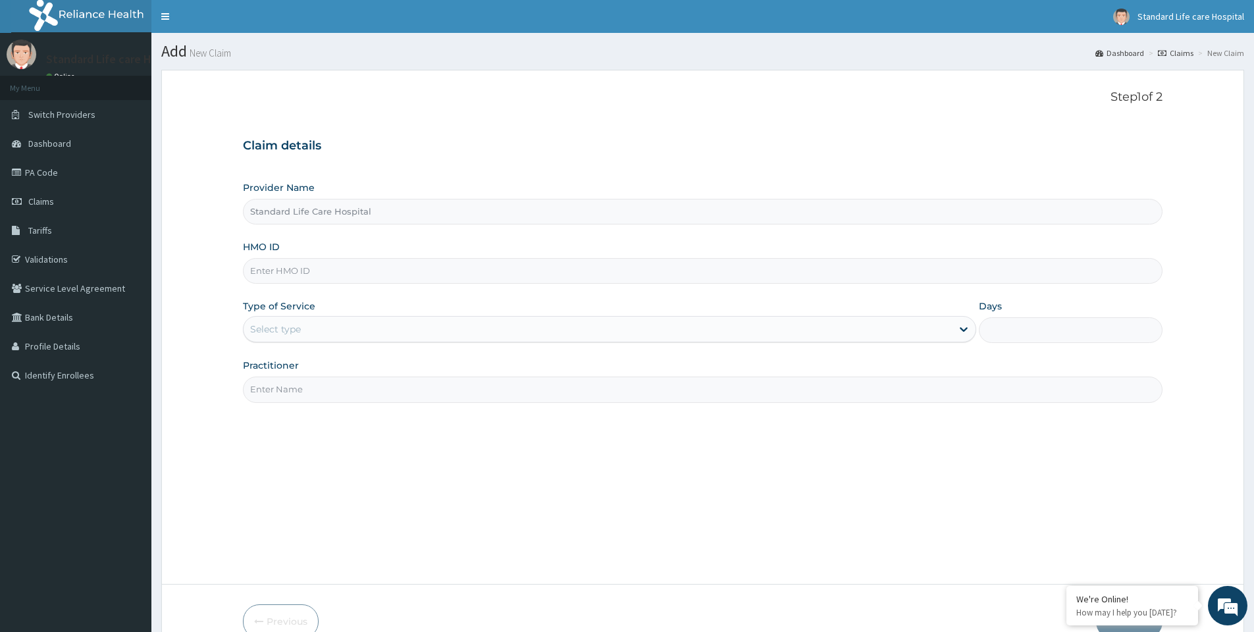
type input "Standard Life Care Hospital"
click at [336, 272] on input "HMO ID" at bounding box center [703, 271] width 920 height 26
type input "lgt/10052/b"
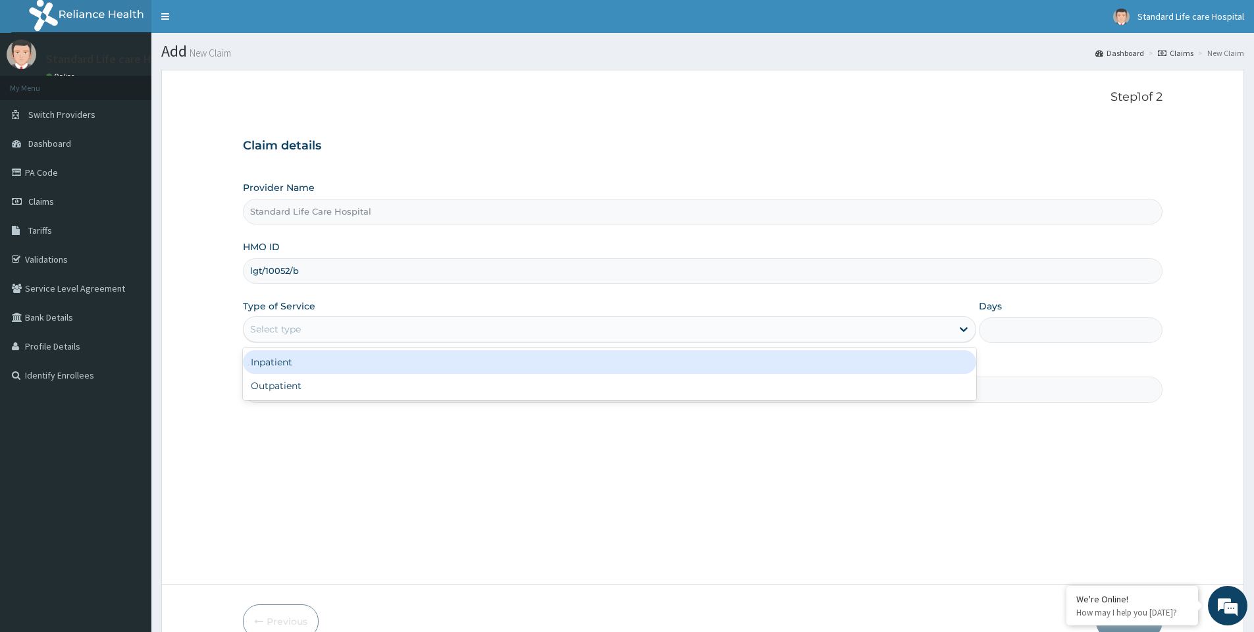
drag, startPoint x: 323, startPoint y: 317, endPoint x: 310, endPoint y: 406, distance: 89.2
click at [323, 323] on div "Select type" at bounding box center [609, 329] width 733 height 26
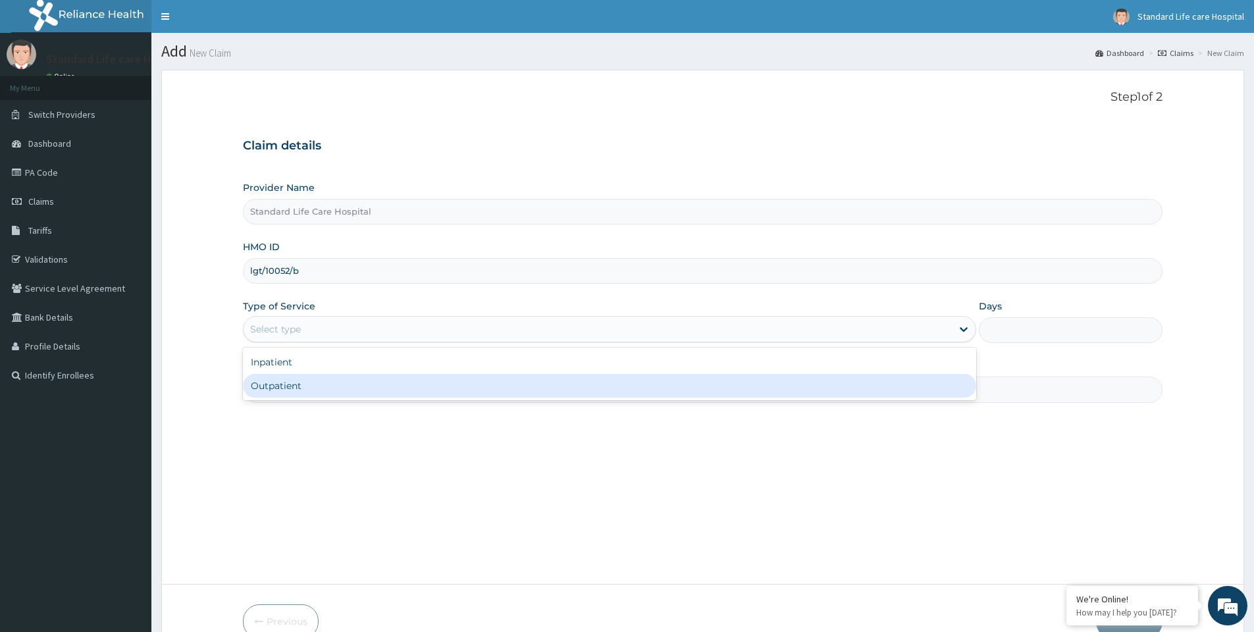
click at [320, 388] on div "Outpatient" at bounding box center [609, 386] width 733 height 24
type input "1"
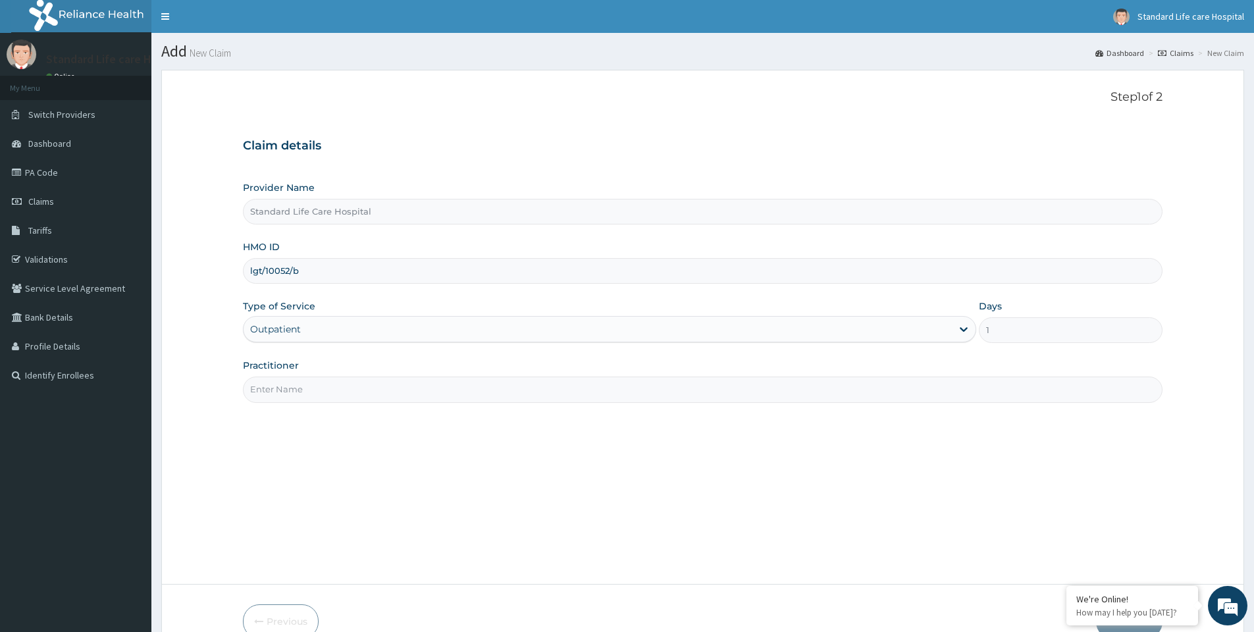
drag, startPoint x: 539, startPoint y: 388, endPoint x: 462, endPoint y: 421, distance: 83.8
click at [527, 394] on input "Practitioner" at bounding box center [703, 390] width 920 height 26
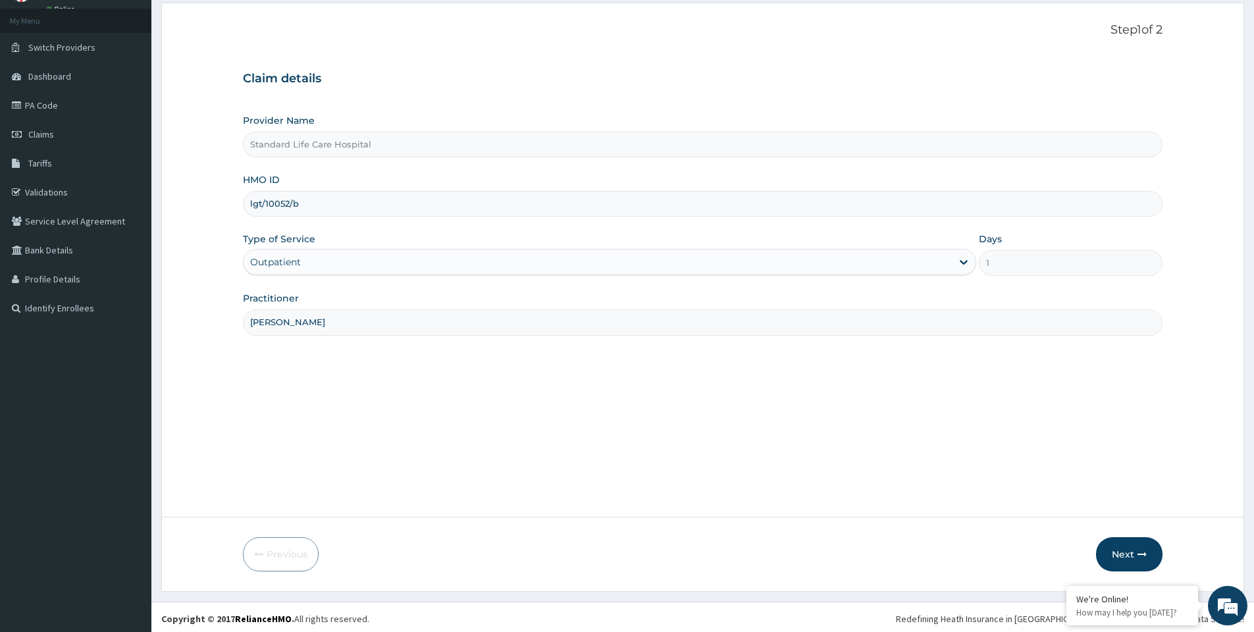
scroll to position [70, 0]
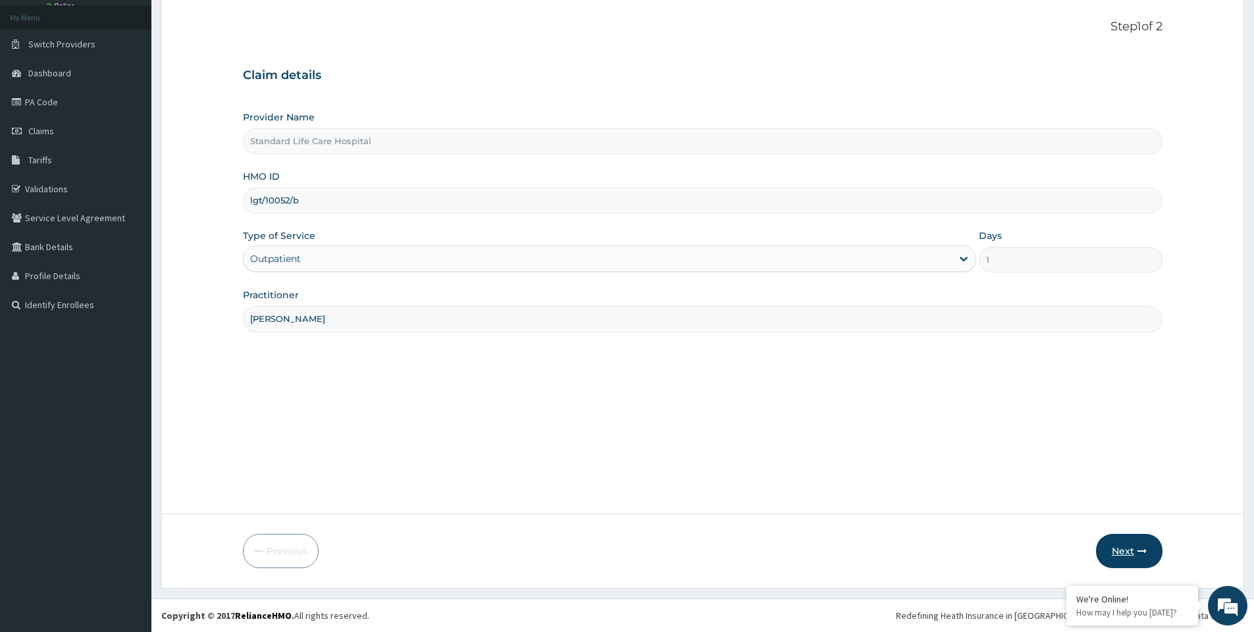
type input "dr korede"
click at [1121, 548] on button "Next" at bounding box center [1129, 551] width 66 height 34
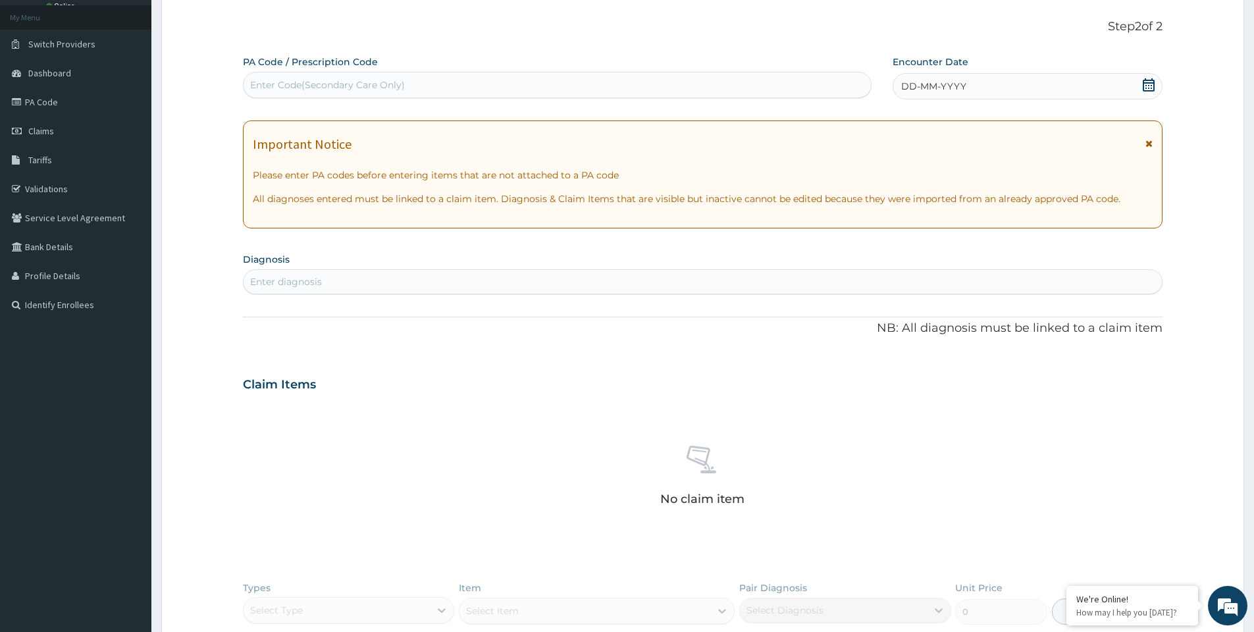
click at [1153, 84] on icon at bounding box center [1148, 84] width 13 height 13
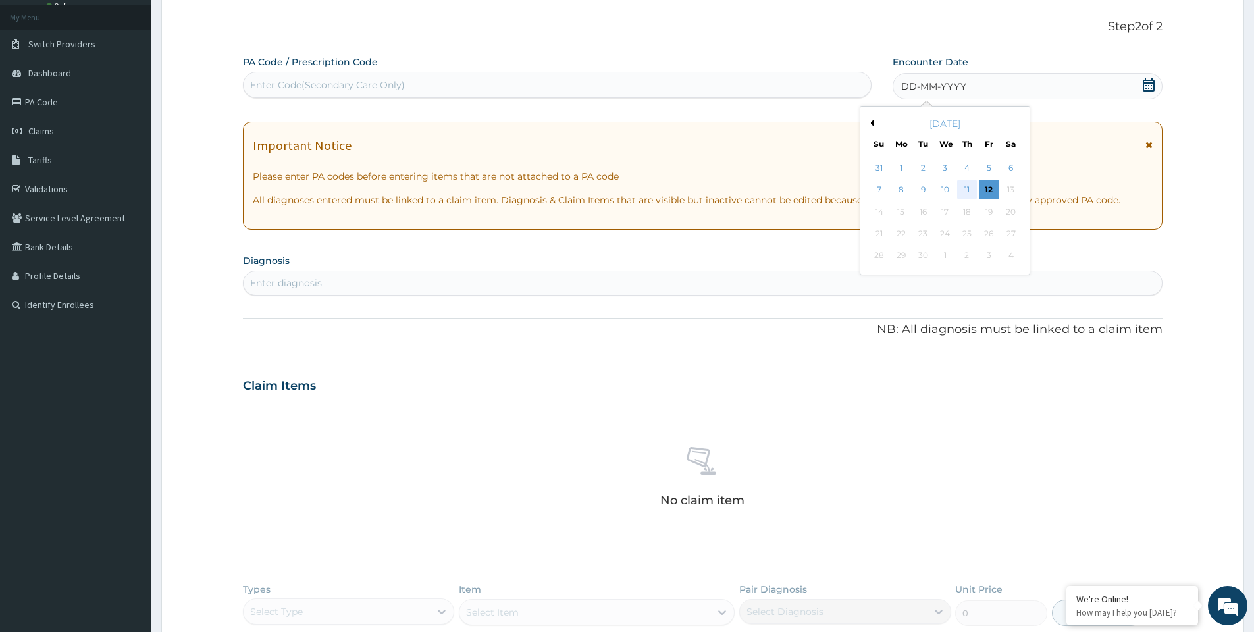
click at [968, 189] on div "11" at bounding box center [967, 190] width 20 height 20
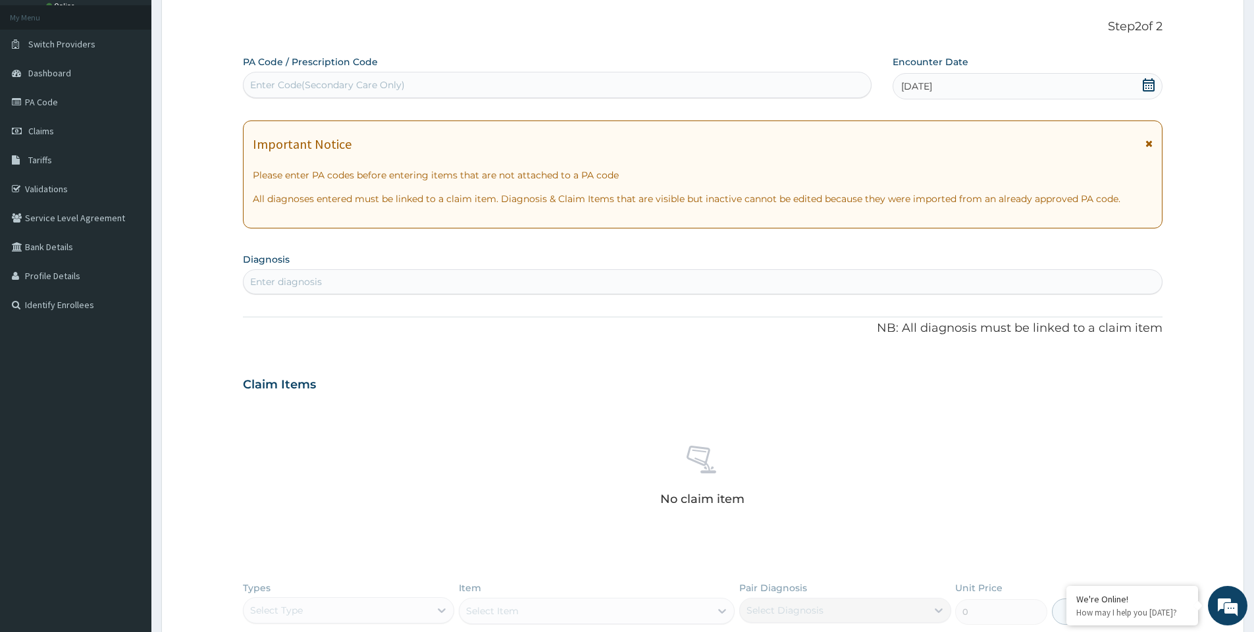
click at [514, 280] on div "Enter diagnosis" at bounding box center [703, 281] width 918 height 21
type input "malaria"
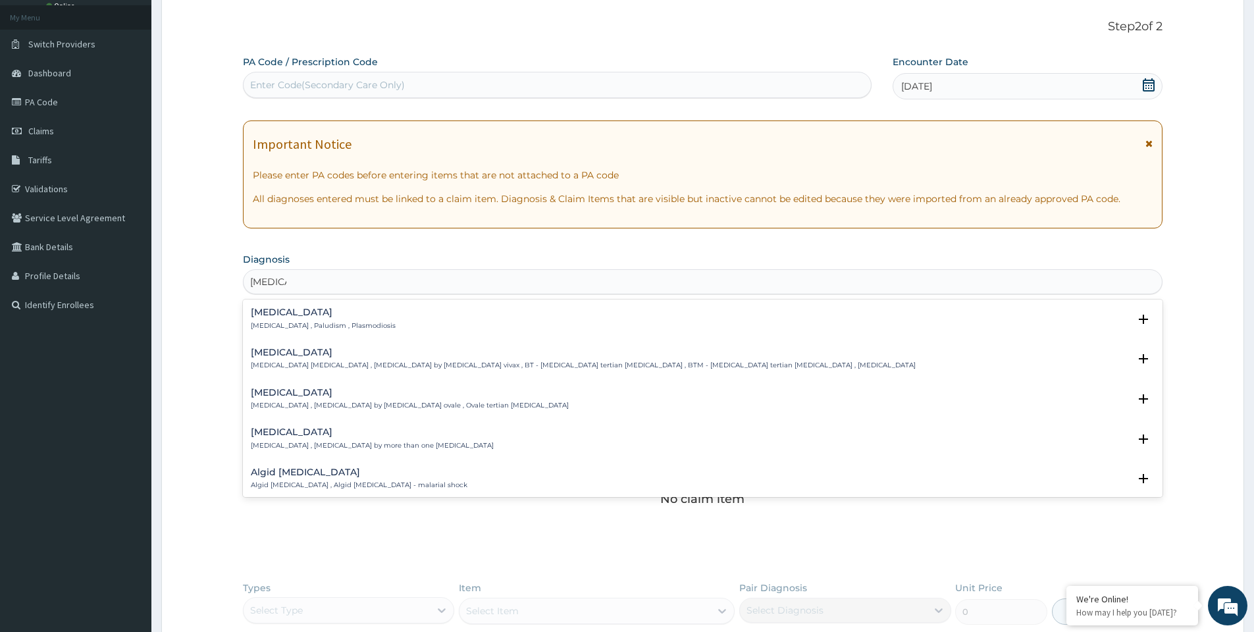
click at [313, 326] on p "Malaria , Paludism , Plasmodiosis" at bounding box center [323, 325] width 145 height 9
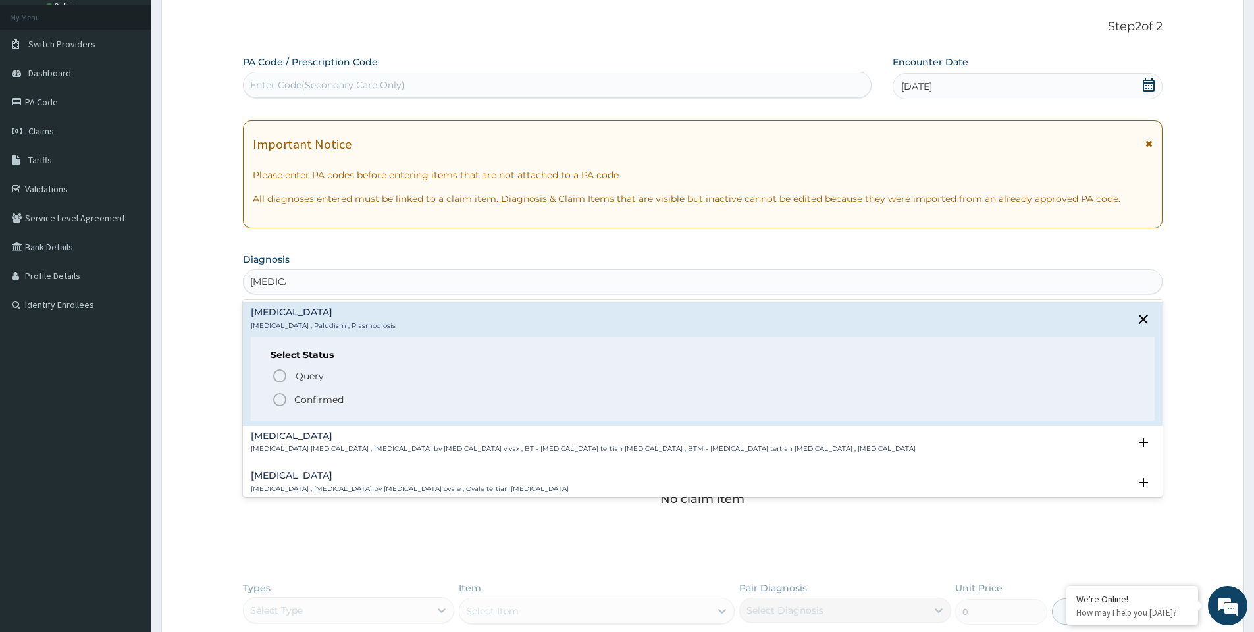
click at [276, 396] on circle "status option filled" at bounding box center [280, 400] width 12 height 12
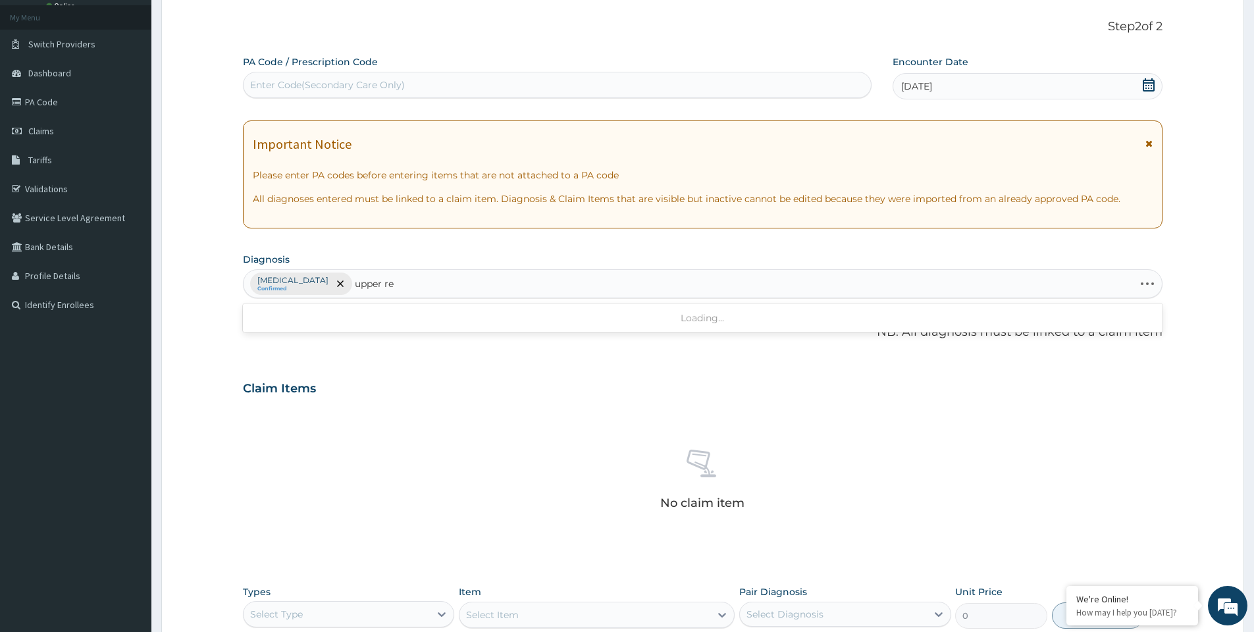
type input "upper res"
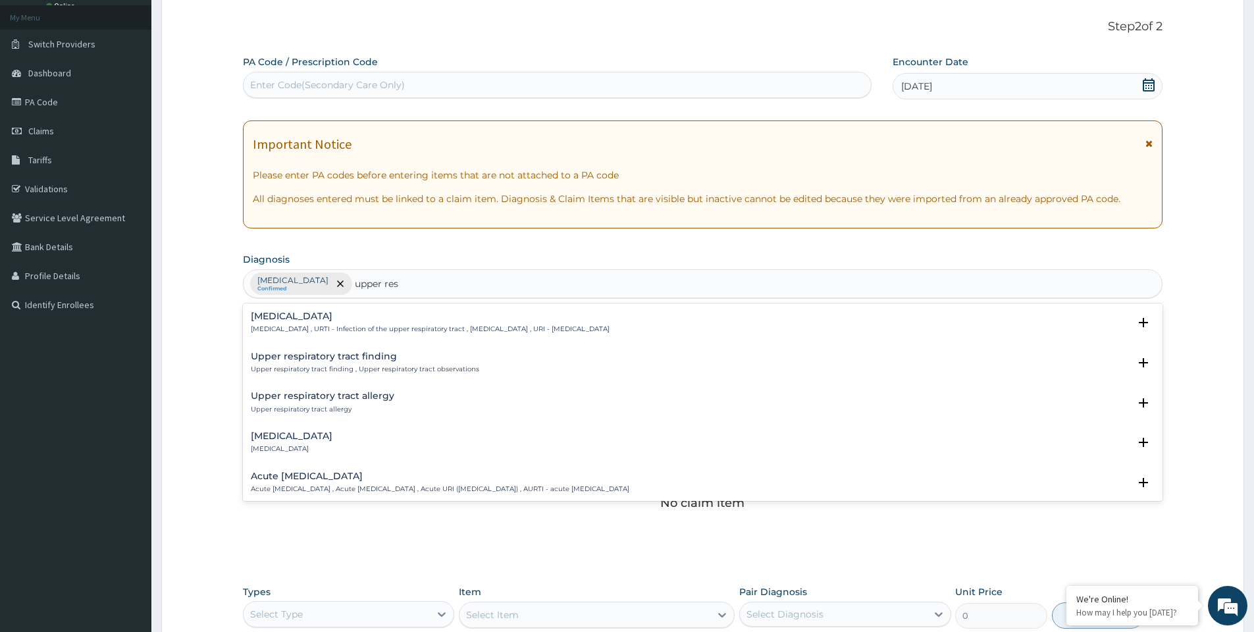
click at [317, 319] on h4 "Upper respiratory infection" at bounding box center [430, 316] width 359 height 10
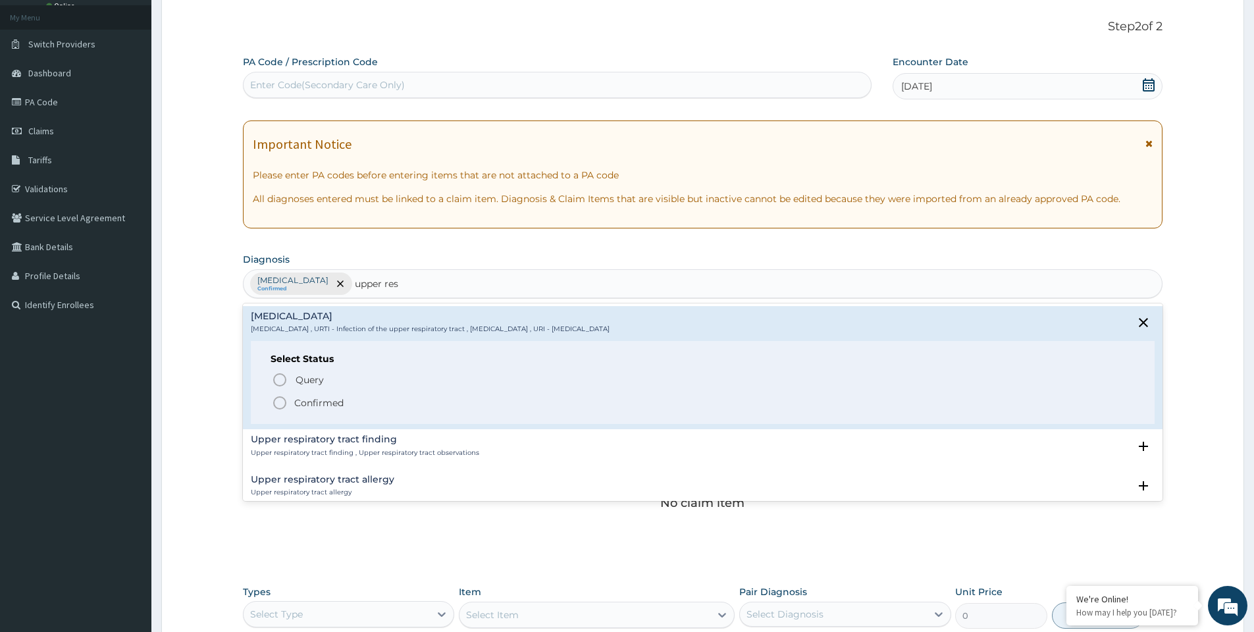
click at [278, 401] on icon "status option filled" at bounding box center [280, 403] width 16 height 16
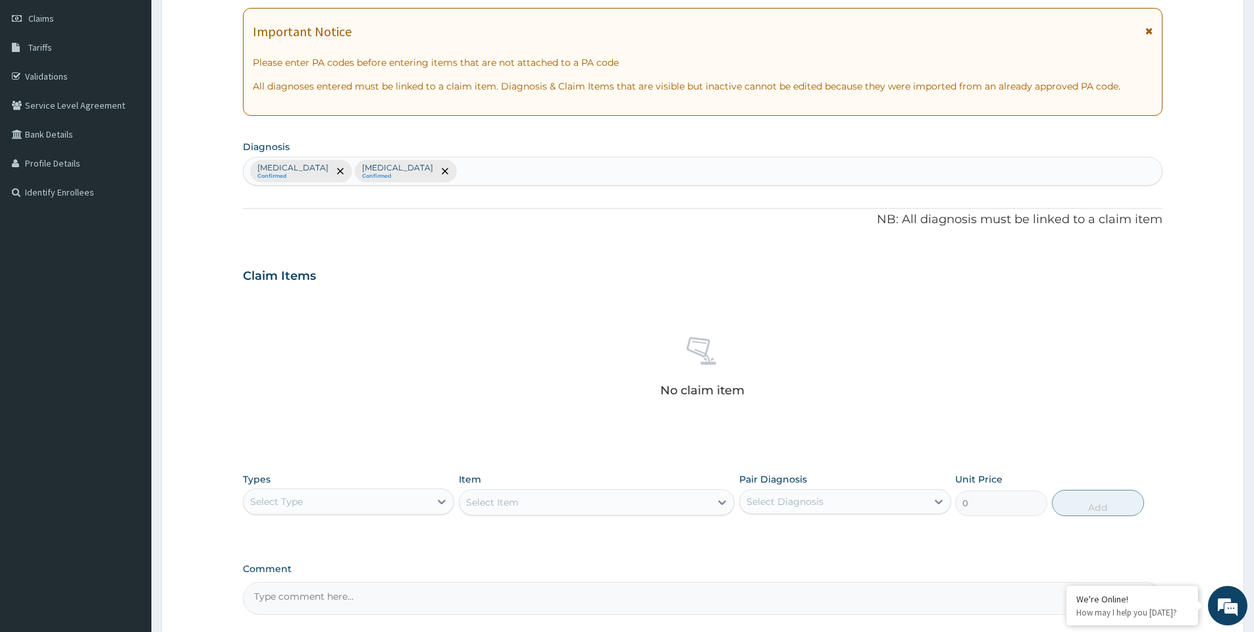
scroll to position [304, 0]
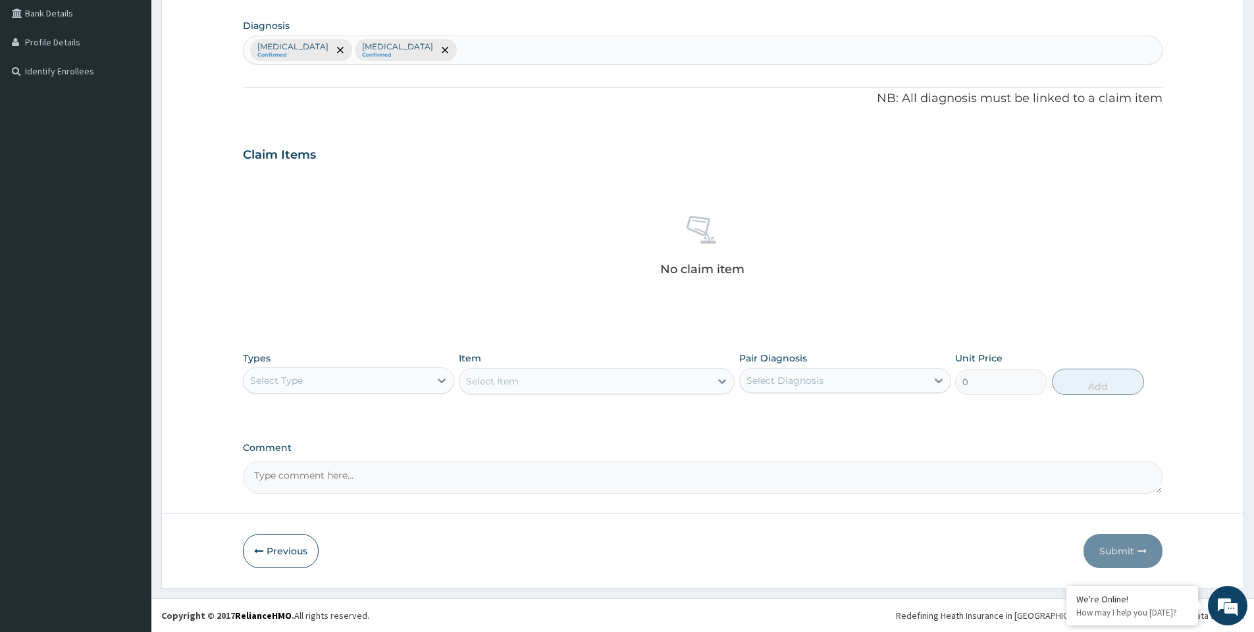
drag, startPoint x: 366, startPoint y: 375, endPoint x: 344, endPoint y: 398, distance: 32.1
click at [365, 377] on div "Select Type" at bounding box center [337, 380] width 186 height 21
click at [311, 461] on div "Procedures" at bounding box center [348, 461] width 211 height 24
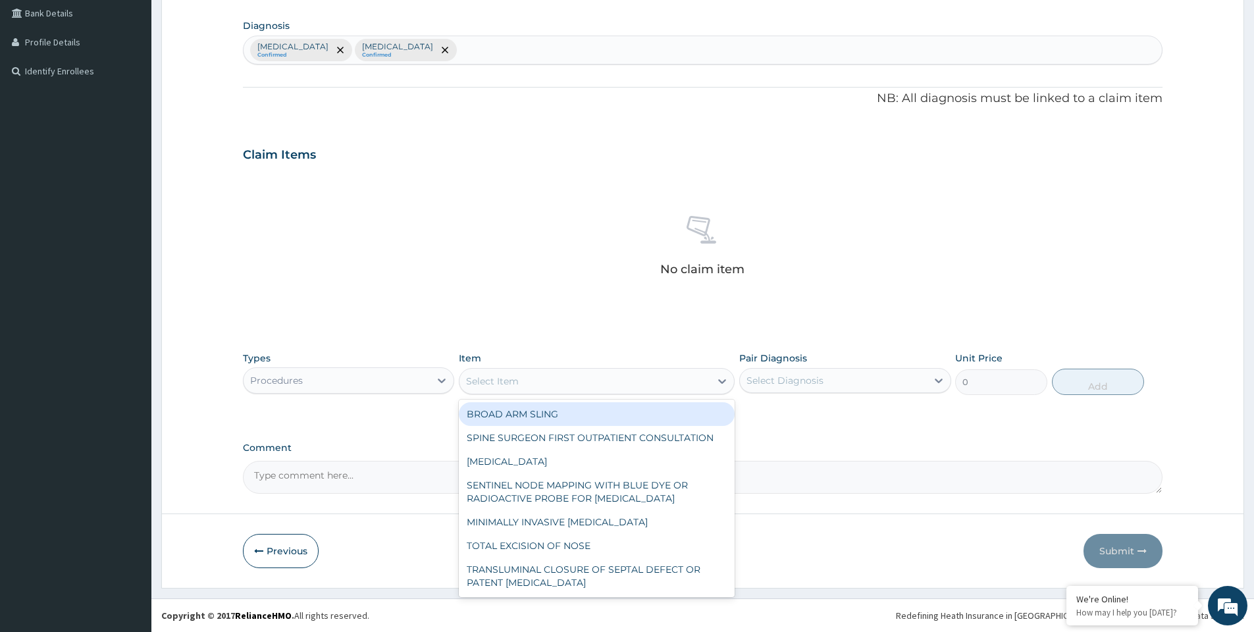
click at [576, 382] on div "Select Item" at bounding box center [585, 381] width 251 height 21
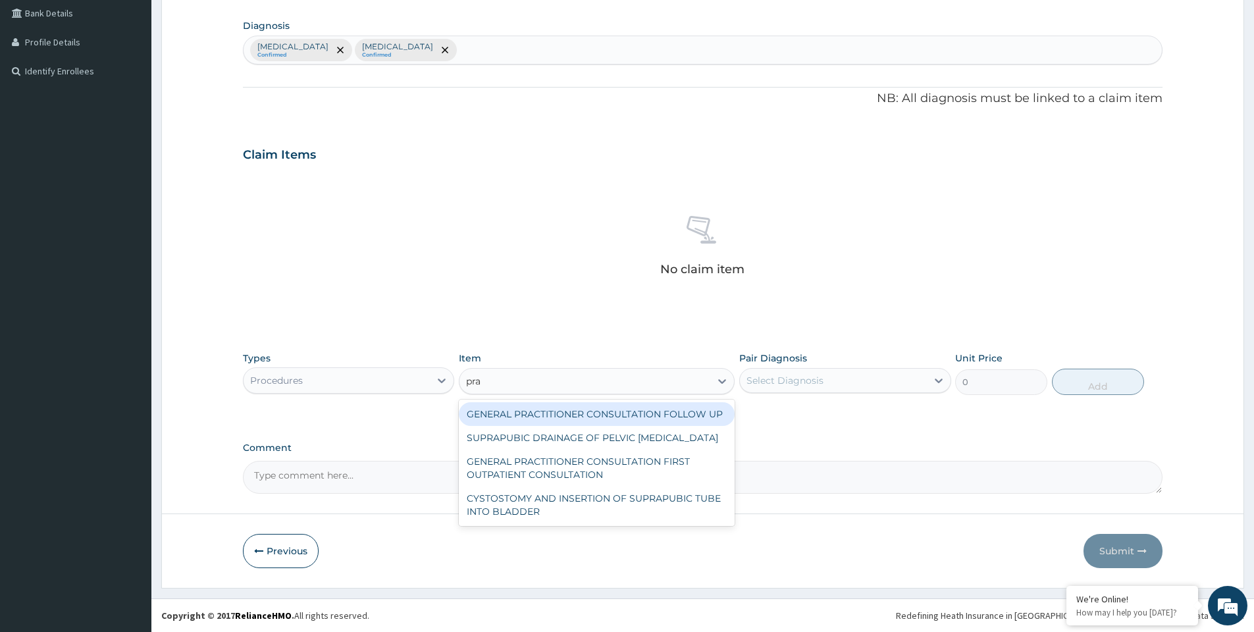
type input "prac"
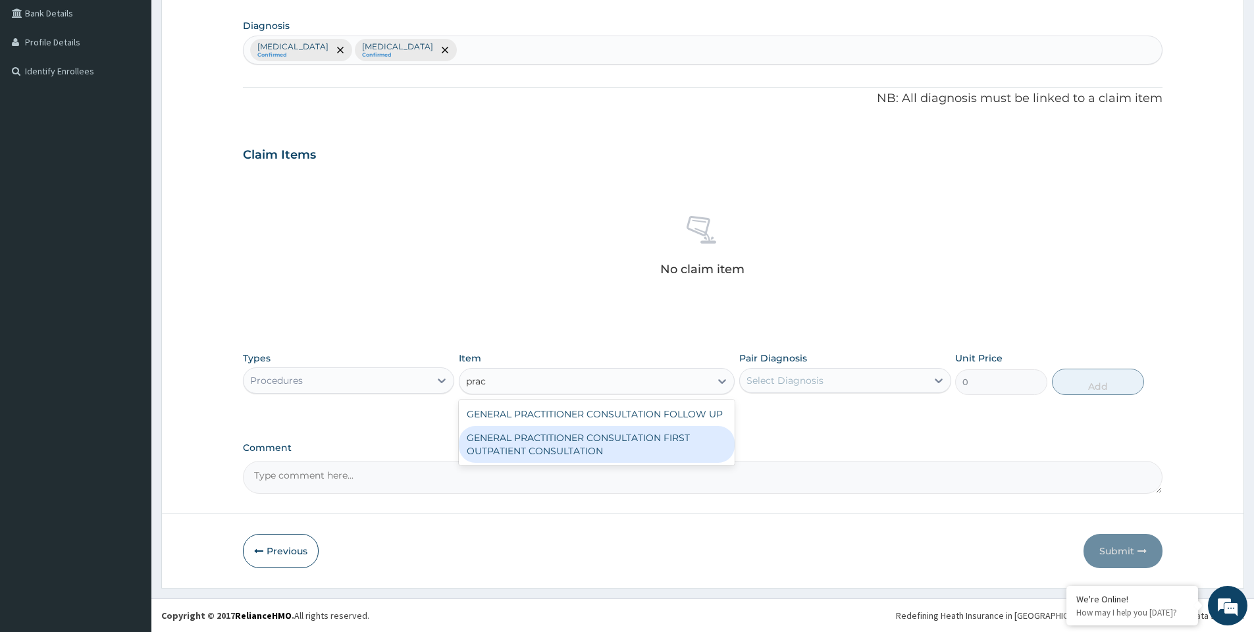
click at [574, 438] on div "GENERAL PRACTITIONER CONSULTATION FIRST OUTPATIENT CONSULTATION" at bounding box center [597, 444] width 276 height 37
type input "3000"
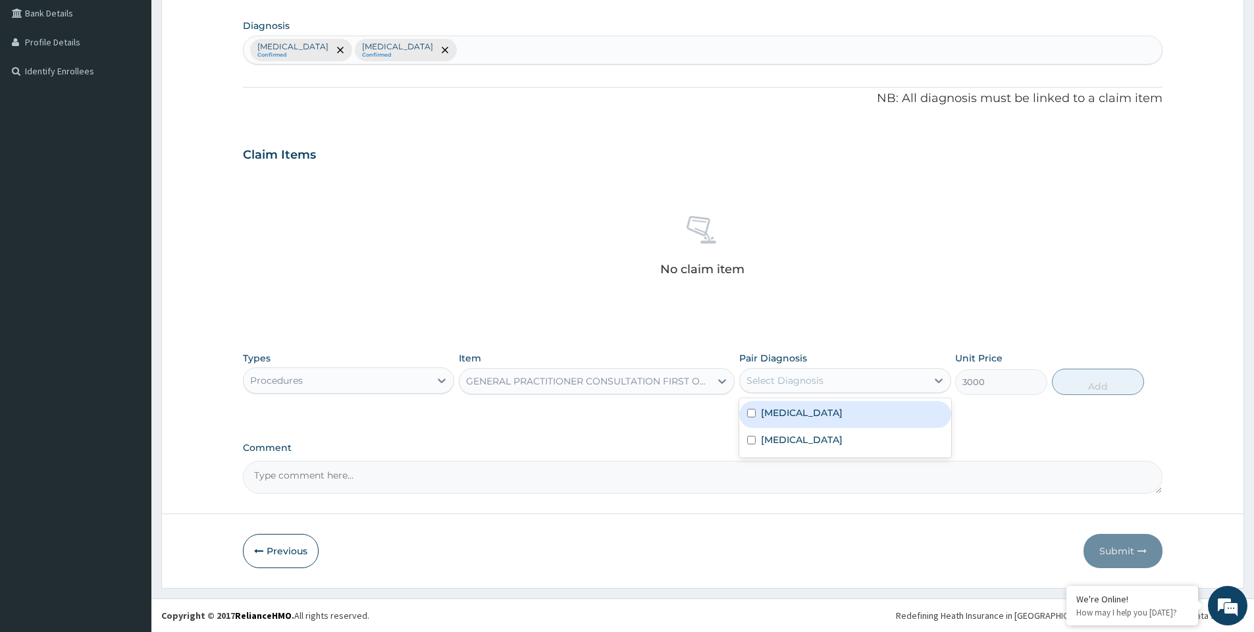
click at [798, 378] on div "Select Diagnosis" at bounding box center [785, 380] width 77 height 13
click at [800, 411] on div "Malaria" at bounding box center [844, 414] width 211 height 27
checkbox input "true"
click at [1080, 388] on button "Add" at bounding box center [1098, 382] width 92 height 26
type input "0"
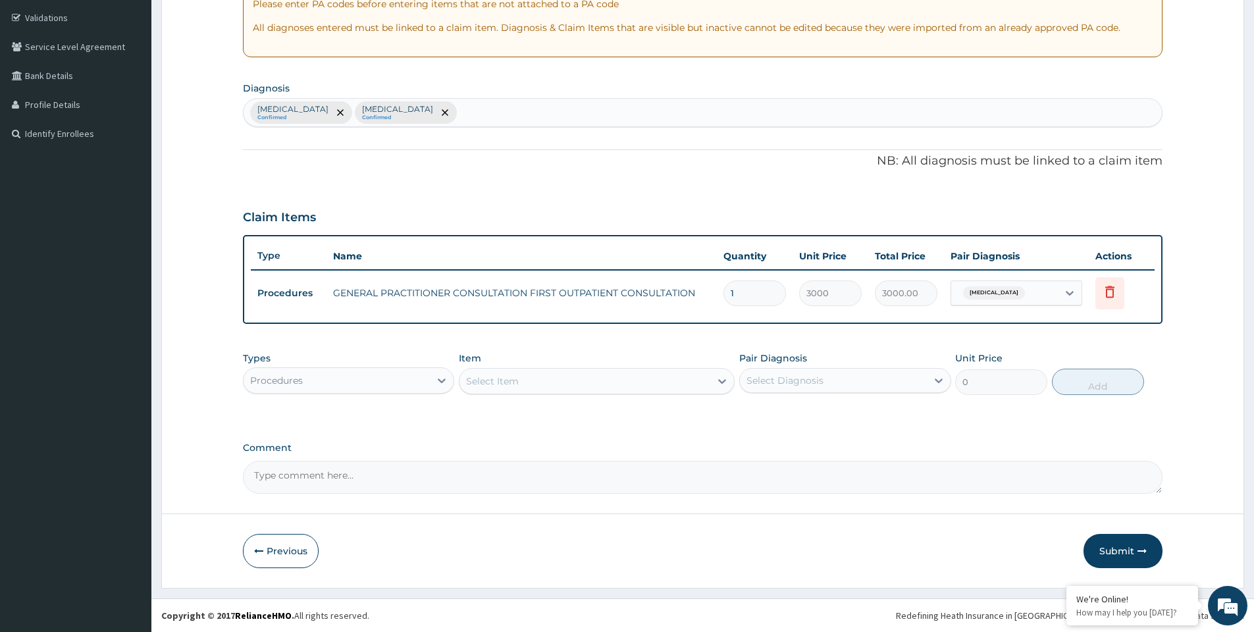
scroll to position [242, 0]
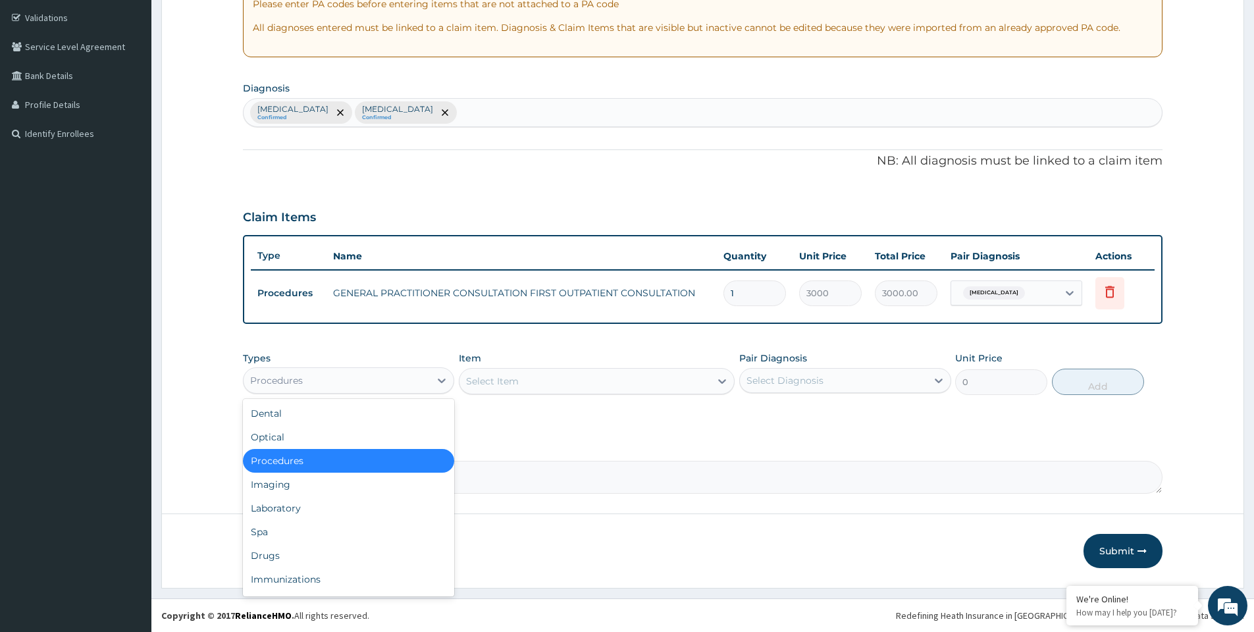
click at [416, 384] on div "Procedures" at bounding box center [337, 380] width 186 height 21
click at [300, 510] on div "Laboratory" at bounding box center [348, 508] width 211 height 24
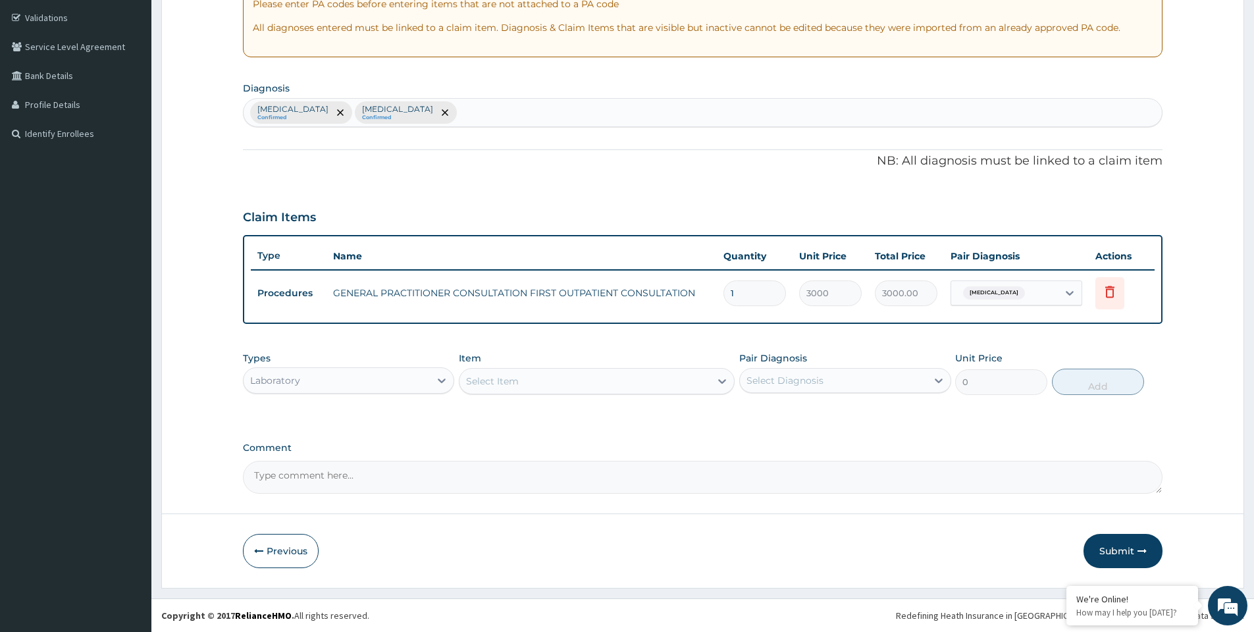
click at [571, 384] on div "Select Item" at bounding box center [597, 381] width 276 height 26
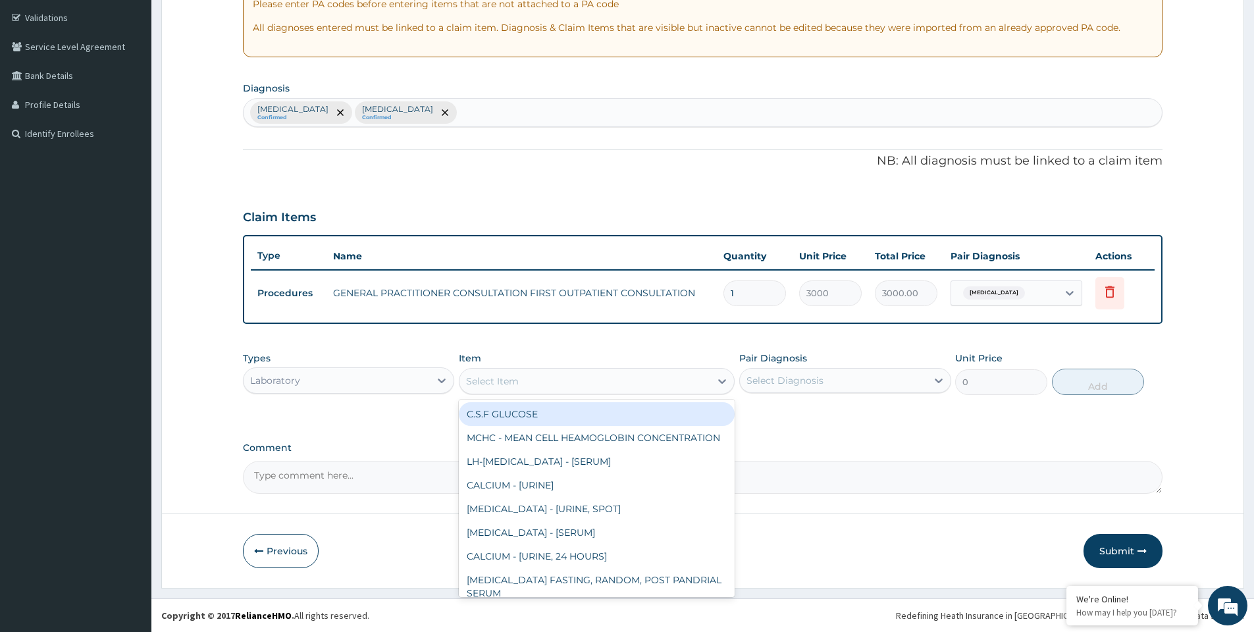
click at [571, 384] on div "Select Item" at bounding box center [585, 381] width 251 height 21
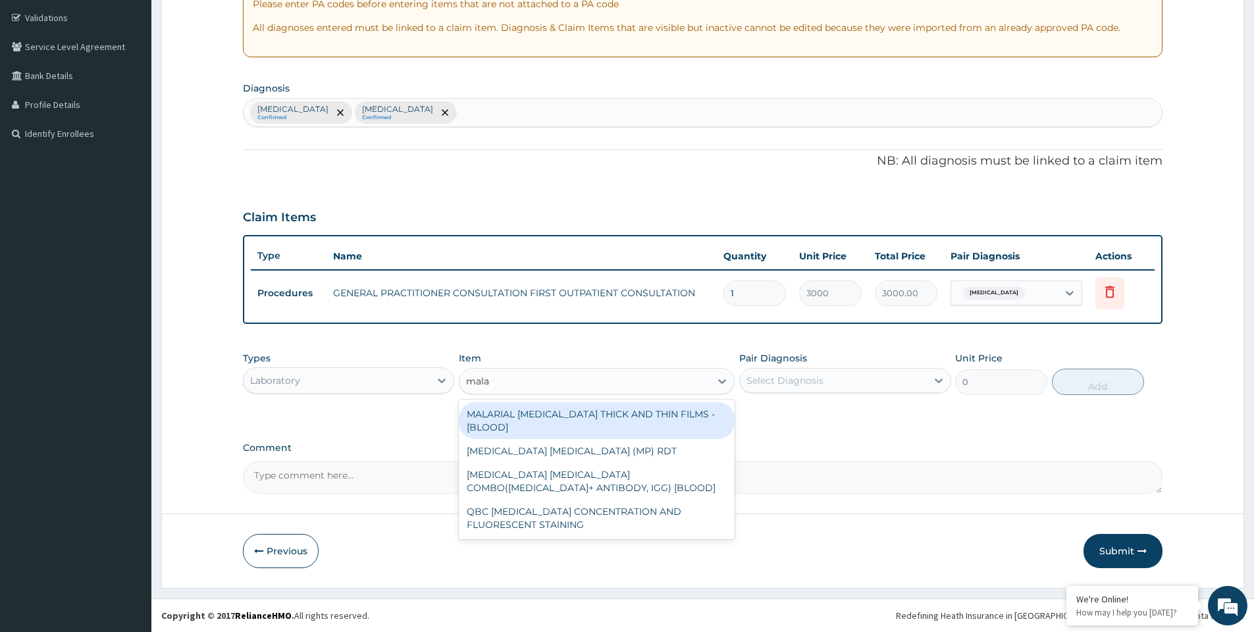
type input "malar"
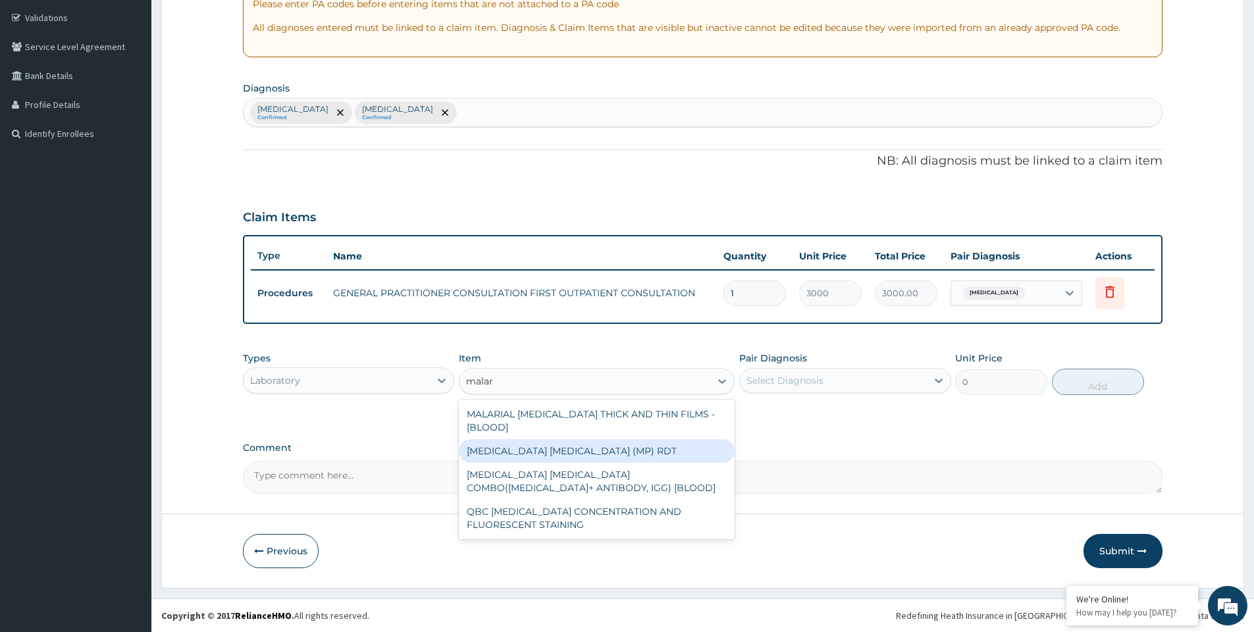
click at [586, 439] on div "MALARIA PARASITE (MP) RDT" at bounding box center [597, 451] width 276 height 24
type input "1500"
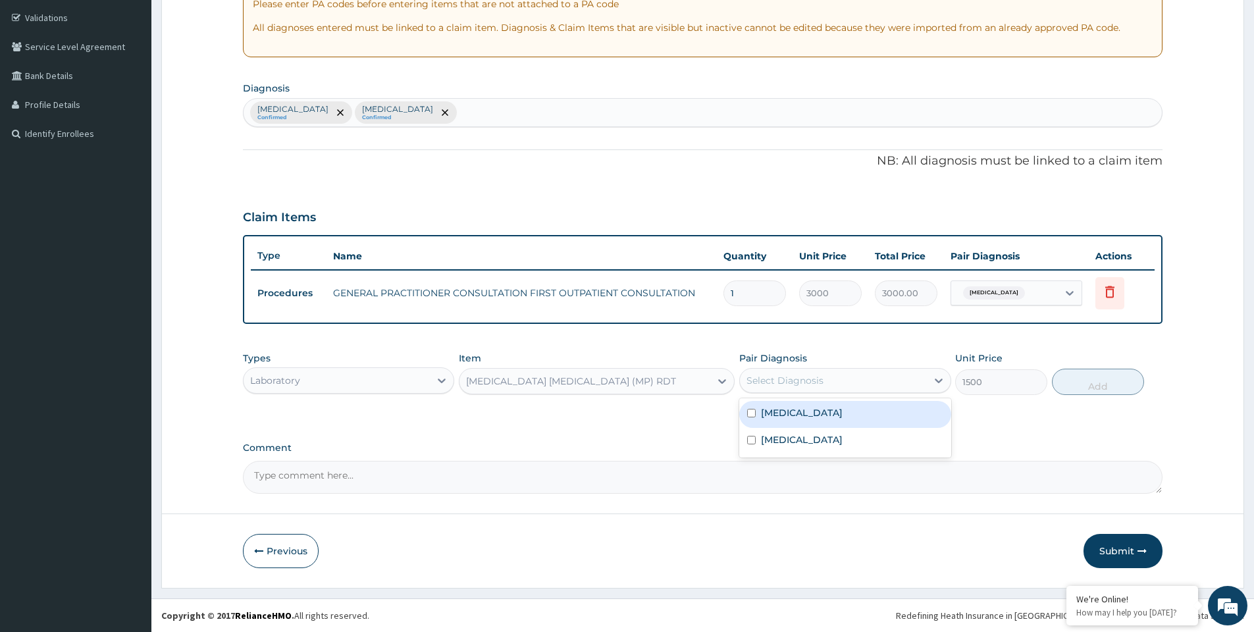
click at [799, 378] on div "Select Diagnosis" at bounding box center [785, 380] width 77 height 13
click at [801, 416] on div "Malaria" at bounding box center [844, 414] width 211 height 27
checkbox input "true"
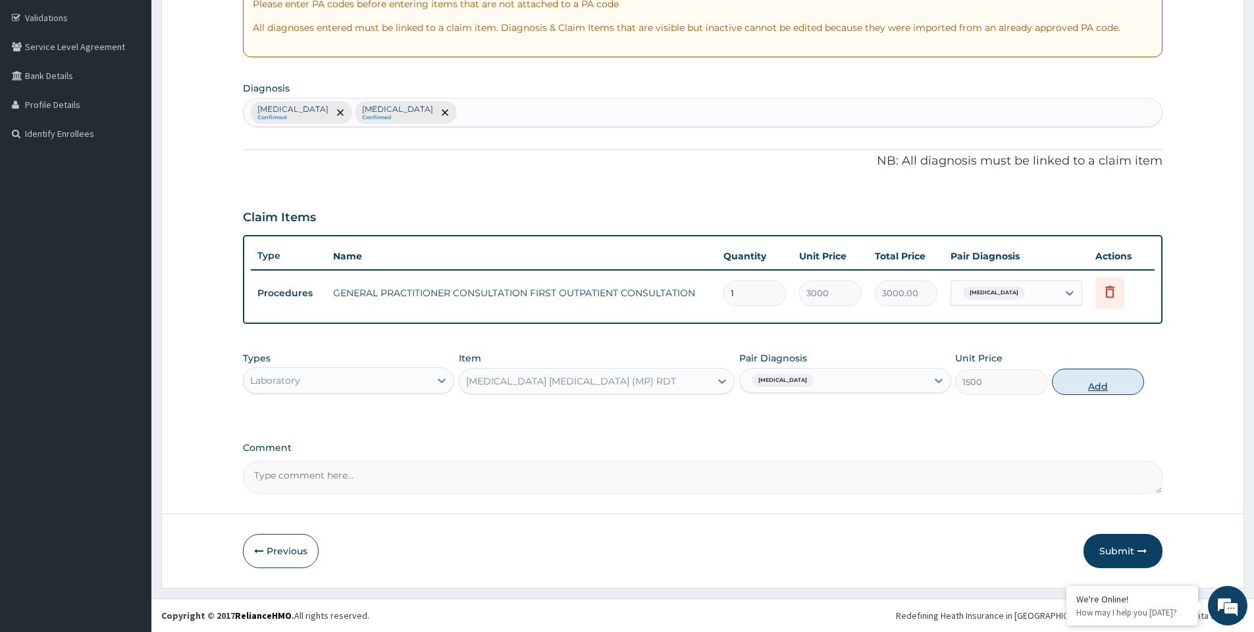
click at [1082, 388] on button "Add" at bounding box center [1098, 382] width 92 height 26
type input "0"
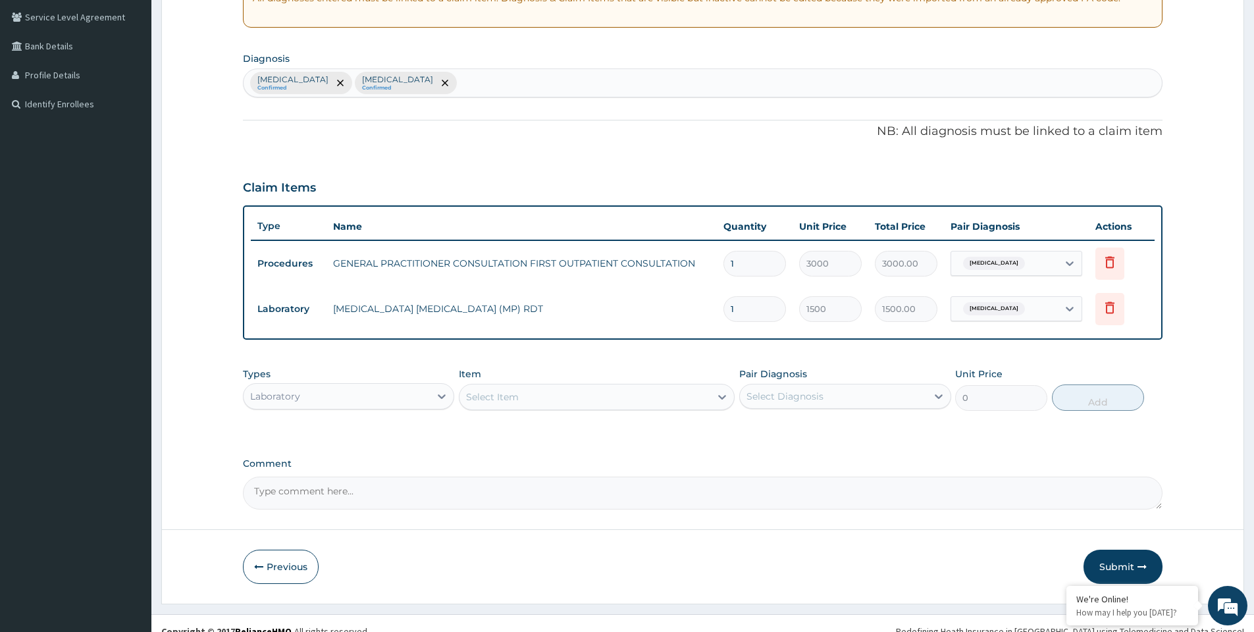
scroll to position [287, 0]
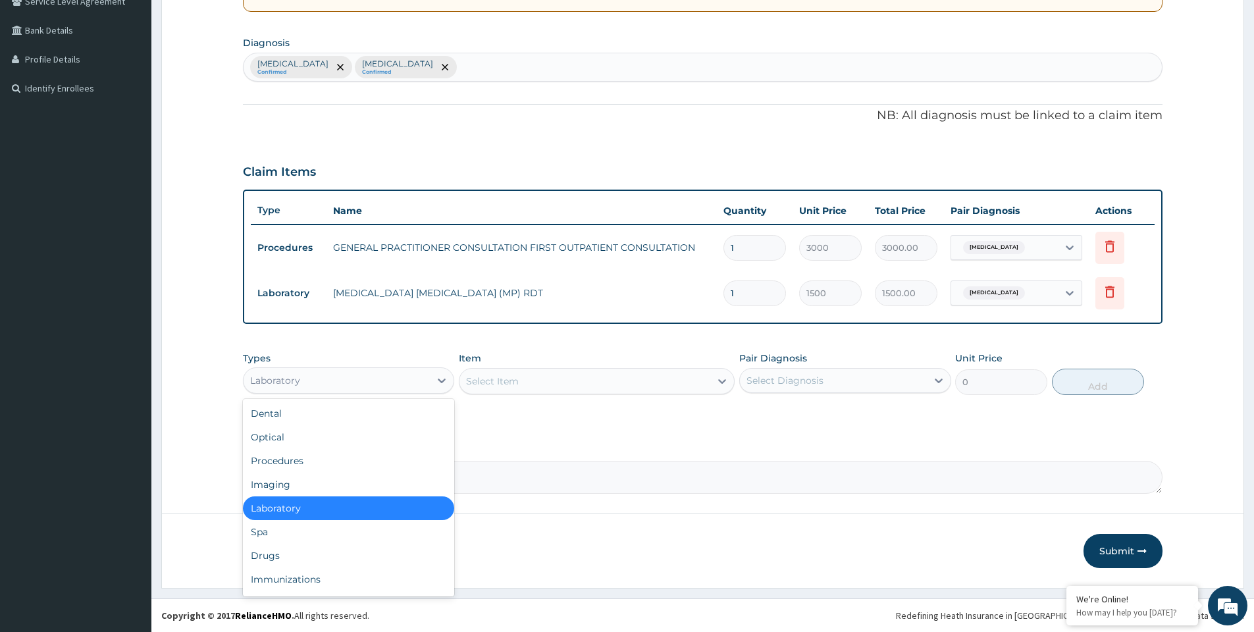
click at [371, 374] on div "Laboratory" at bounding box center [337, 380] width 186 height 21
drag, startPoint x: 279, startPoint y: 557, endPoint x: 299, endPoint y: 520, distance: 41.8
click at [279, 554] on div "Drugs" at bounding box center [348, 556] width 211 height 24
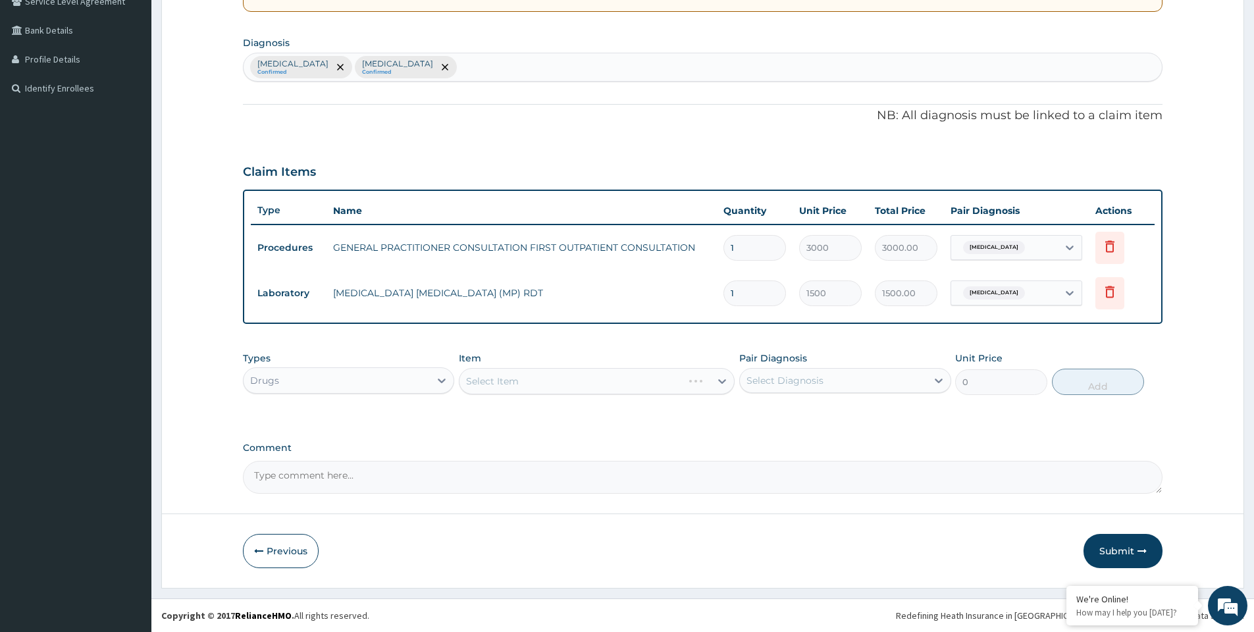
click at [542, 386] on div "Select Item" at bounding box center [597, 381] width 276 height 26
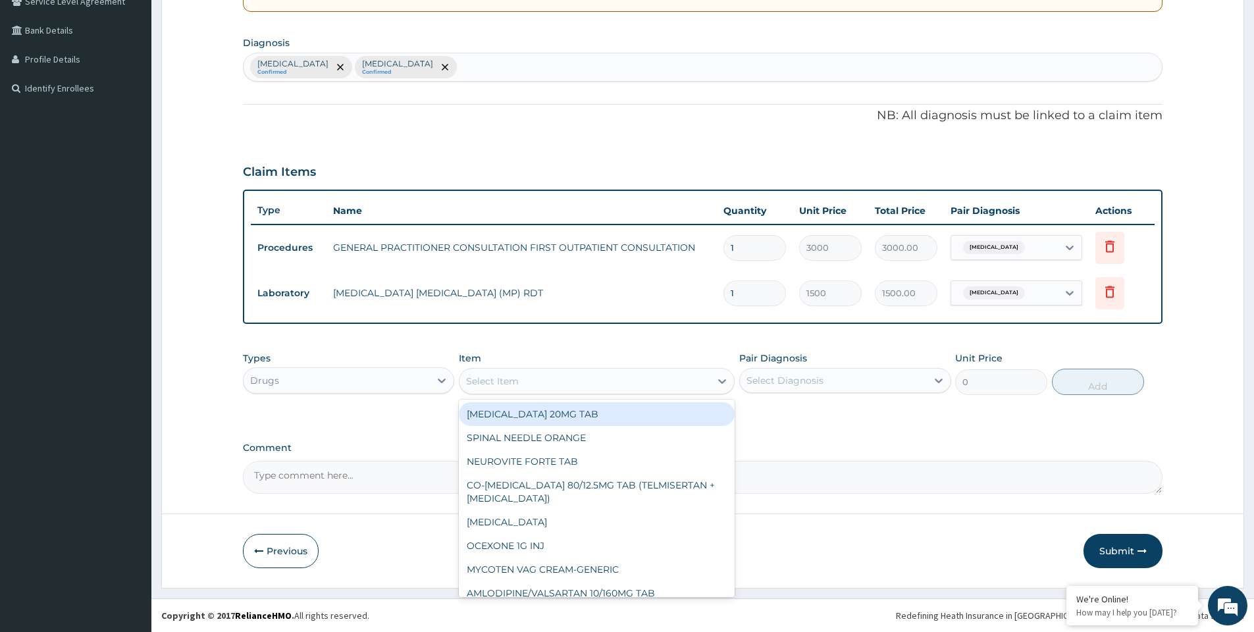
click at [542, 386] on div "Select Item" at bounding box center [585, 381] width 251 height 21
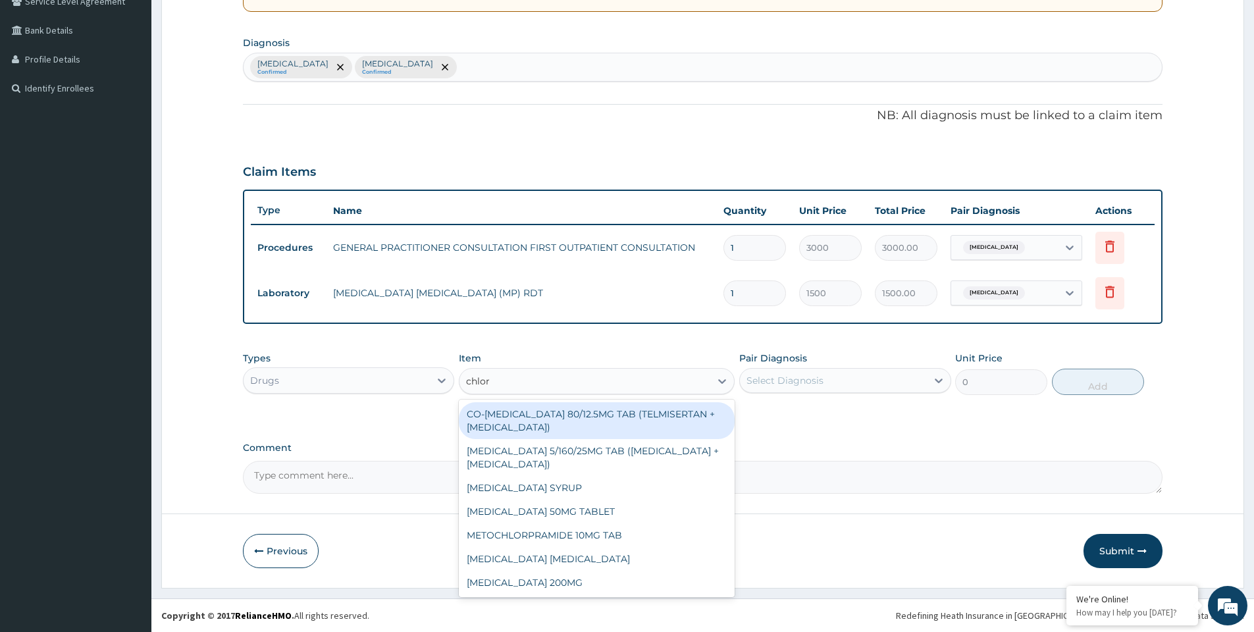
type input "chlorp"
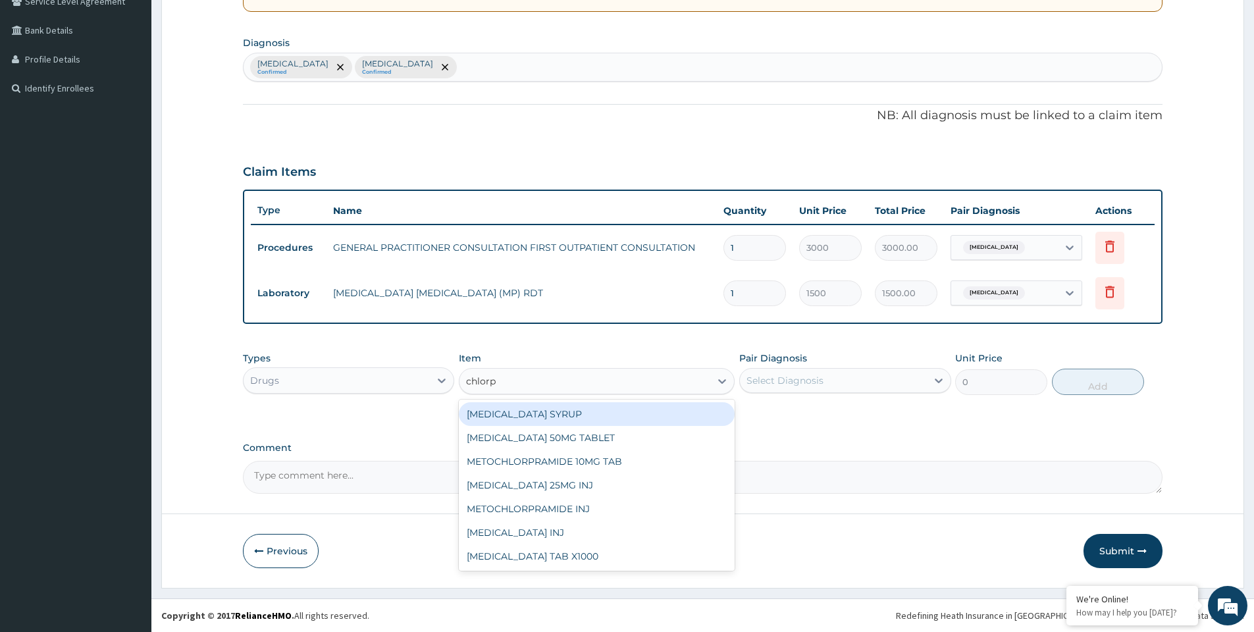
click at [581, 420] on div "CHLORPHENIRAMINE SYRUP" at bounding box center [597, 414] width 276 height 24
type input "350"
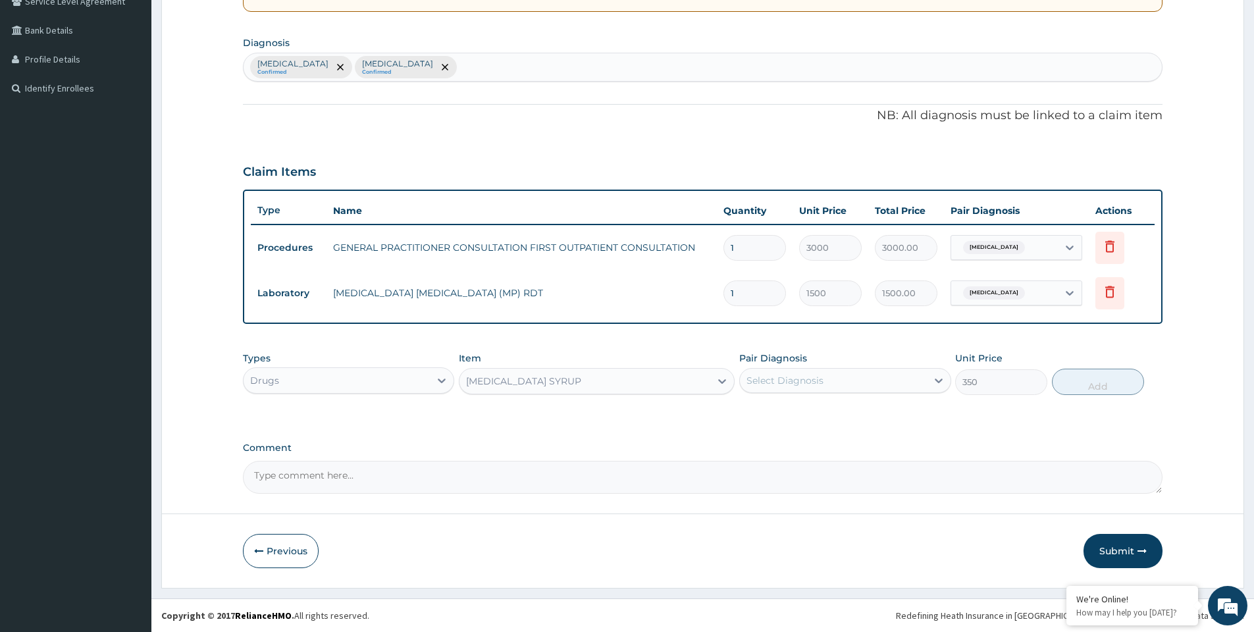
click at [772, 396] on div "Types Drugs Item CHLORPHENIRAMINE SYRUP Pair Diagnosis Select Diagnosis Unit Pr…" at bounding box center [703, 373] width 920 height 57
click at [781, 381] on div "Select Diagnosis" at bounding box center [785, 380] width 77 height 13
drag, startPoint x: 791, startPoint y: 442, endPoint x: 930, endPoint y: 419, distance: 140.8
click at [792, 443] on label "Upper respiratory infection" at bounding box center [802, 439] width 82 height 13
checkbox input "true"
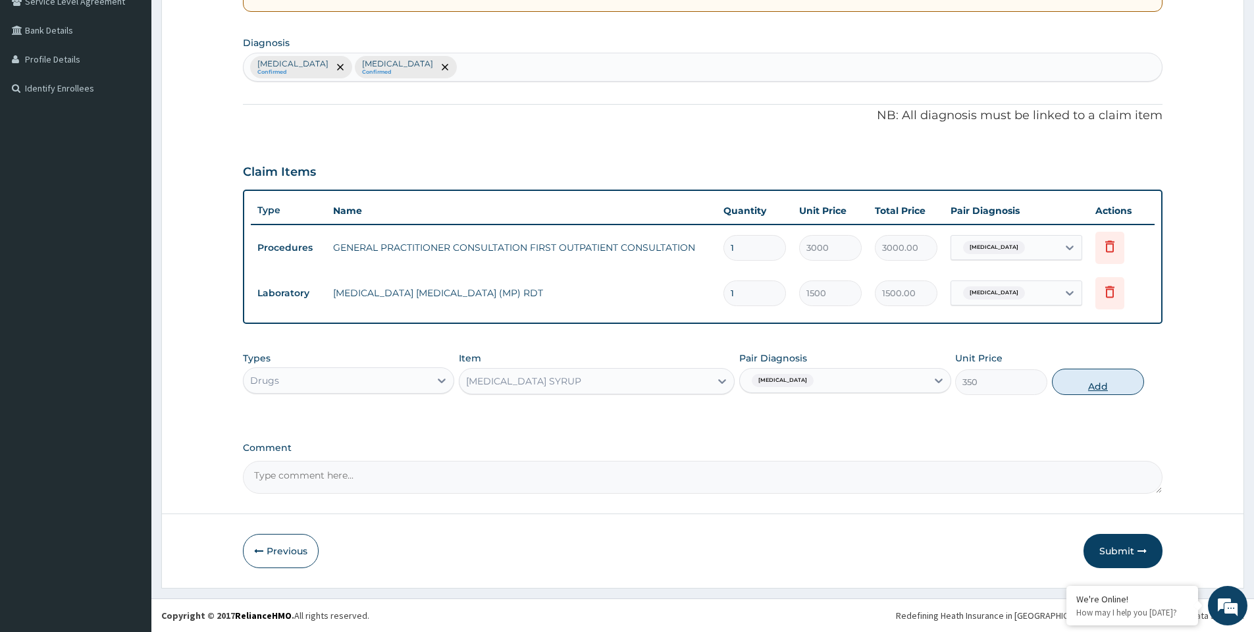
click at [1088, 385] on button "Add" at bounding box center [1098, 382] width 92 height 26
type input "0"
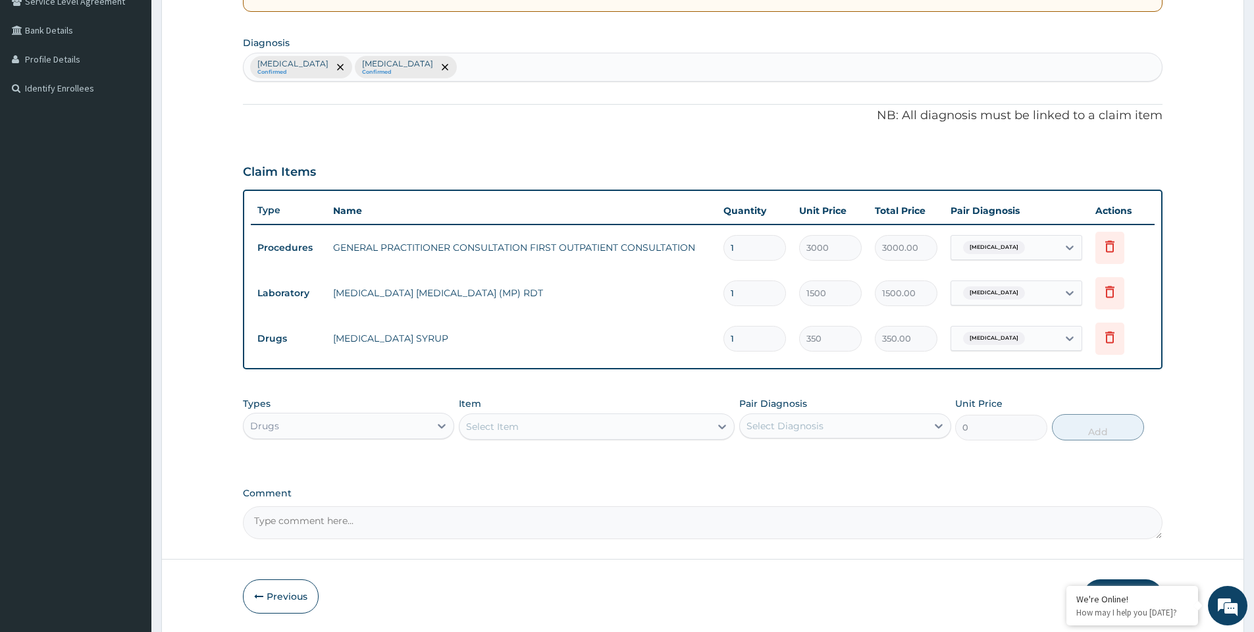
click at [569, 433] on div "Select Item" at bounding box center [585, 426] width 251 height 21
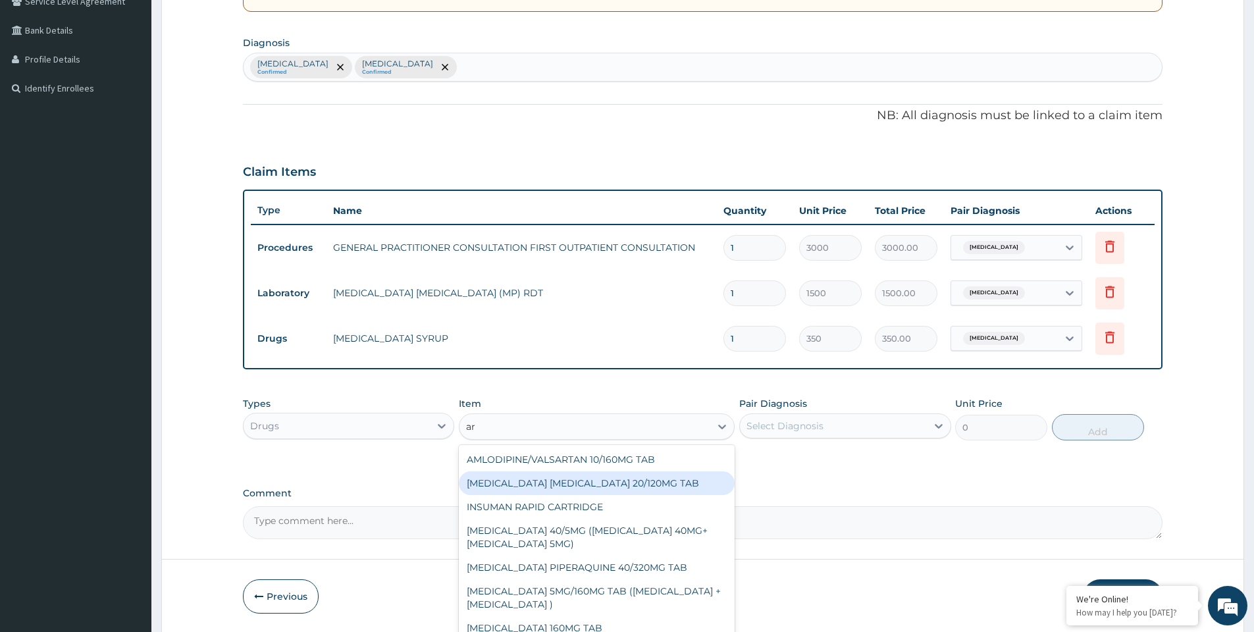
type input "a"
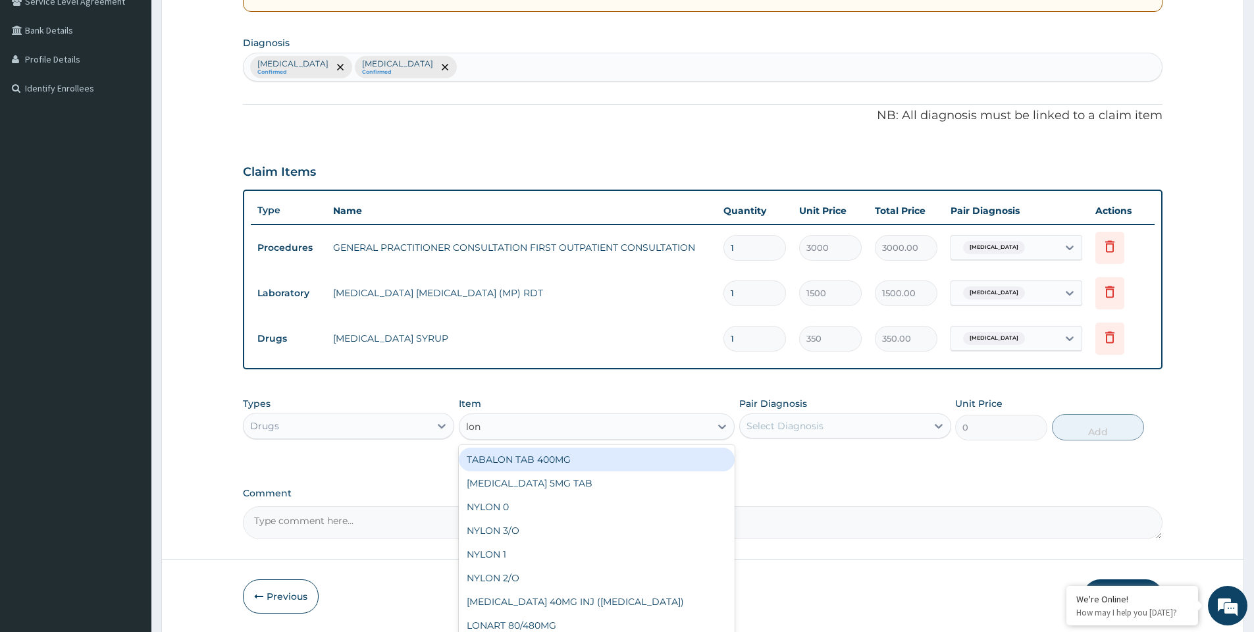
type input "lona"
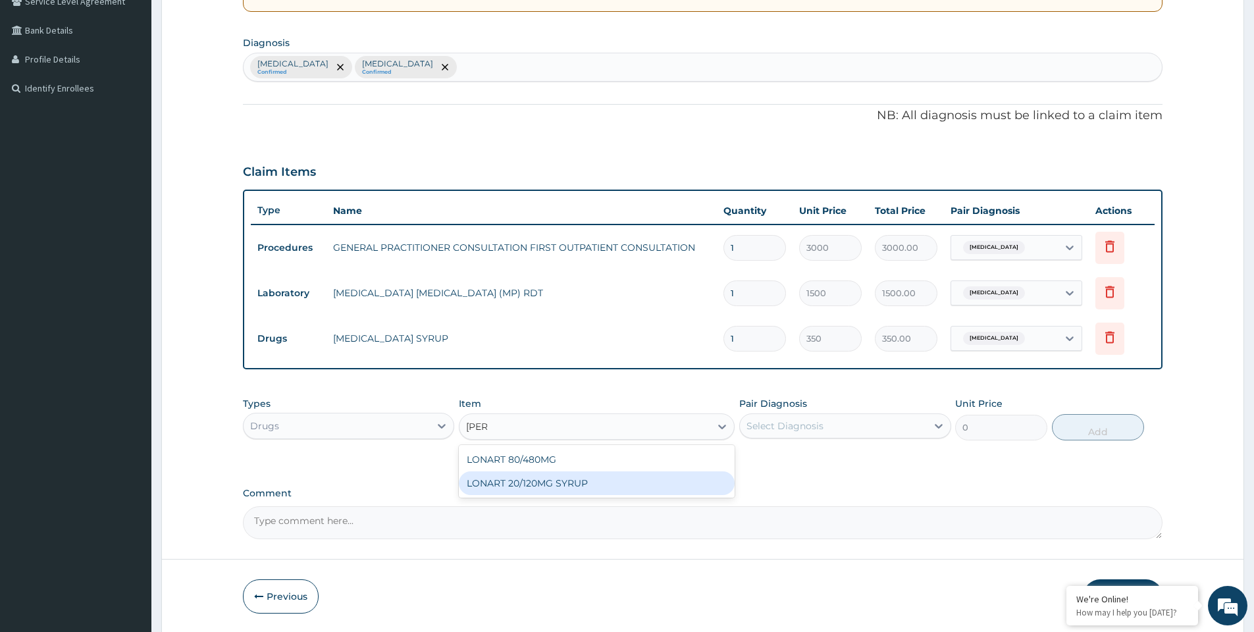
drag, startPoint x: 581, startPoint y: 489, endPoint x: 645, endPoint y: 471, distance: 66.9
click at [581, 487] on div "LONART 20/120MG SYRUP" at bounding box center [597, 483] width 276 height 24
type input "2992.5"
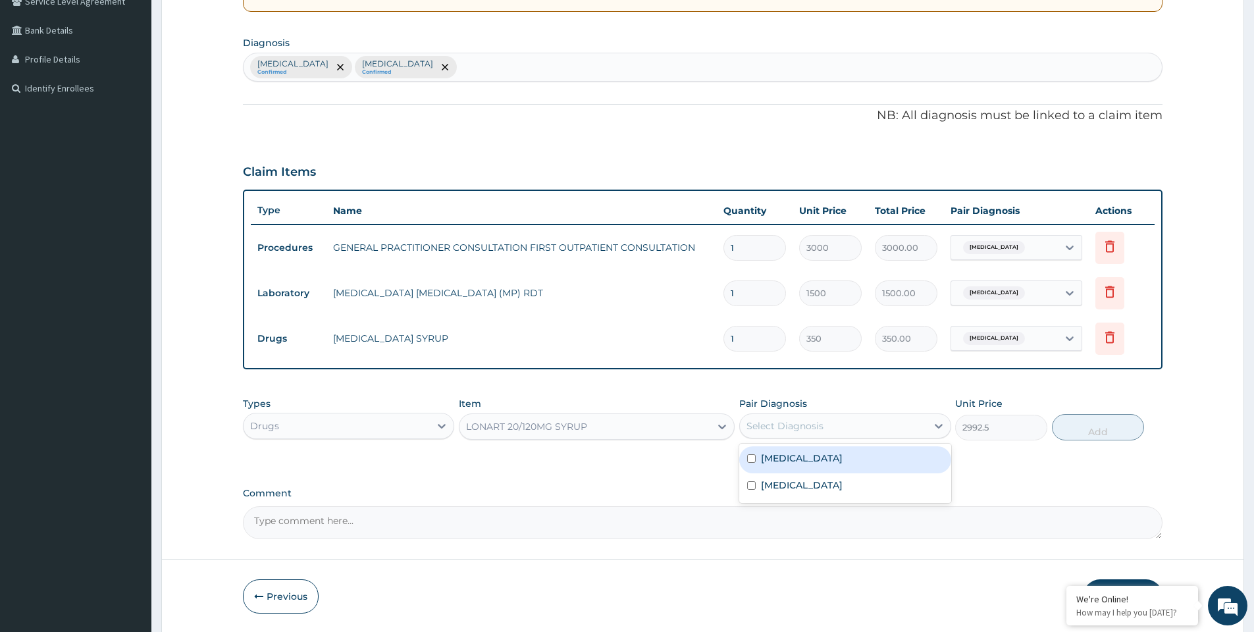
click at [806, 432] on div "Select Diagnosis" at bounding box center [785, 425] width 77 height 13
click at [801, 457] on div "Malaria" at bounding box center [844, 459] width 211 height 27
checkbox input "true"
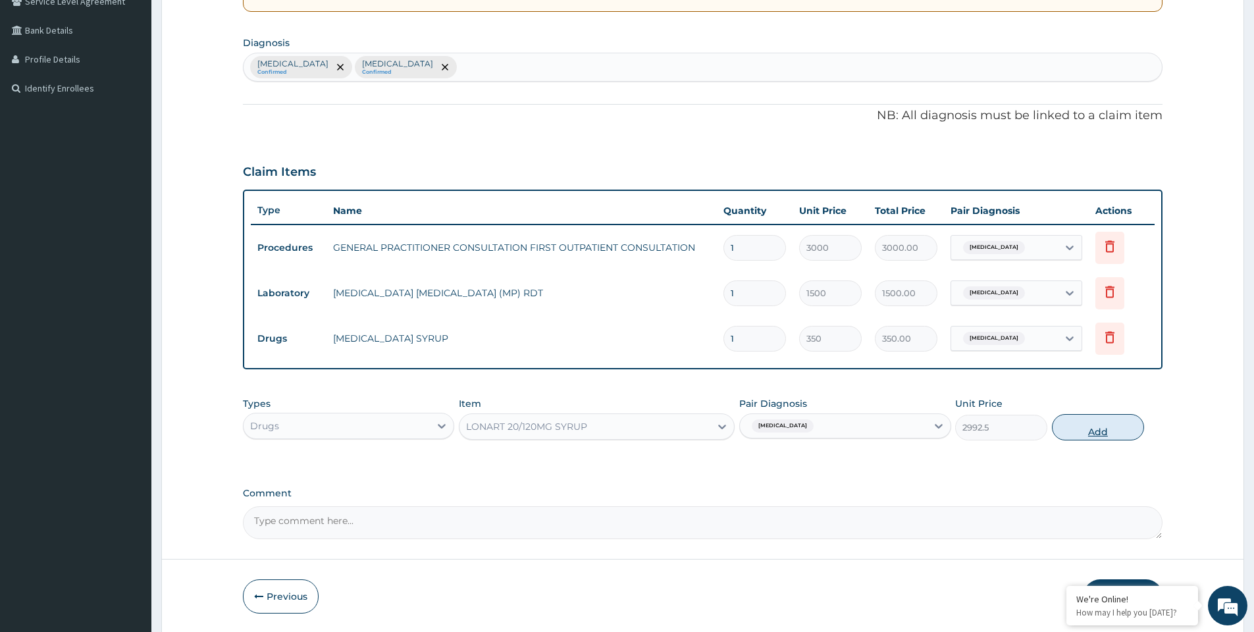
click at [1067, 432] on button "Add" at bounding box center [1098, 427] width 92 height 26
type input "0"
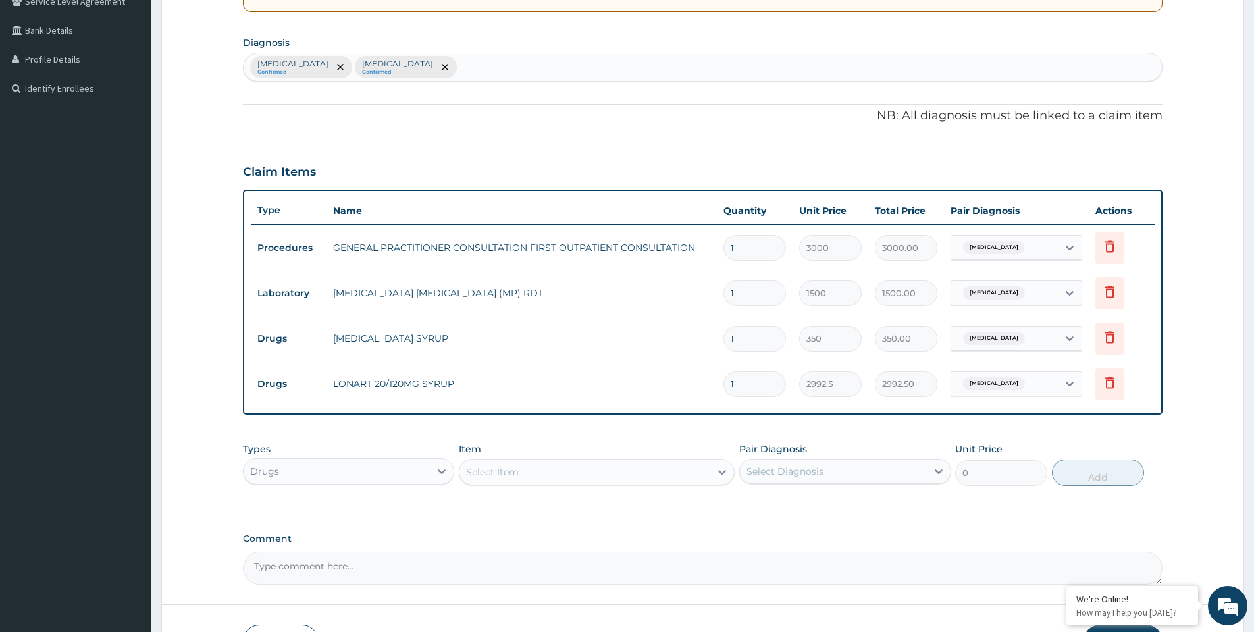
click at [591, 477] on div "Select Item" at bounding box center [585, 472] width 251 height 21
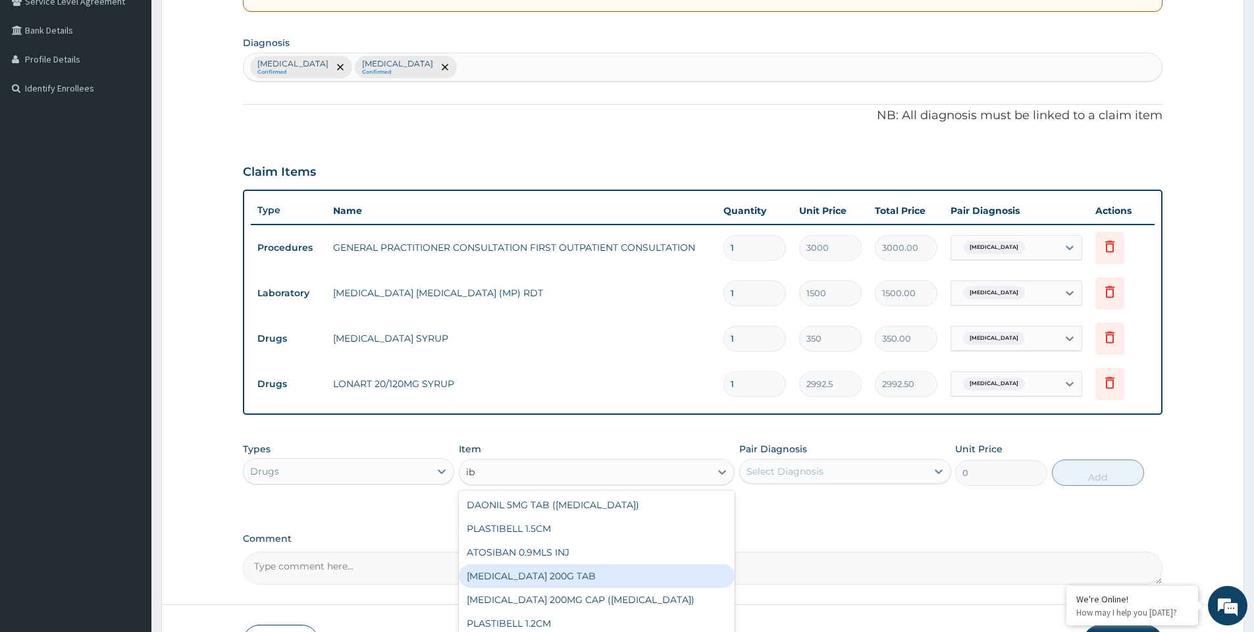
type input "i"
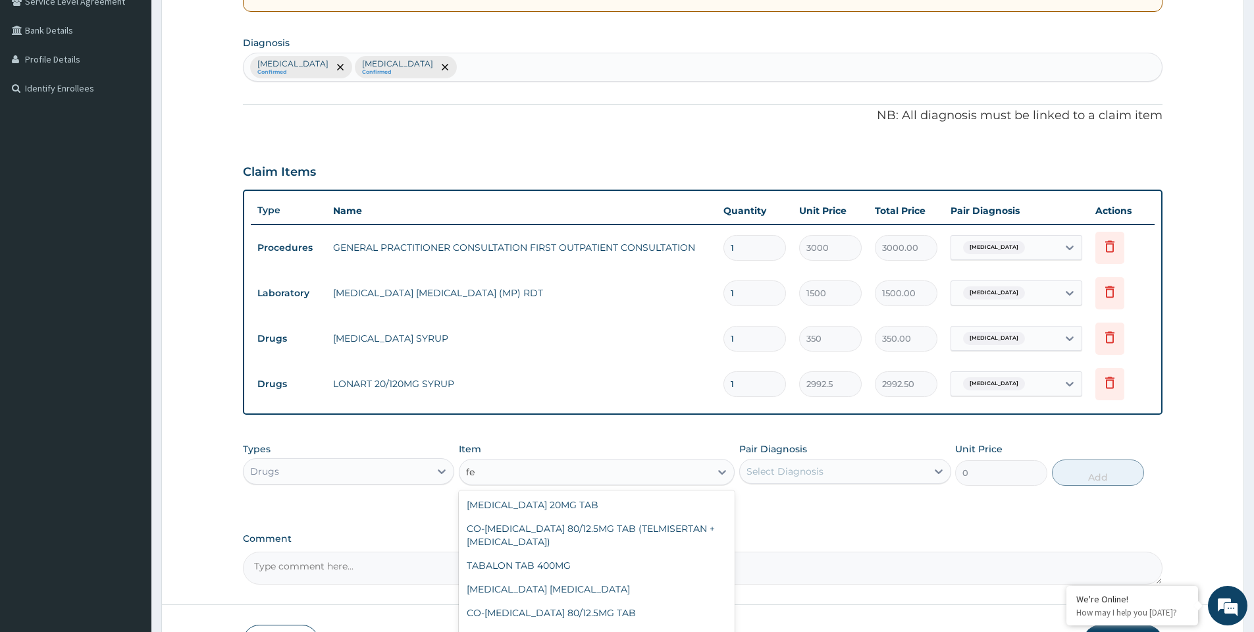
type input "fen"
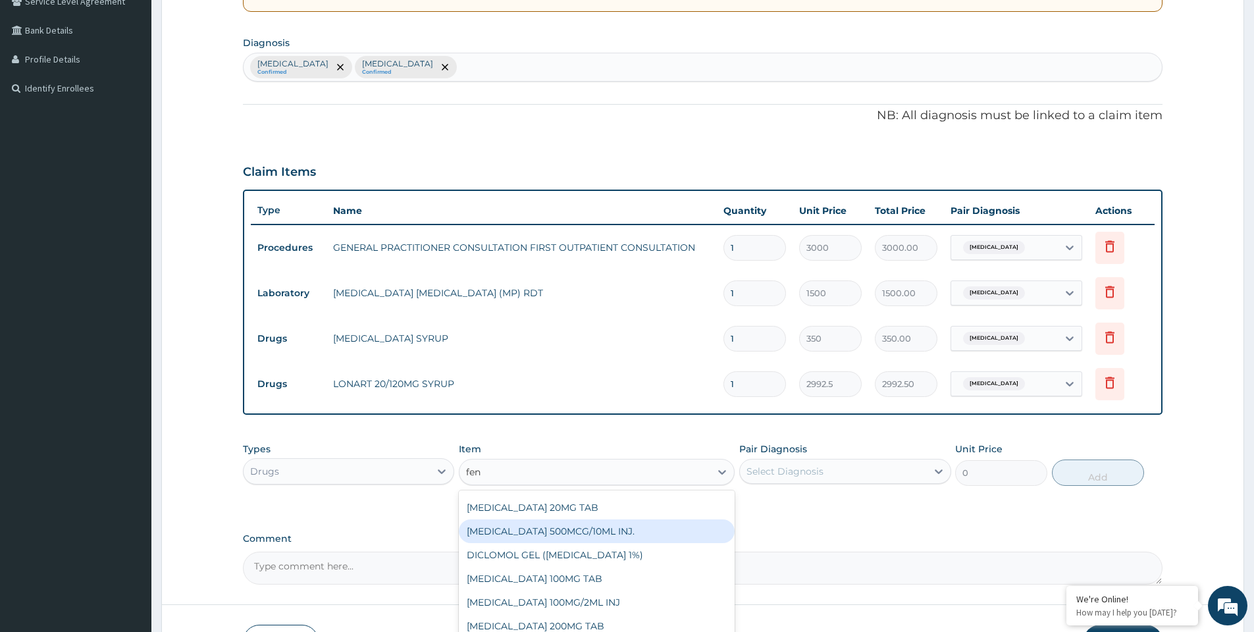
scroll to position [0, 0]
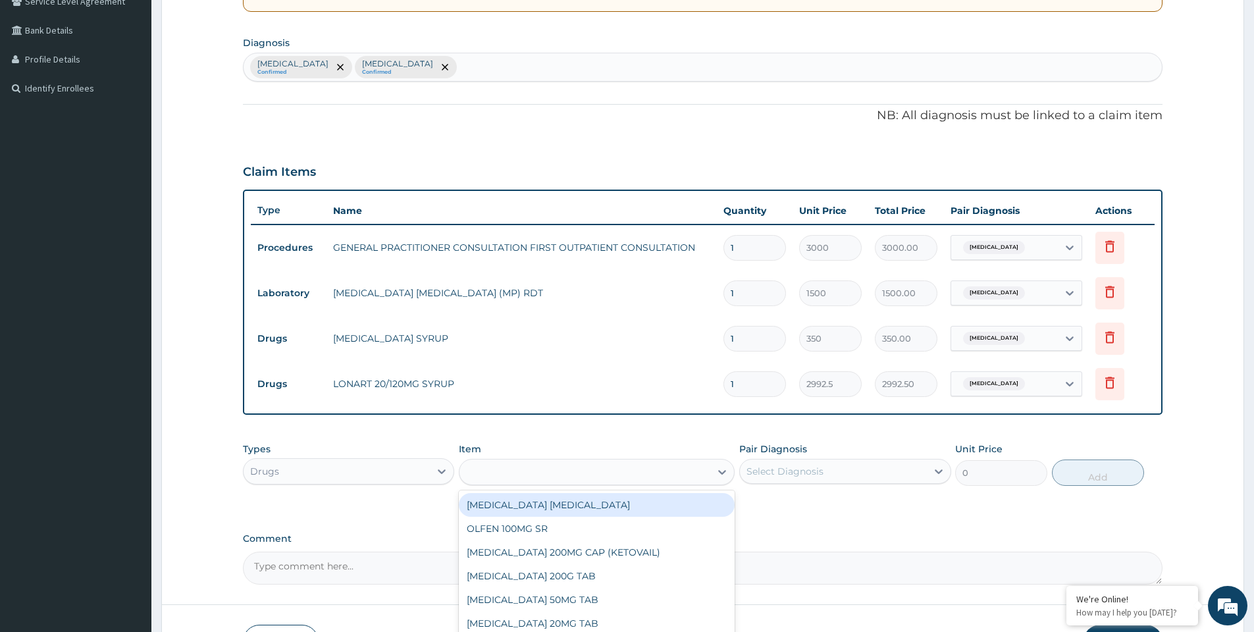
click at [487, 475] on div "fen" at bounding box center [585, 472] width 251 height 21
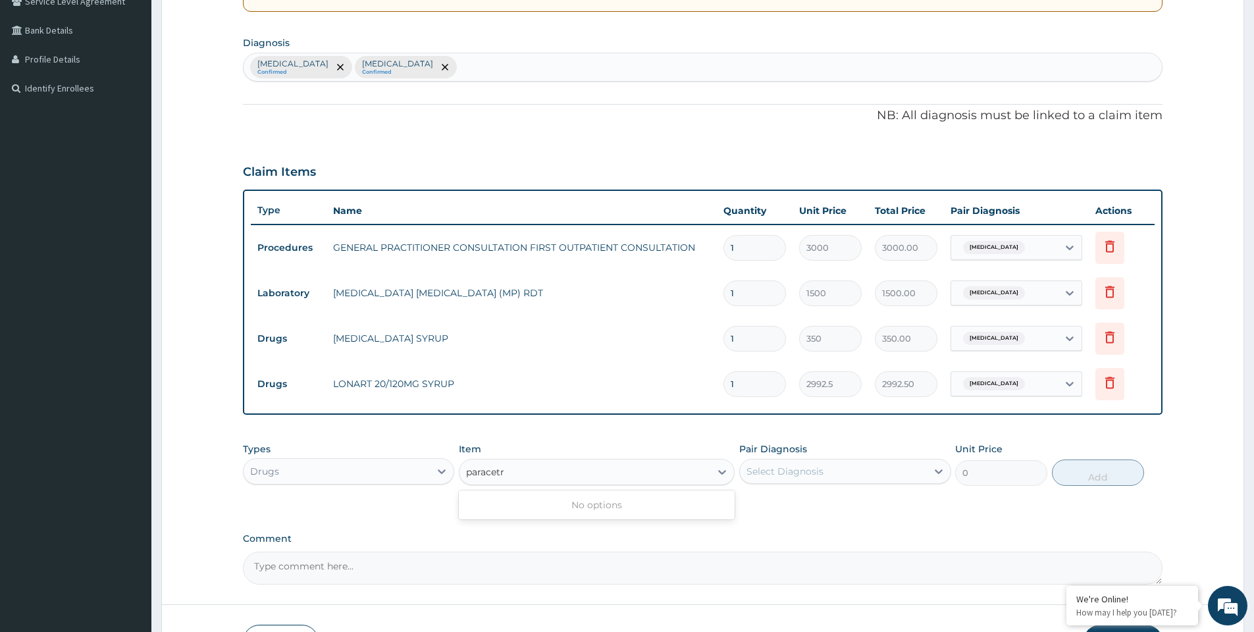
type input "paracet"
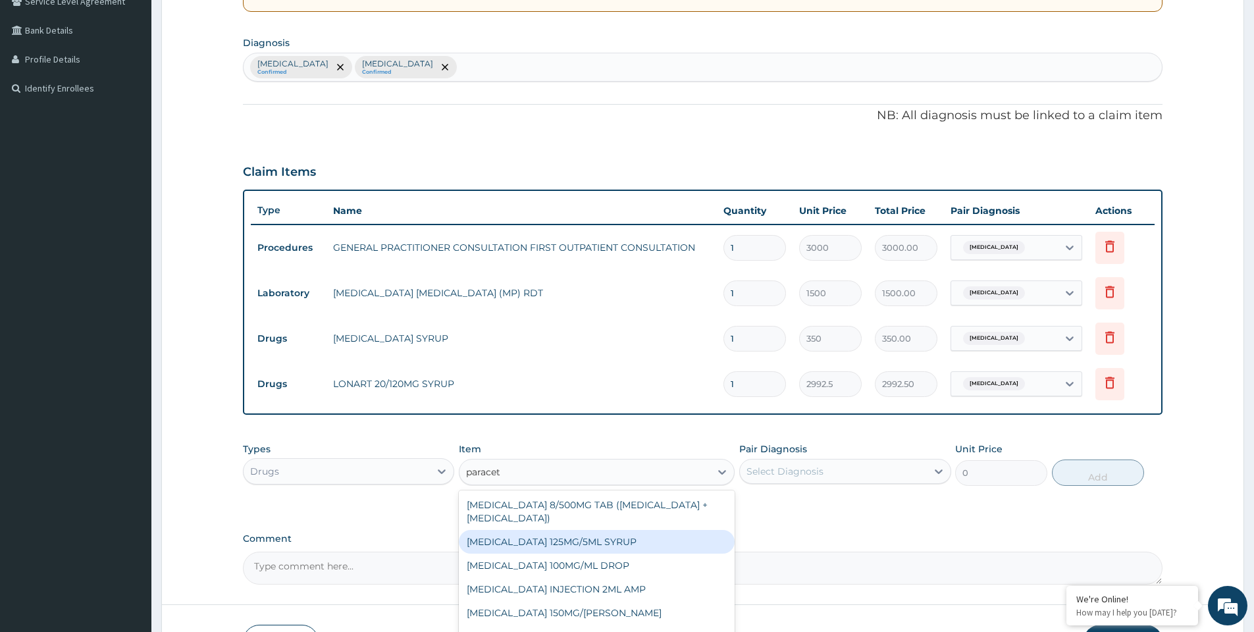
click at [579, 540] on div "PARACETAMOL 125MG/5ML SYRUP" at bounding box center [597, 542] width 276 height 24
type input "525"
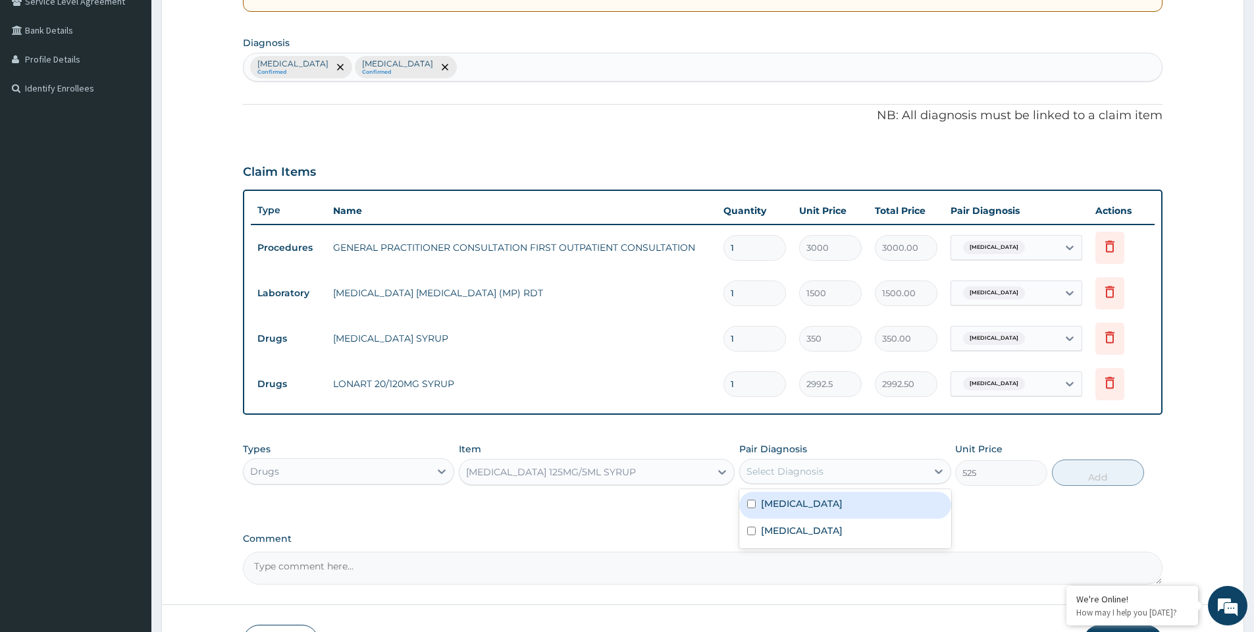
click at [794, 470] on div "Select Diagnosis" at bounding box center [785, 471] width 77 height 13
click at [804, 506] on div "Malaria" at bounding box center [844, 505] width 211 height 27
checkbox input "true"
click at [1079, 475] on button "Add" at bounding box center [1098, 473] width 92 height 26
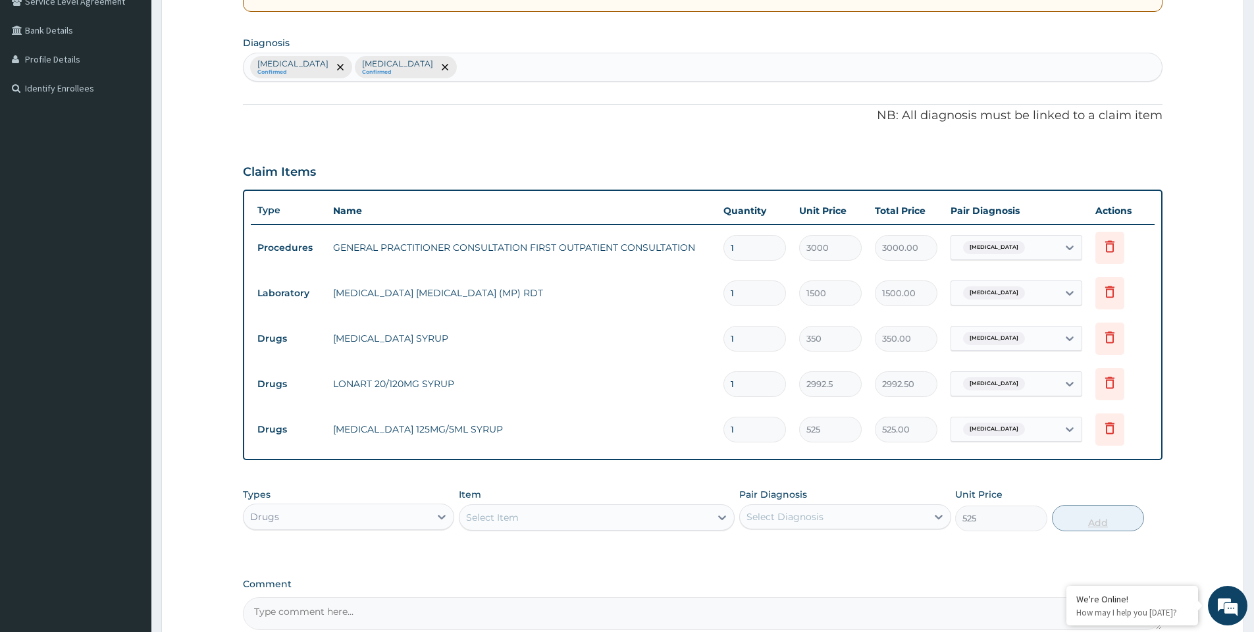
type input "0"
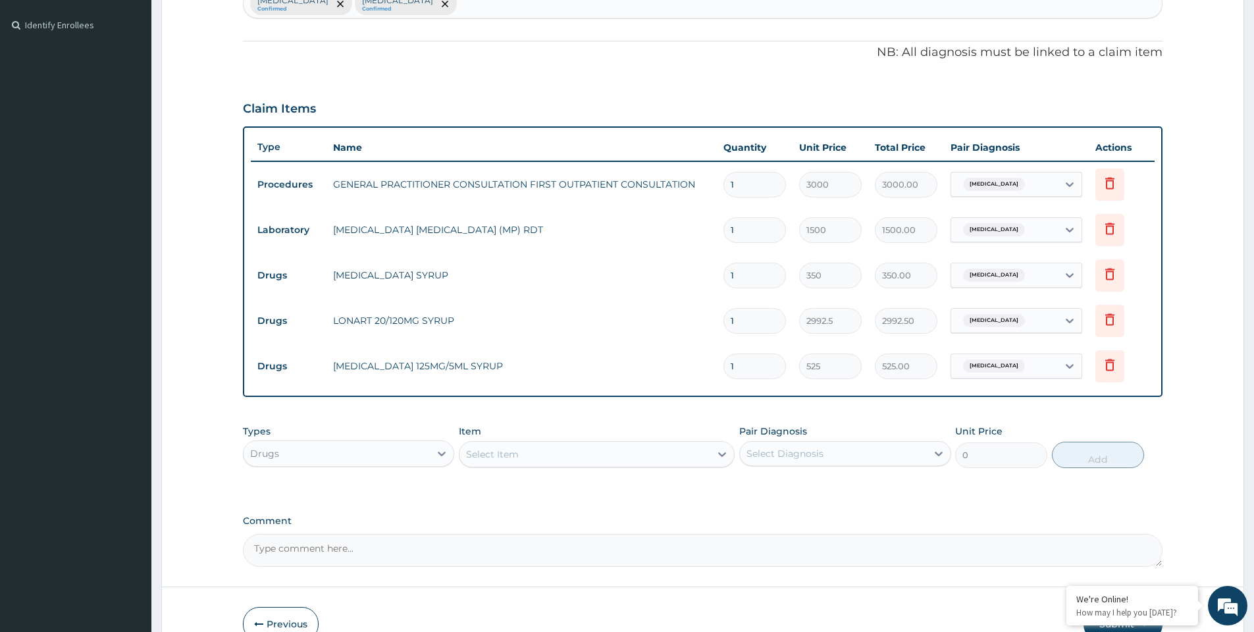
scroll to position [423, 0]
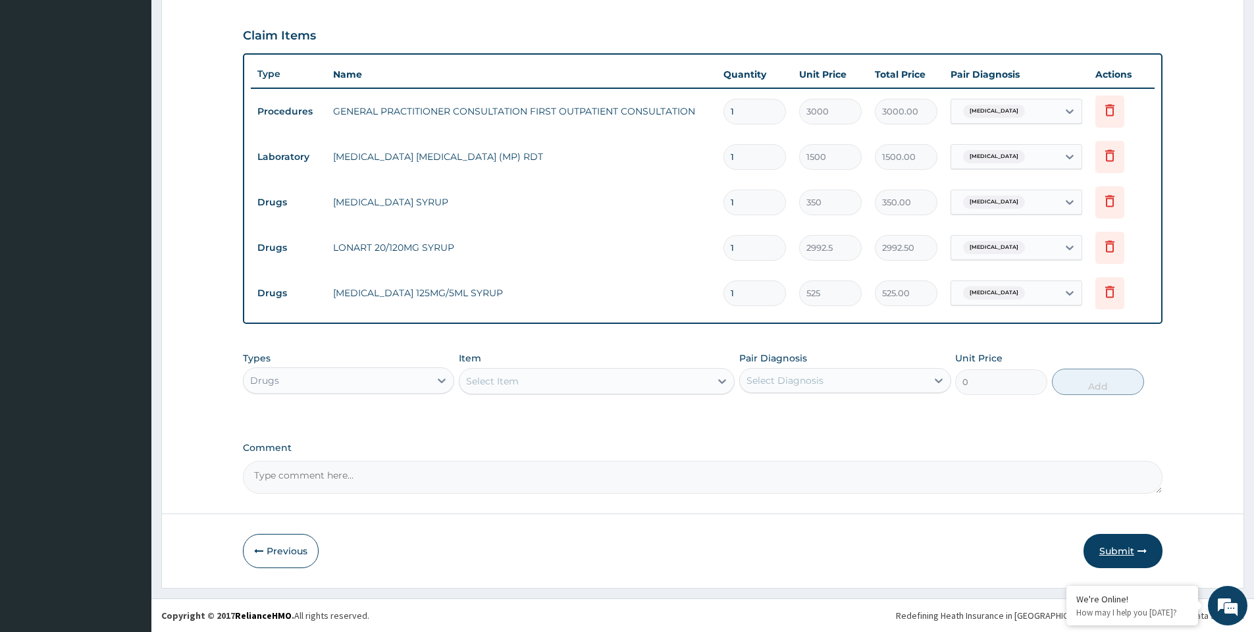
click at [1099, 546] on button "Submit" at bounding box center [1123, 551] width 79 height 34
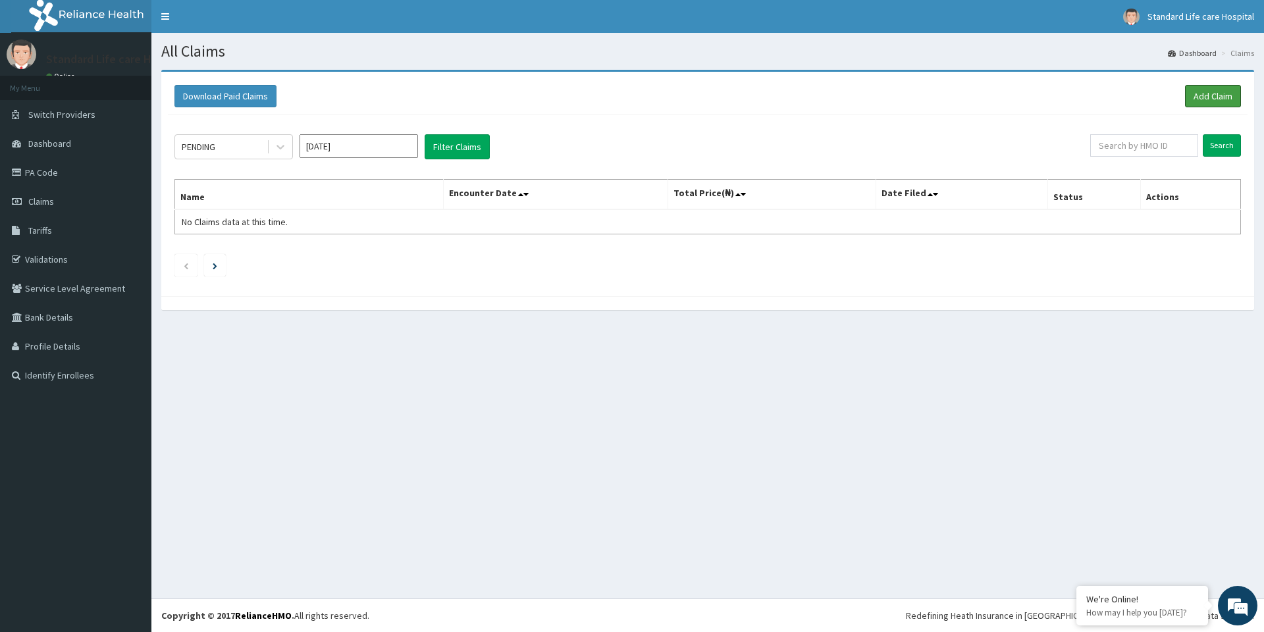
drag, startPoint x: 1199, startPoint y: 95, endPoint x: 1150, endPoint y: 101, distance: 49.1
click at [1200, 95] on link "Add Claim" at bounding box center [1213, 96] width 56 height 22
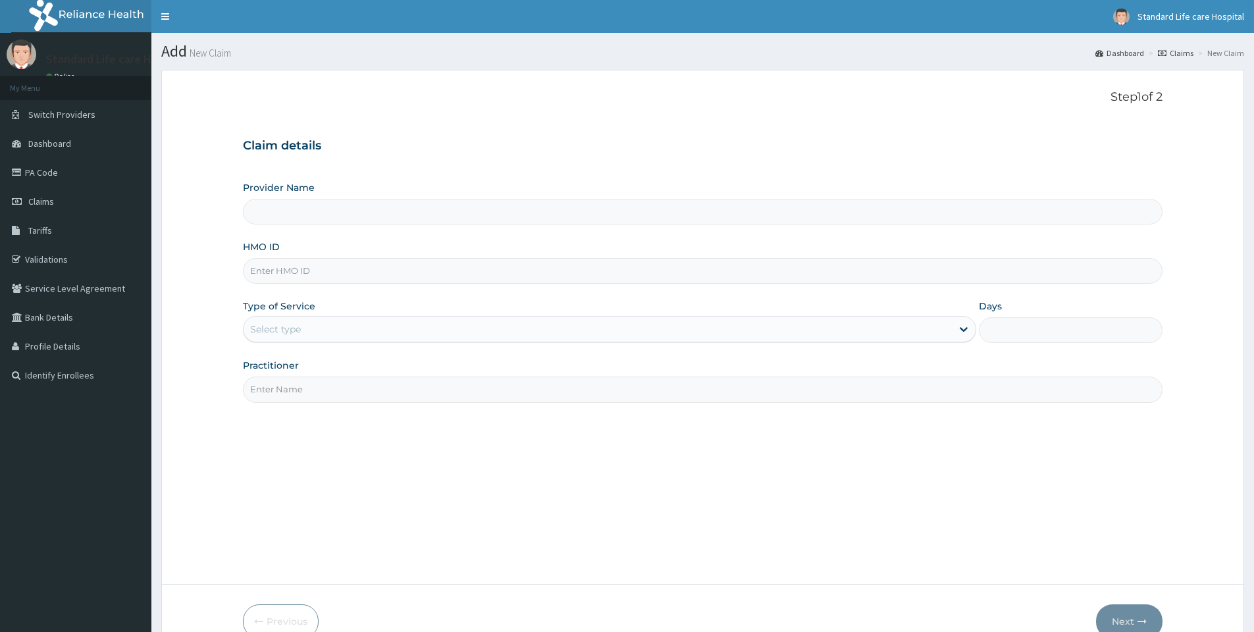
type input "Standard Life Care Hospital"
click at [403, 147] on h3 "Claim details" at bounding box center [703, 146] width 920 height 14
